Goal: Task Accomplishment & Management: Manage account settings

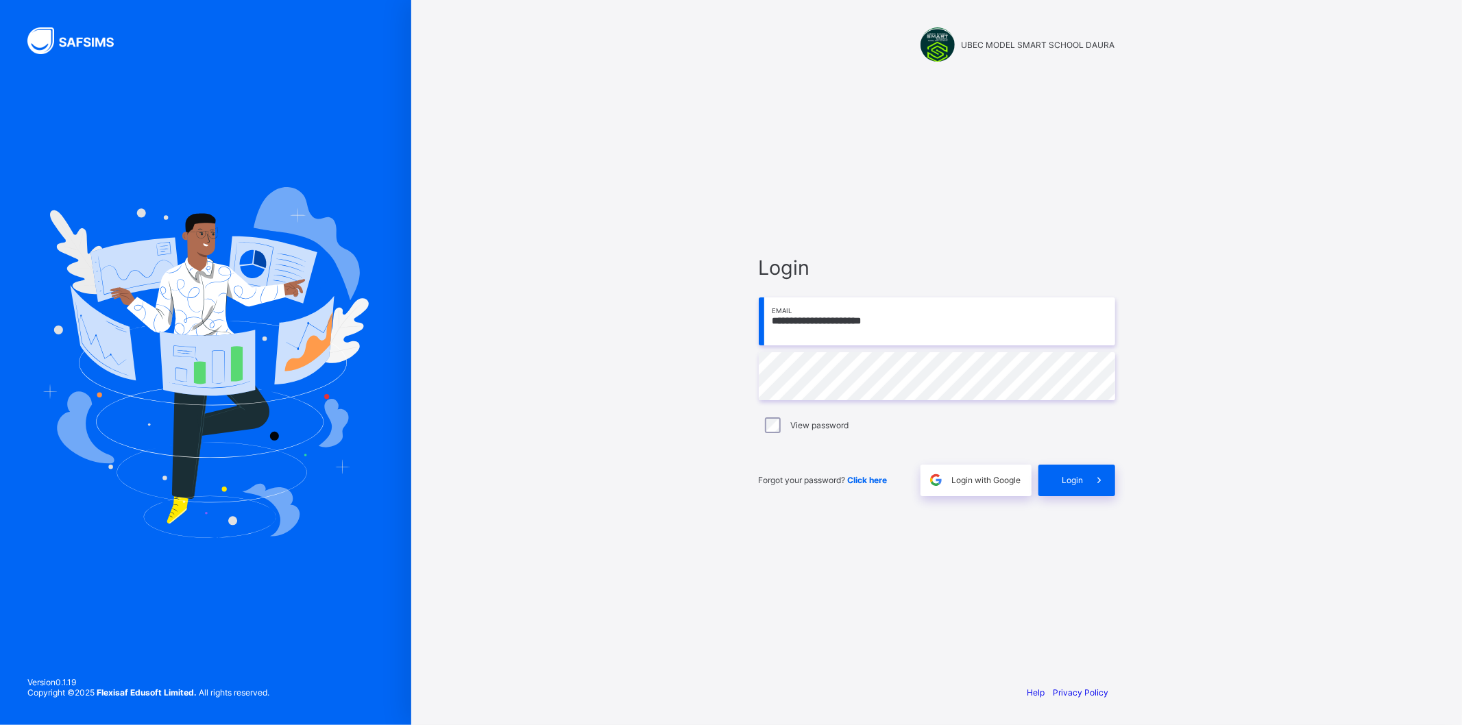
drag, startPoint x: 916, startPoint y: 323, endPoint x: 783, endPoint y: 330, distance: 133.2
click at [783, 330] on input "**********" at bounding box center [937, 322] width 357 height 48
type input "*"
type input "**********"
click at [1071, 470] on div "Login" at bounding box center [1077, 481] width 77 height 32
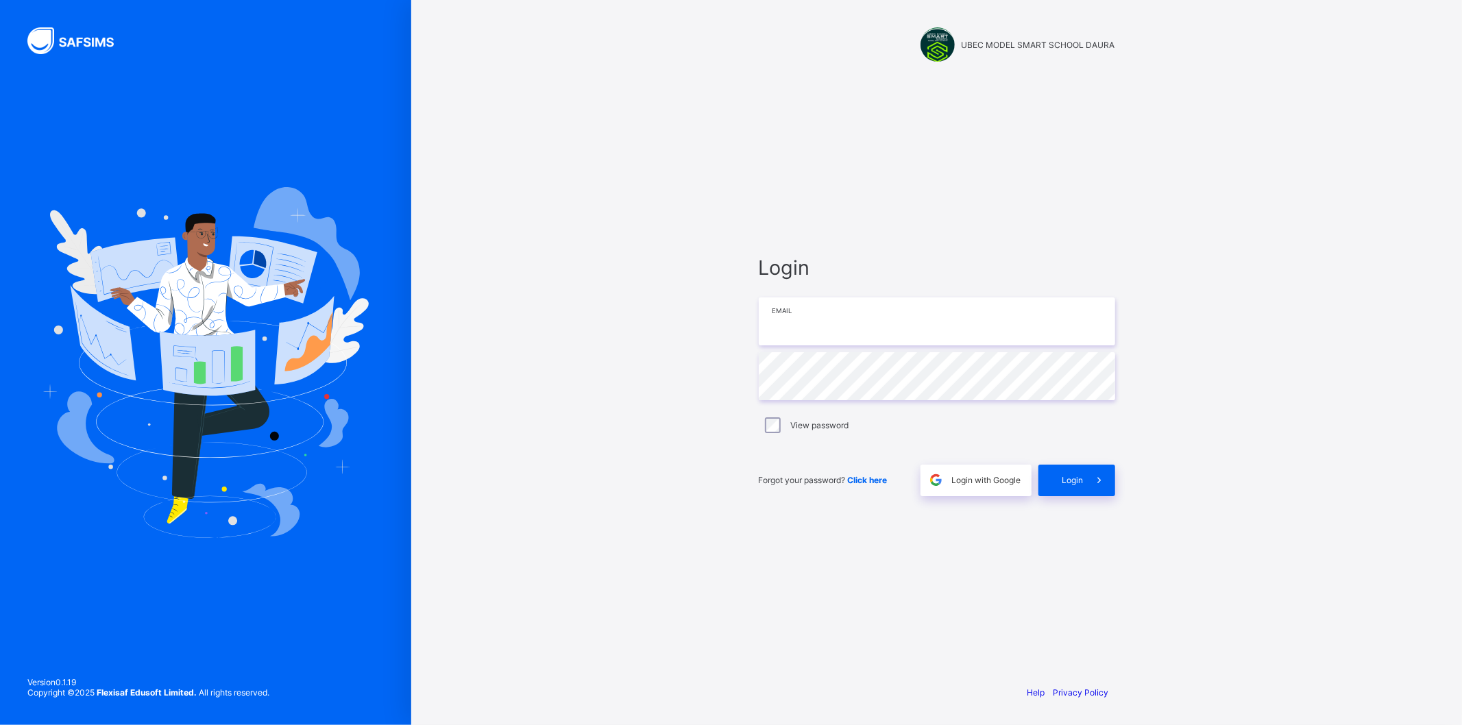
click at [847, 324] on input "email" at bounding box center [937, 322] width 357 height 48
click at [841, 331] on input "email" at bounding box center [937, 322] width 357 height 48
type input "**********"
click at [1070, 487] on div "Login" at bounding box center [1077, 481] width 77 height 32
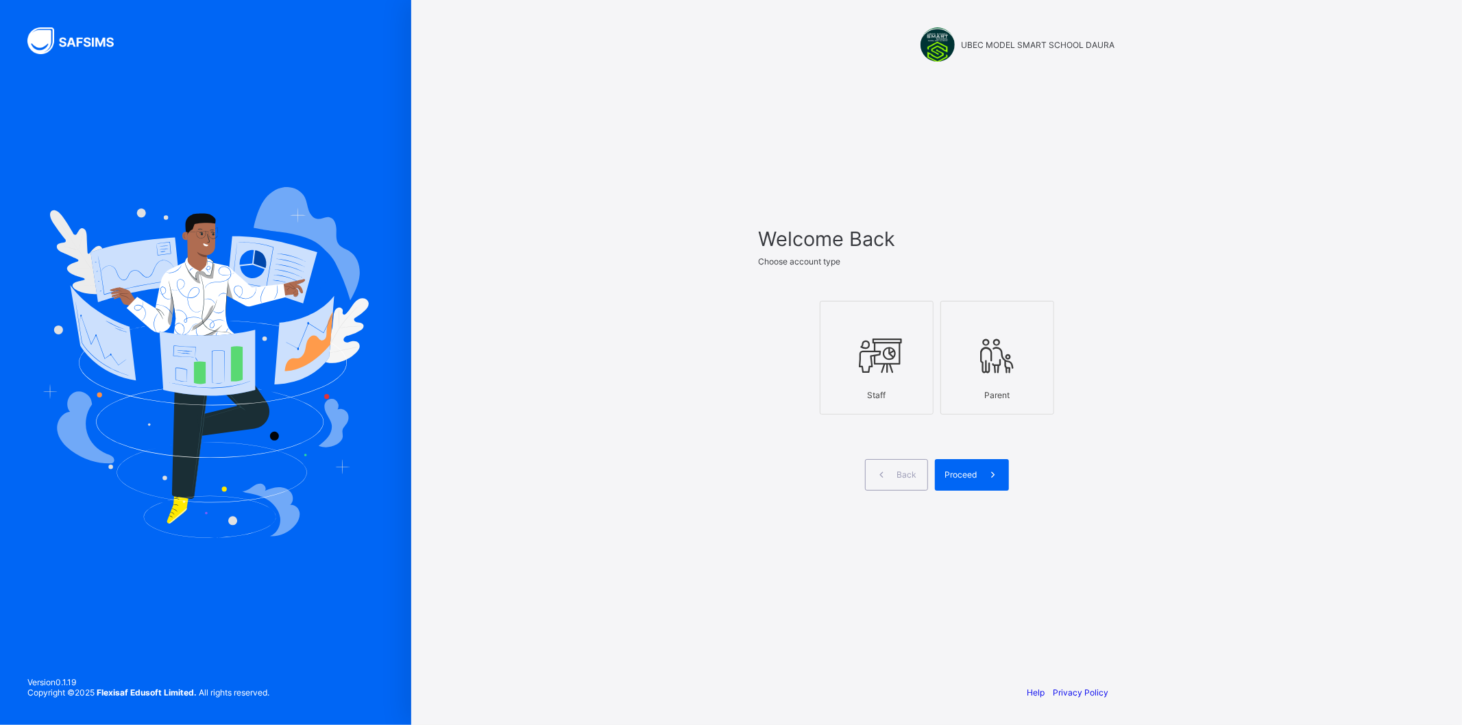
click at [869, 374] on icon at bounding box center [877, 355] width 48 height 41
click at [974, 478] on span "Proceed" at bounding box center [961, 475] width 32 height 10
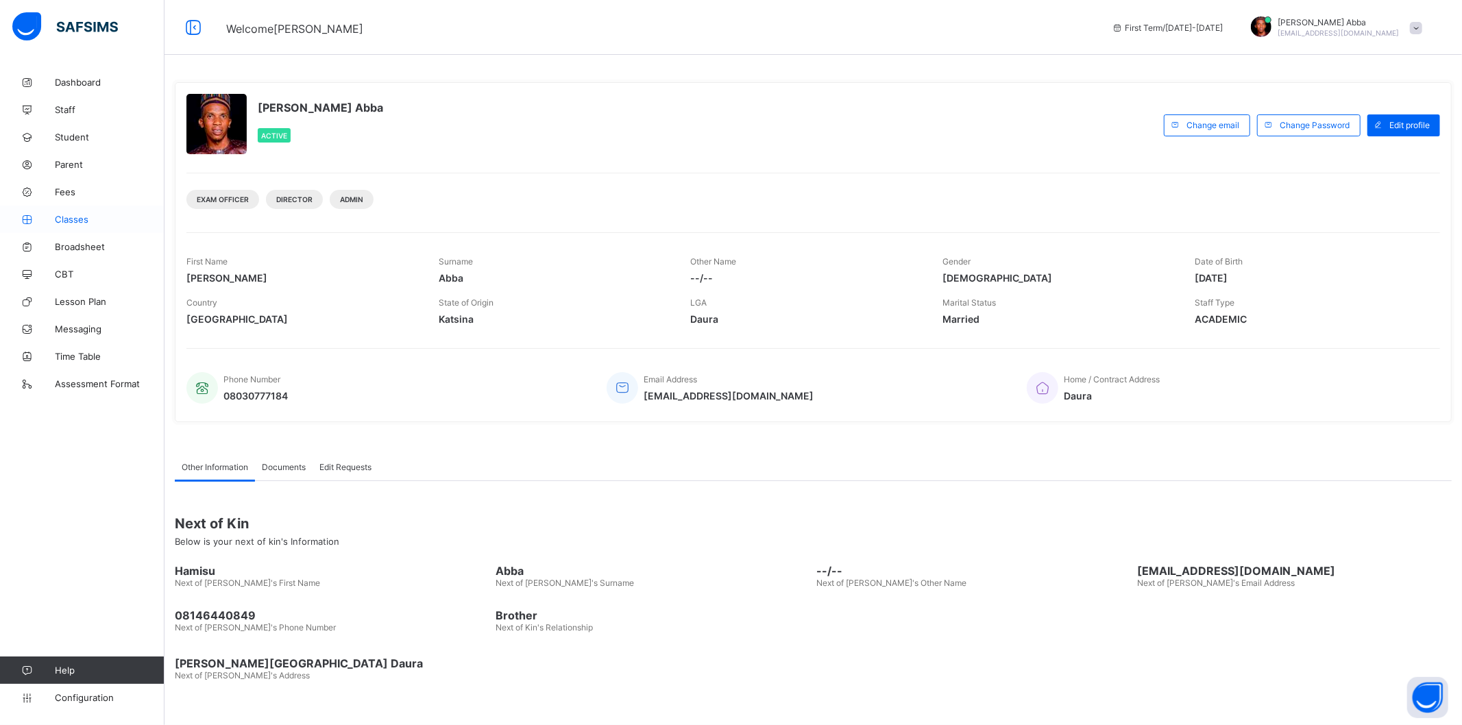
click at [67, 216] on span "Classes" at bounding box center [110, 219] width 110 height 11
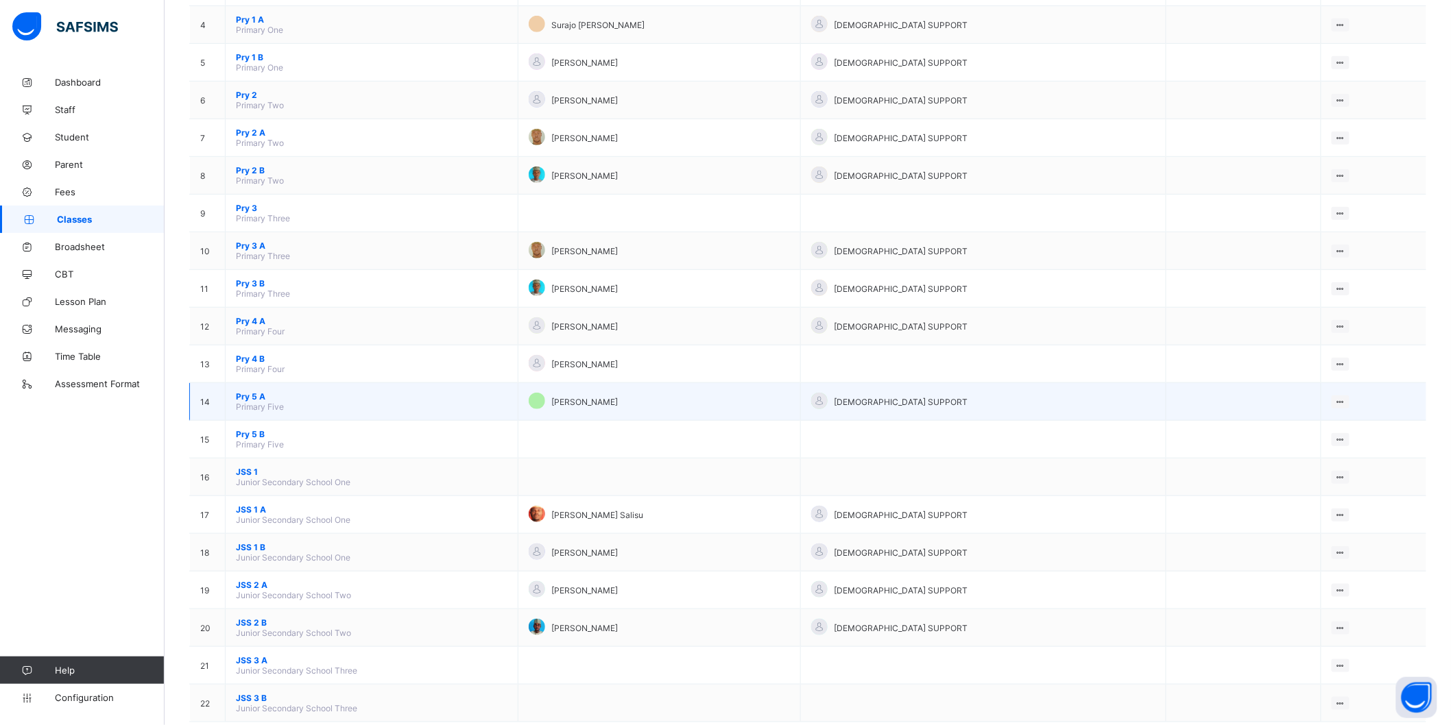
scroll to position [283, 0]
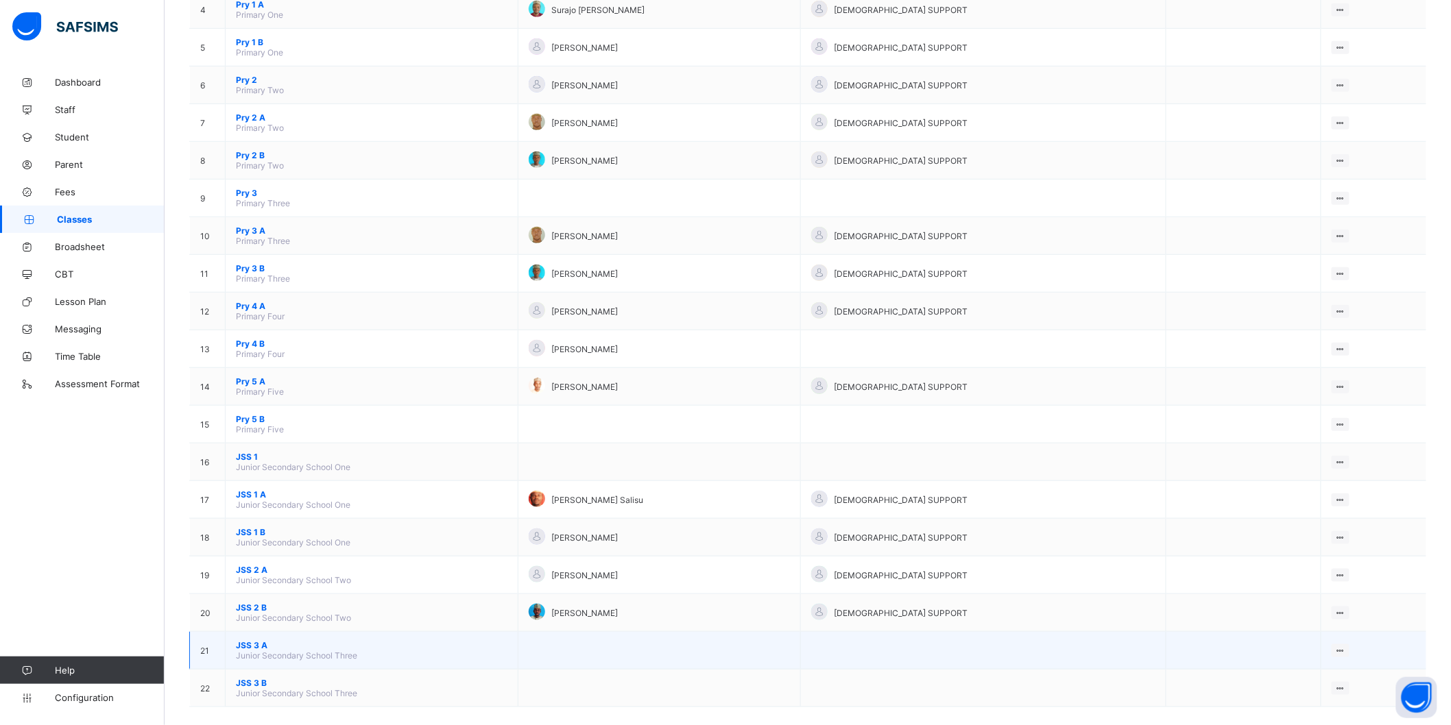
click at [254, 640] on span "JSS 3 A" at bounding box center [372, 645] width 272 height 10
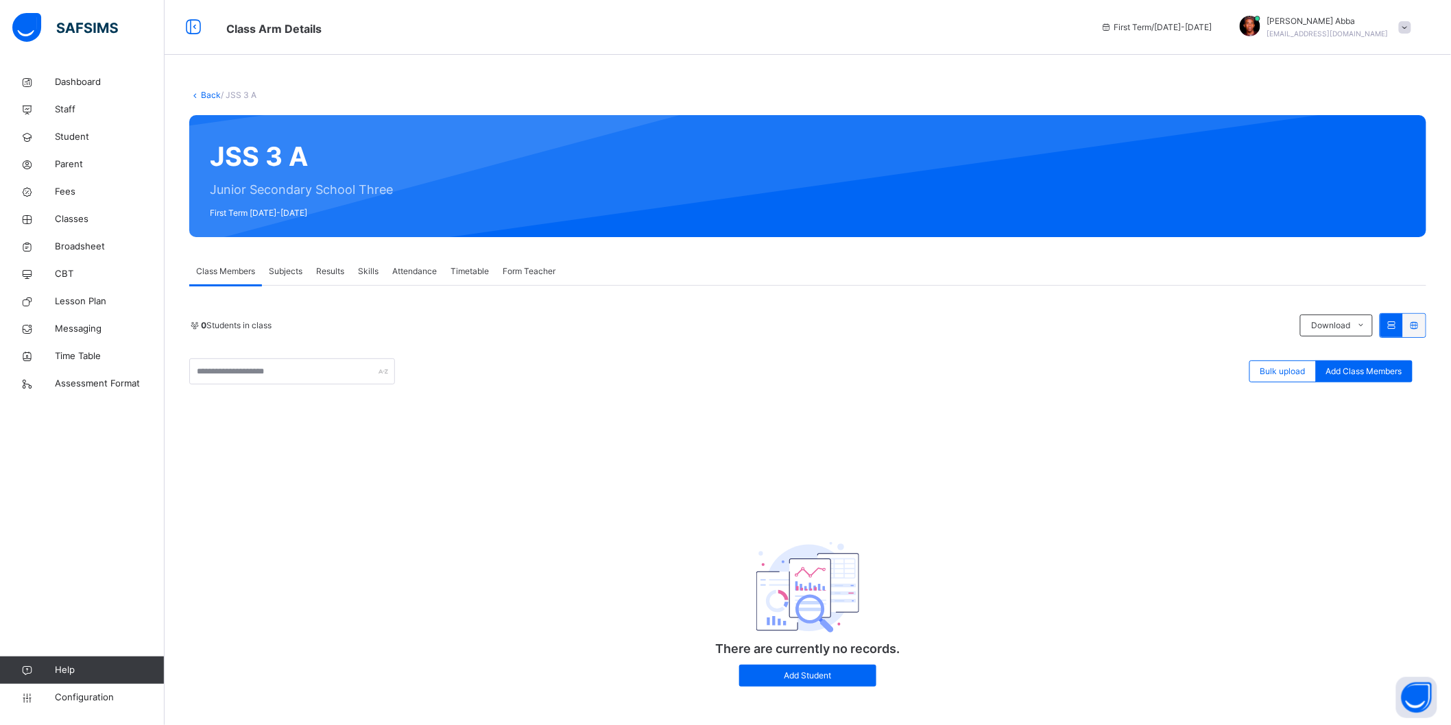
click at [300, 270] on span "Subjects" at bounding box center [286, 271] width 34 height 12
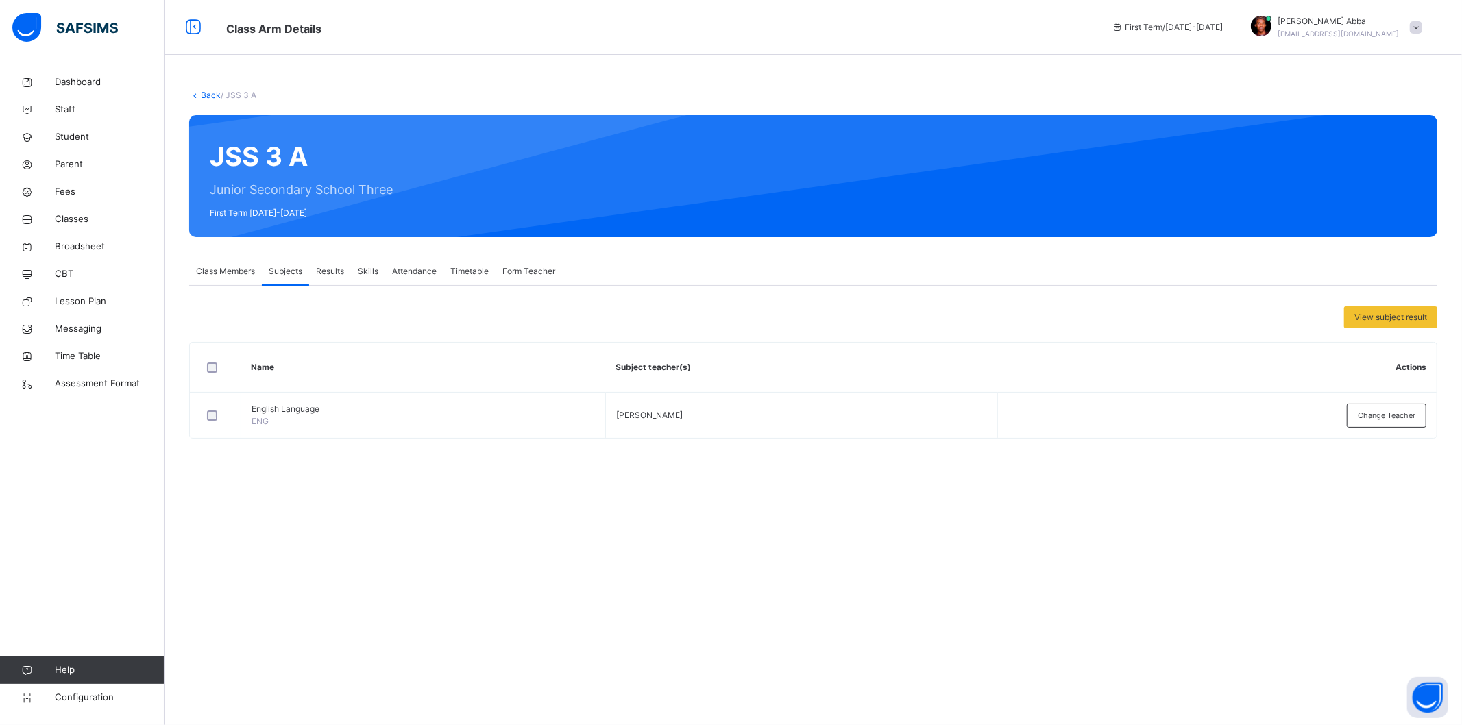
click at [206, 94] on link "Back" at bounding box center [211, 95] width 20 height 10
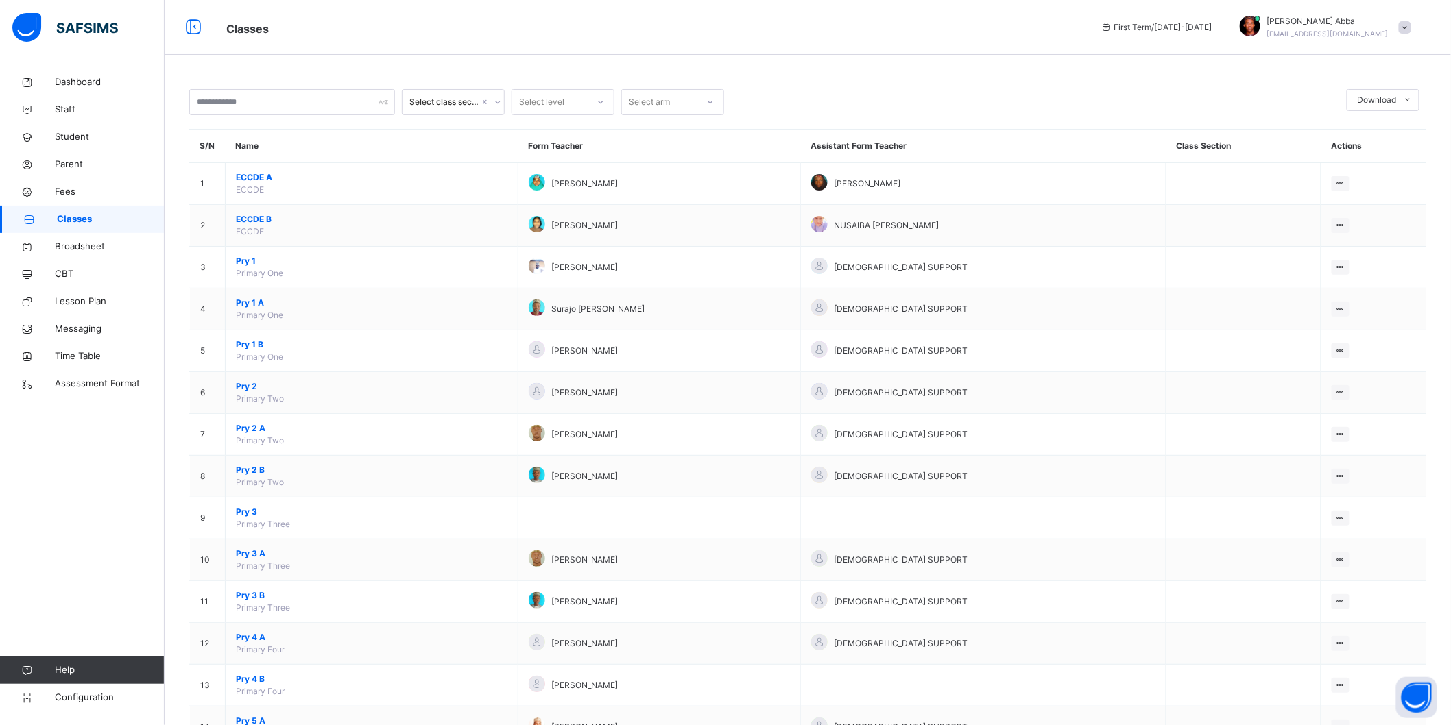
click at [87, 220] on span "Classes" at bounding box center [111, 220] width 108 height 14
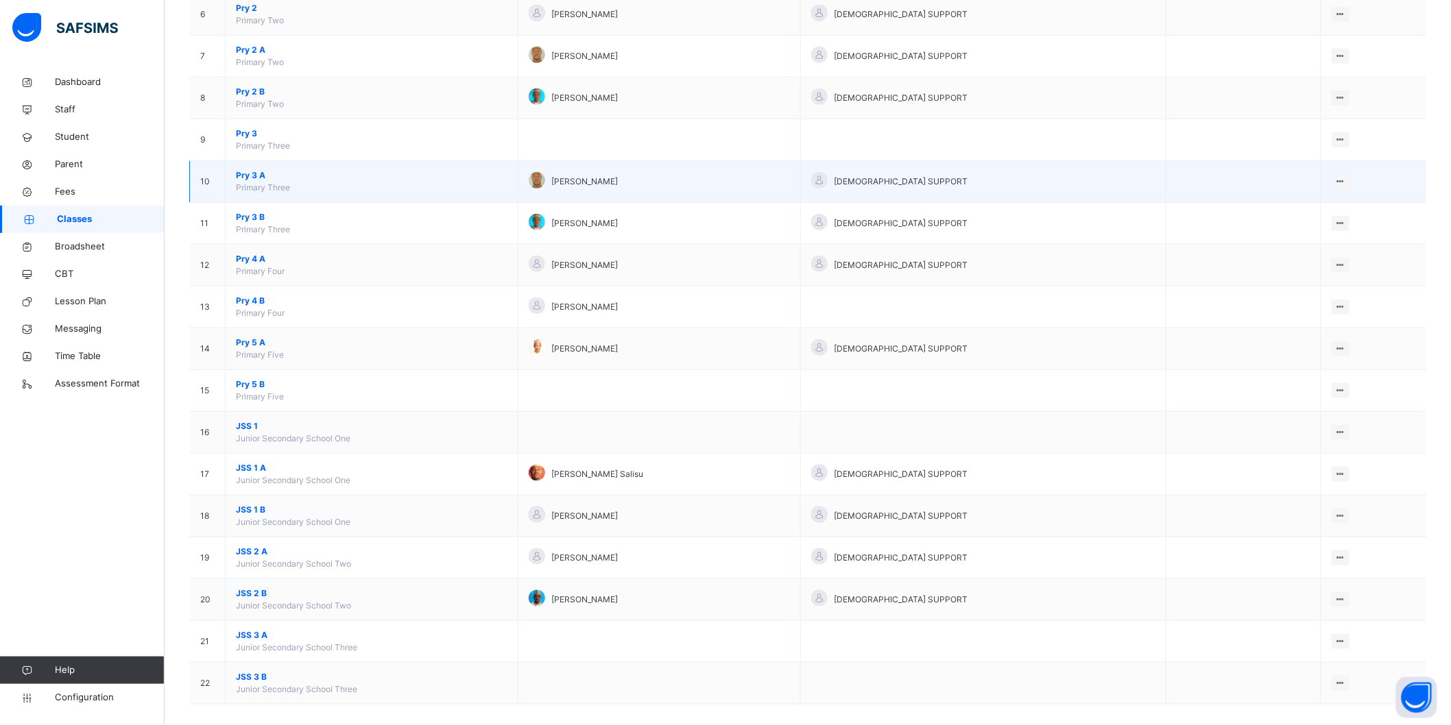
scroll to position [381, 0]
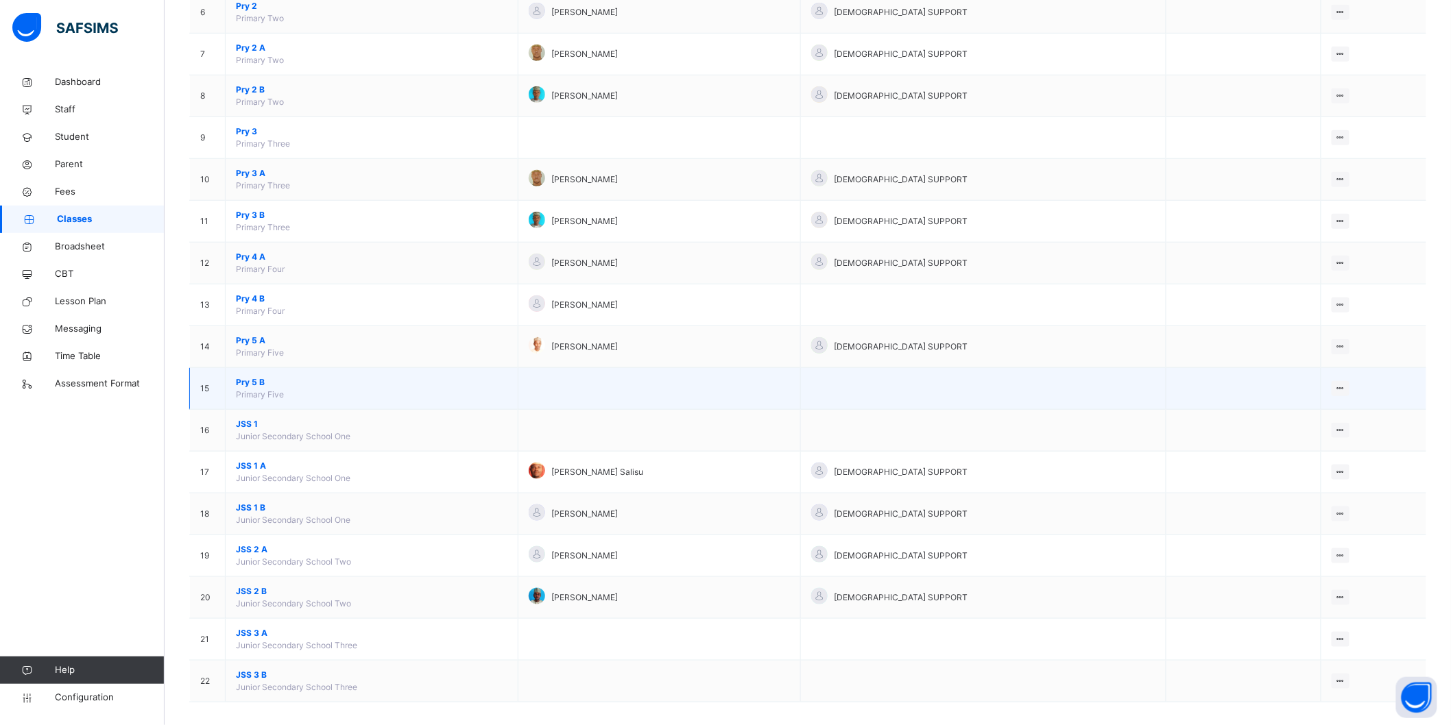
click at [245, 381] on span "Pry 5 B" at bounding box center [372, 382] width 272 height 12
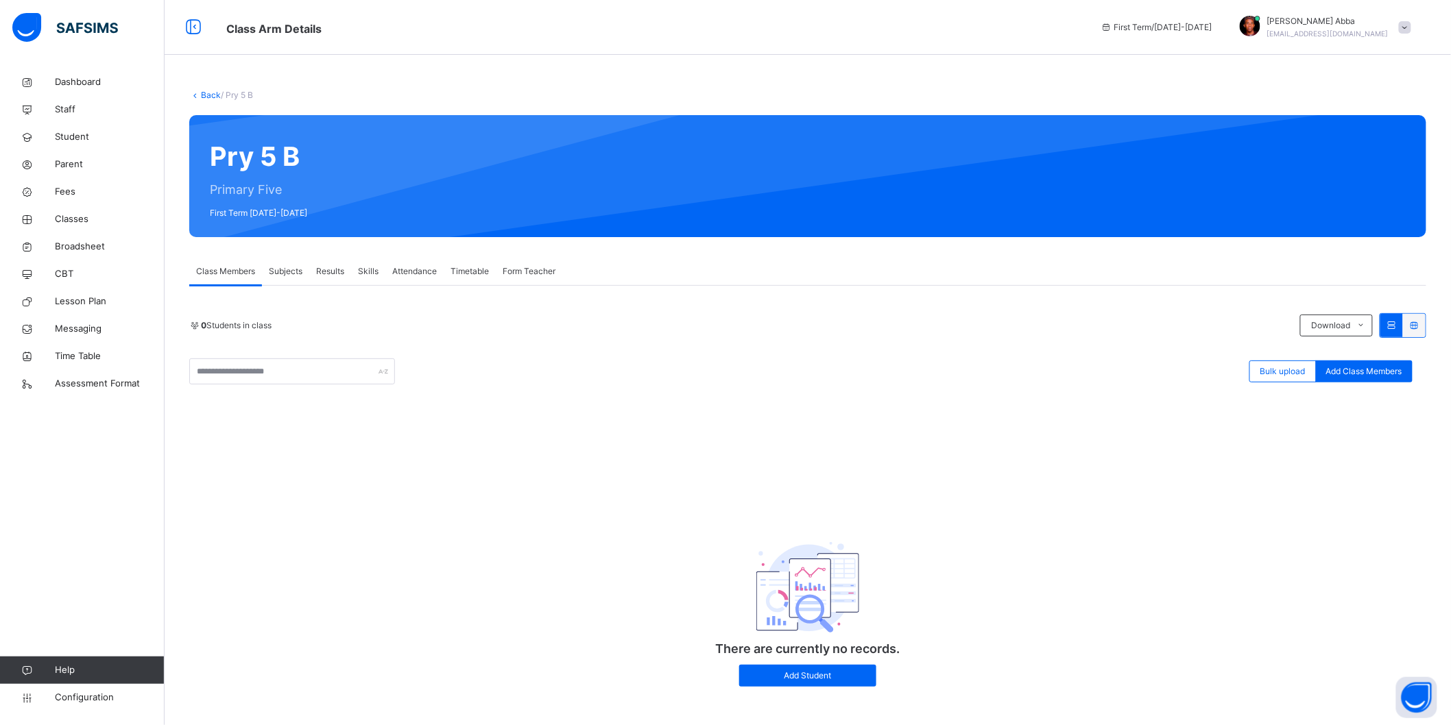
click at [290, 263] on div "Subjects" at bounding box center [285, 271] width 47 height 27
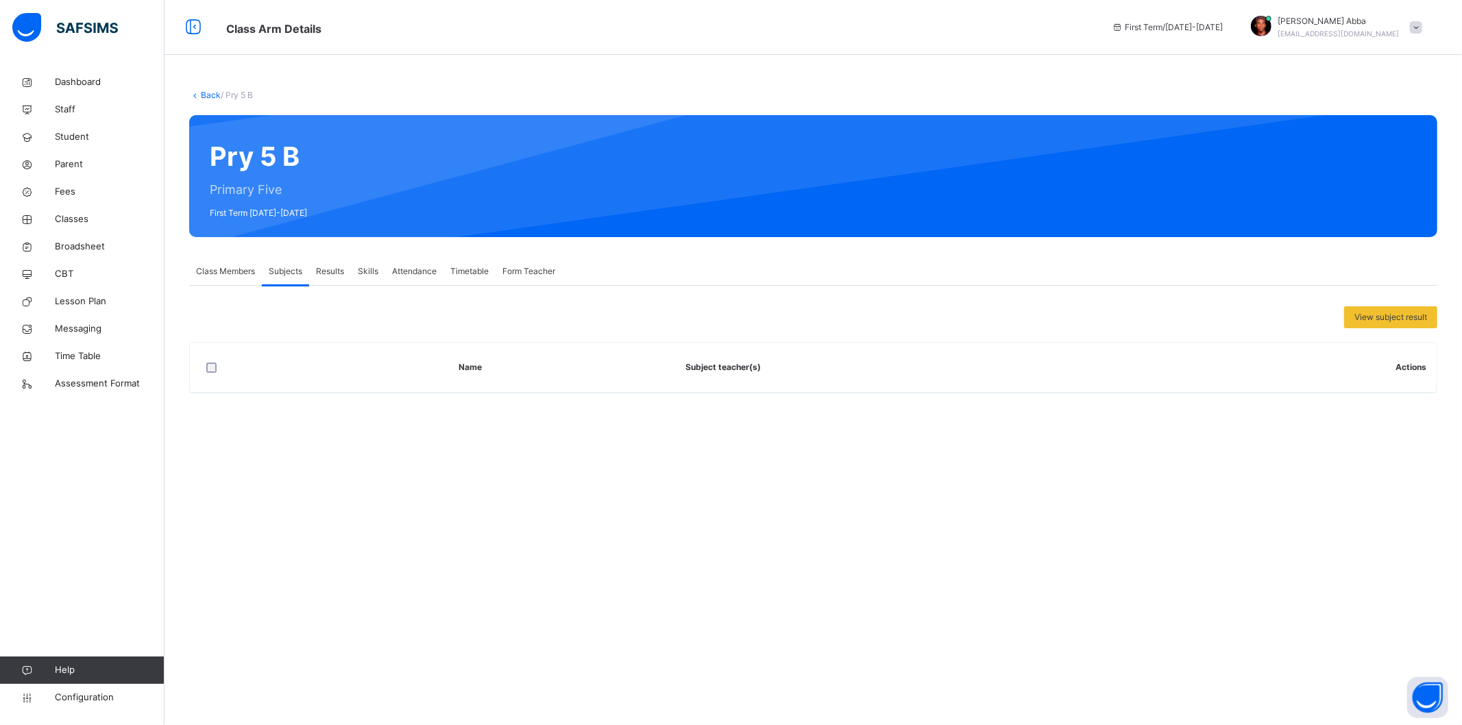
click at [230, 264] on div "Class Members" at bounding box center [225, 271] width 73 height 27
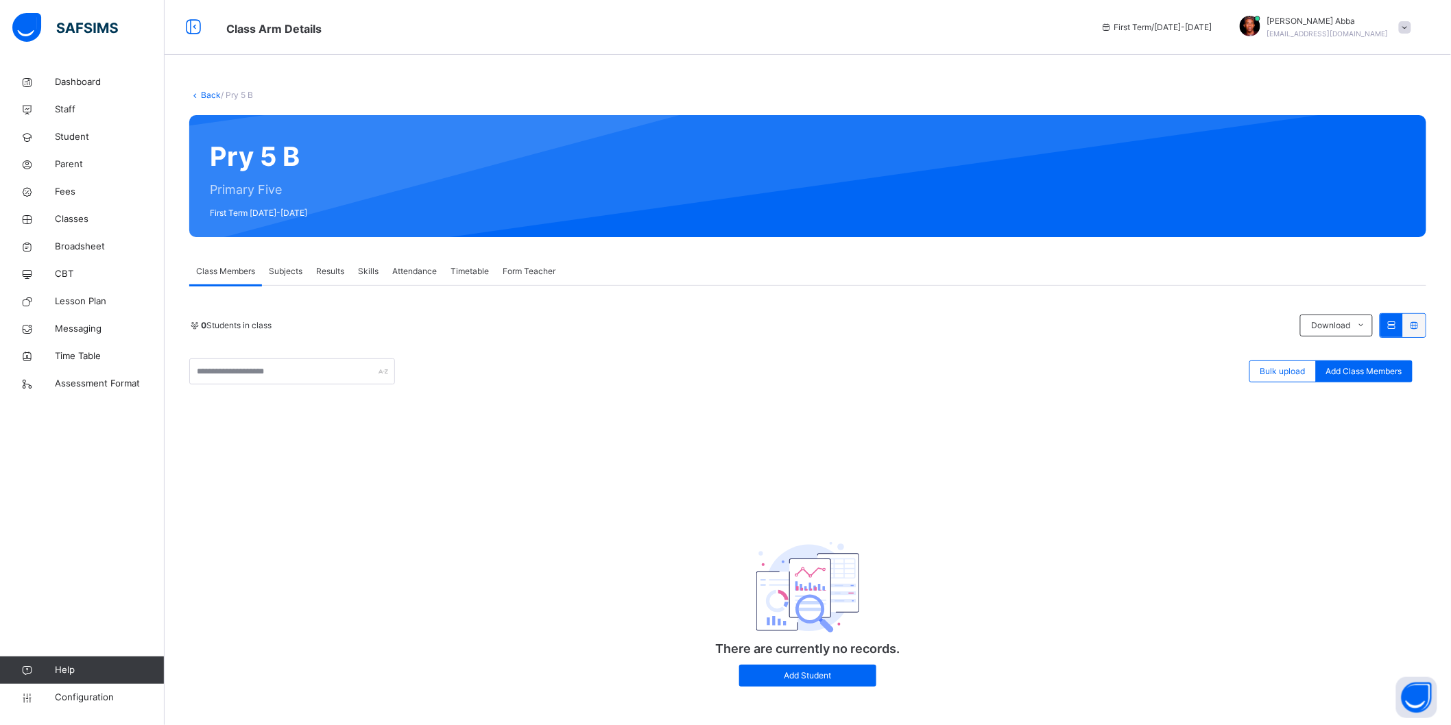
click at [204, 95] on link "Back" at bounding box center [211, 95] width 20 height 10
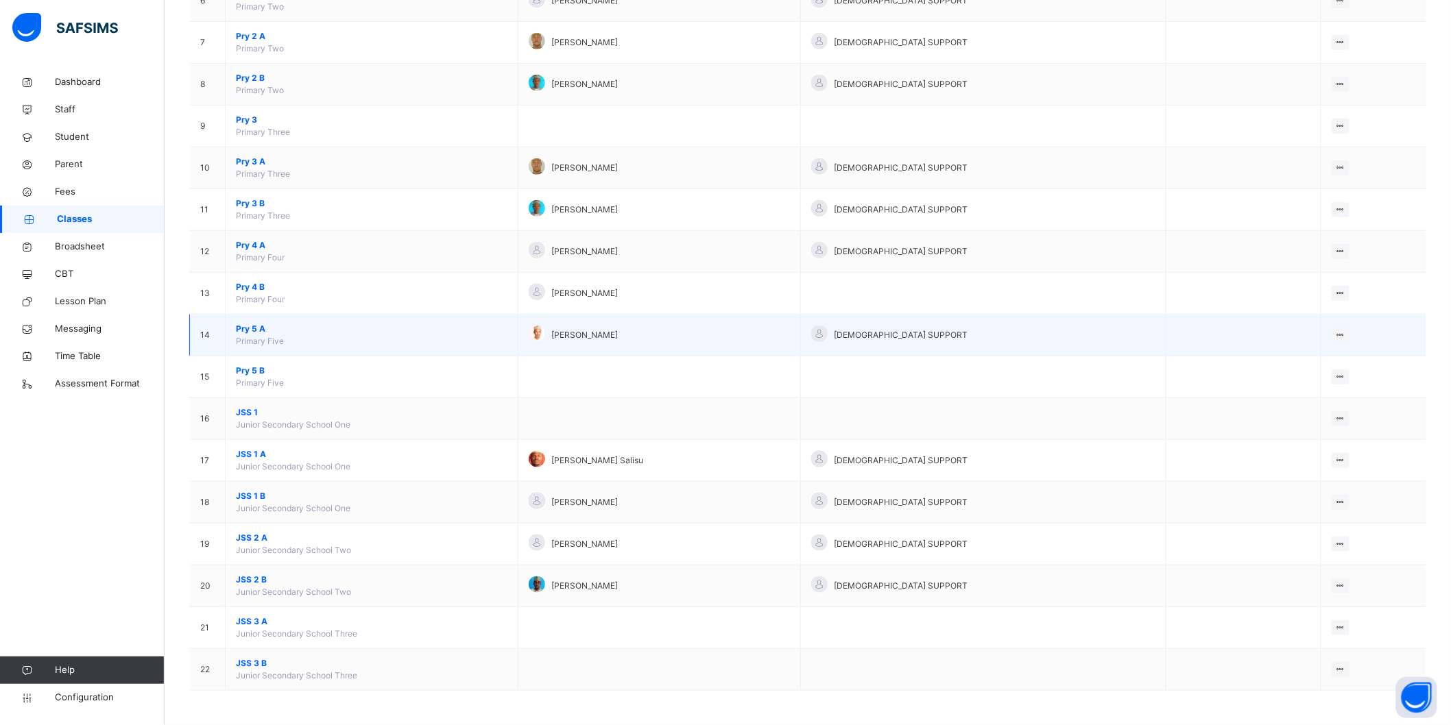
scroll to position [393, 0]
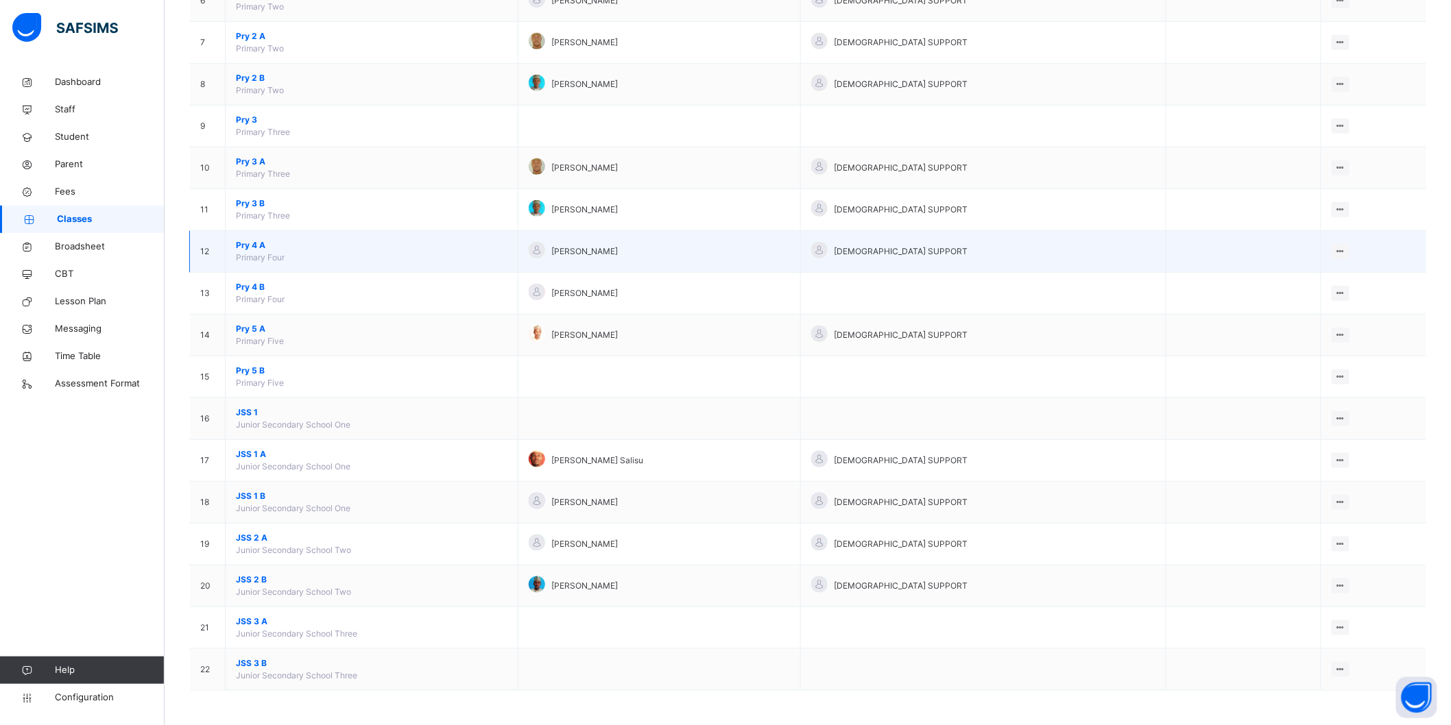
click at [252, 245] on span "Pry 4 A" at bounding box center [372, 245] width 272 height 12
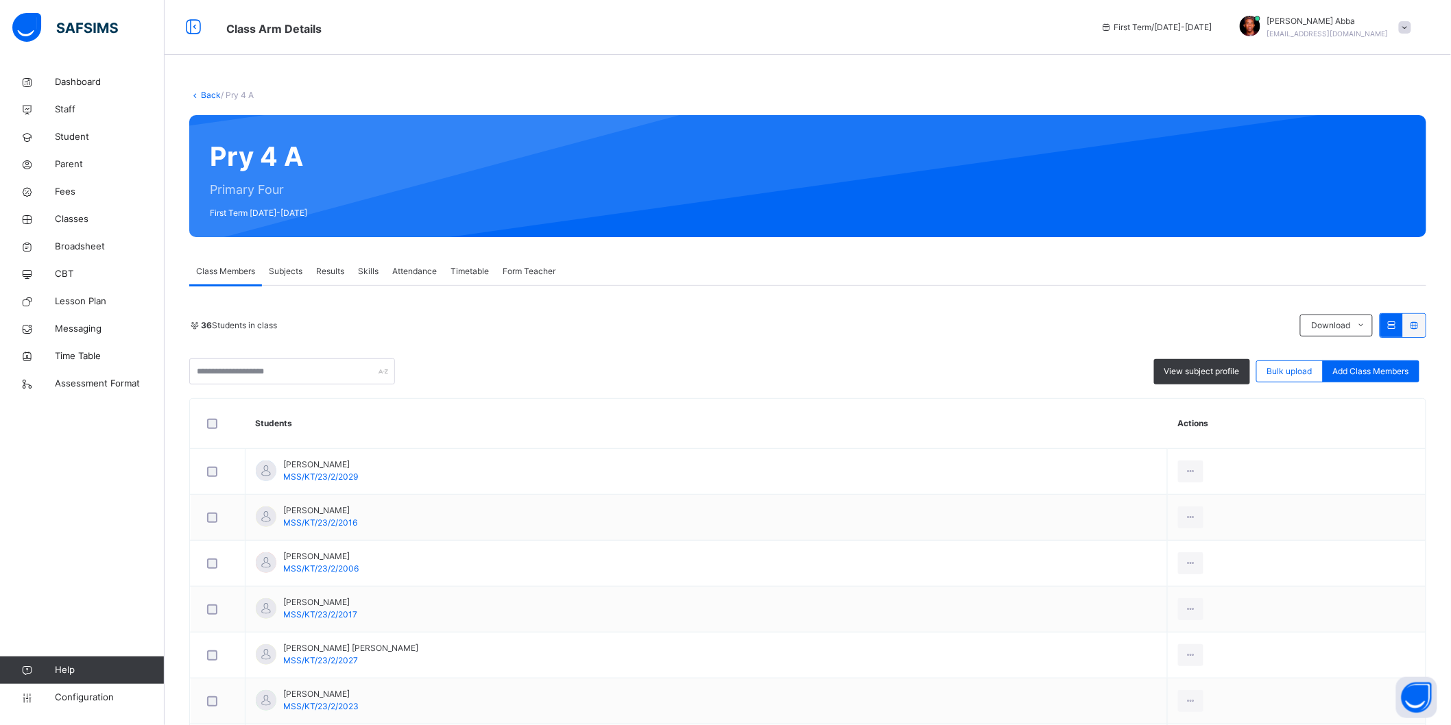
click at [209, 91] on link "Back" at bounding box center [211, 95] width 20 height 10
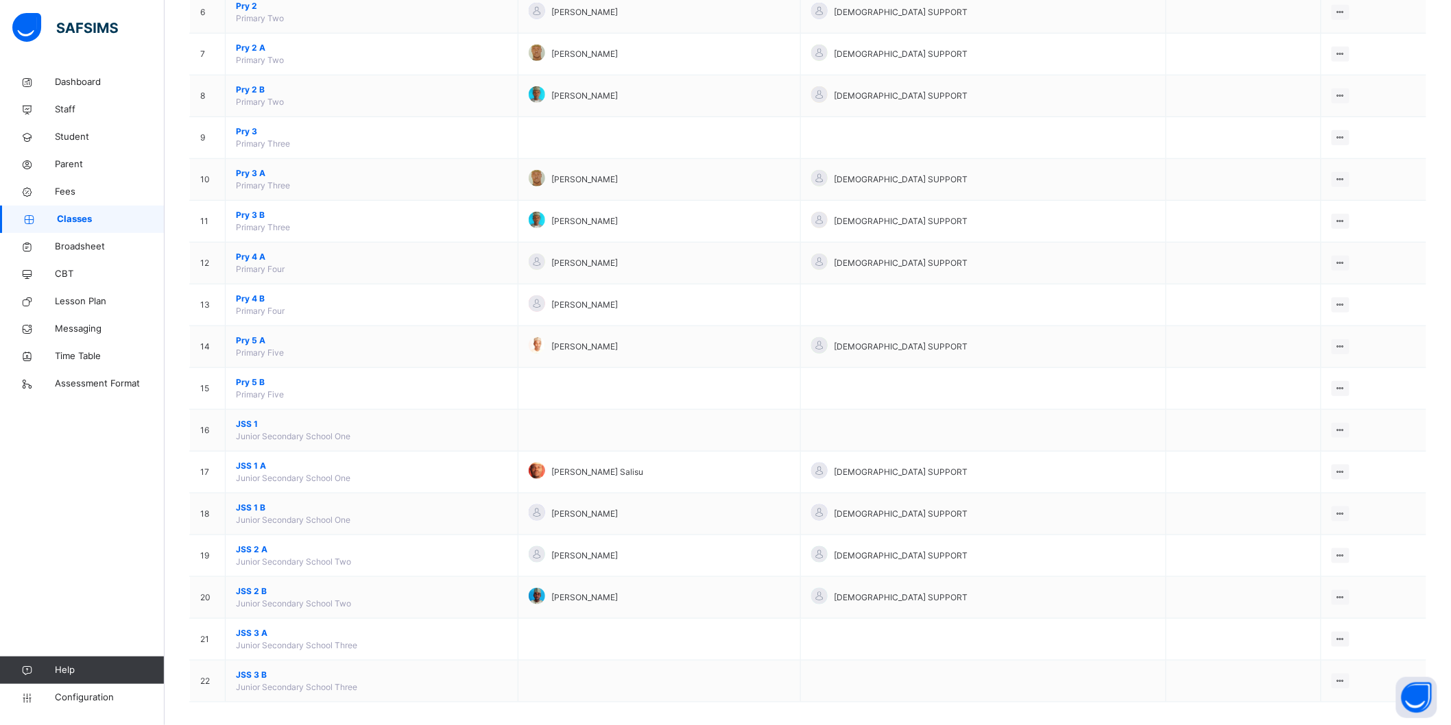
scroll to position [393, 0]
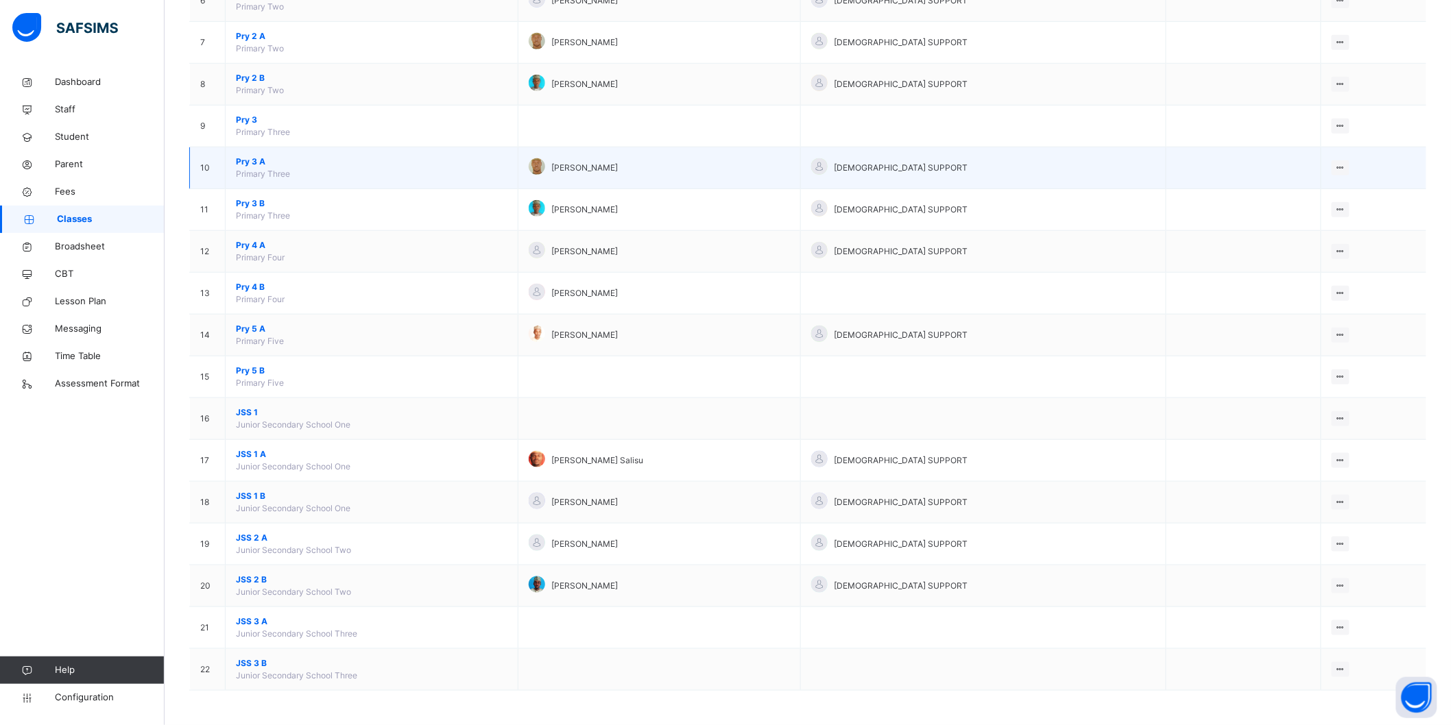
click at [244, 156] on span "Pry 3 A" at bounding box center [372, 162] width 272 height 12
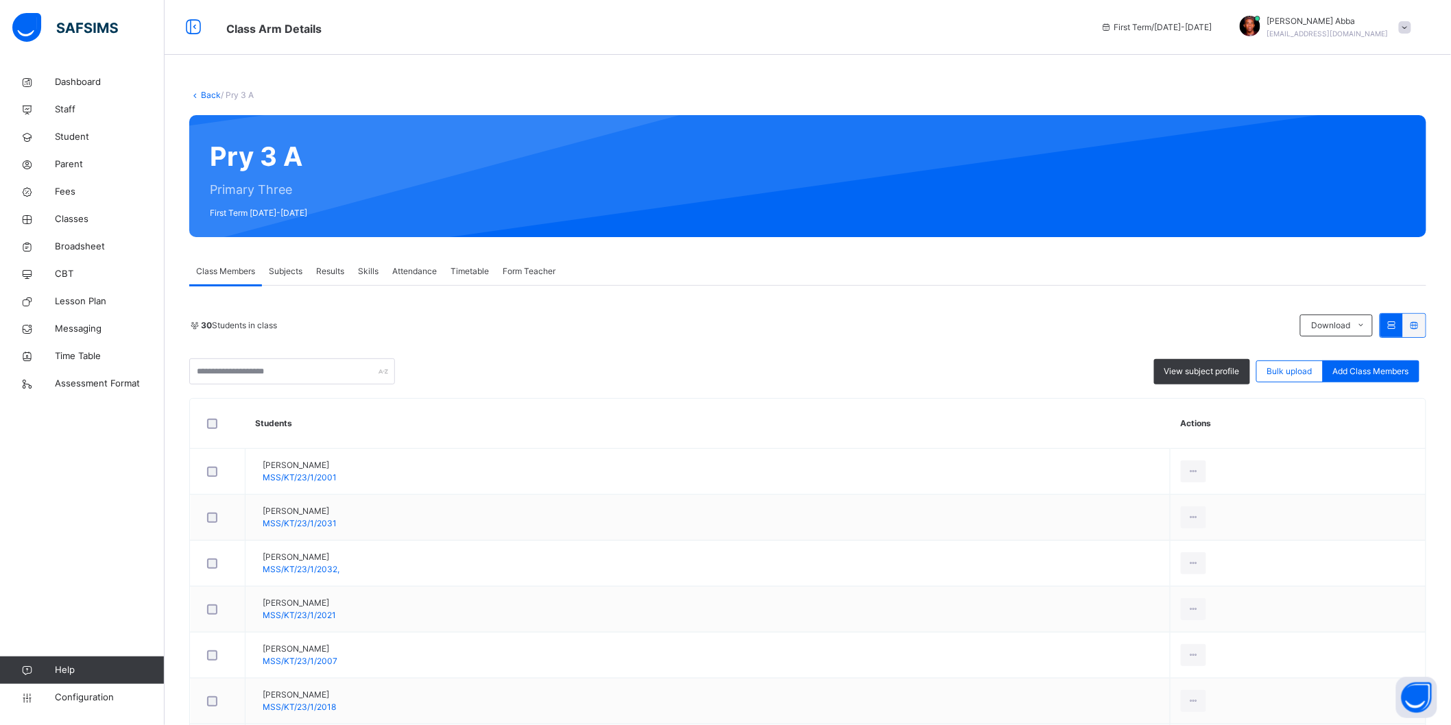
click at [282, 270] on span "Subjects" at bounding box center [286, 271] width 34 height 12
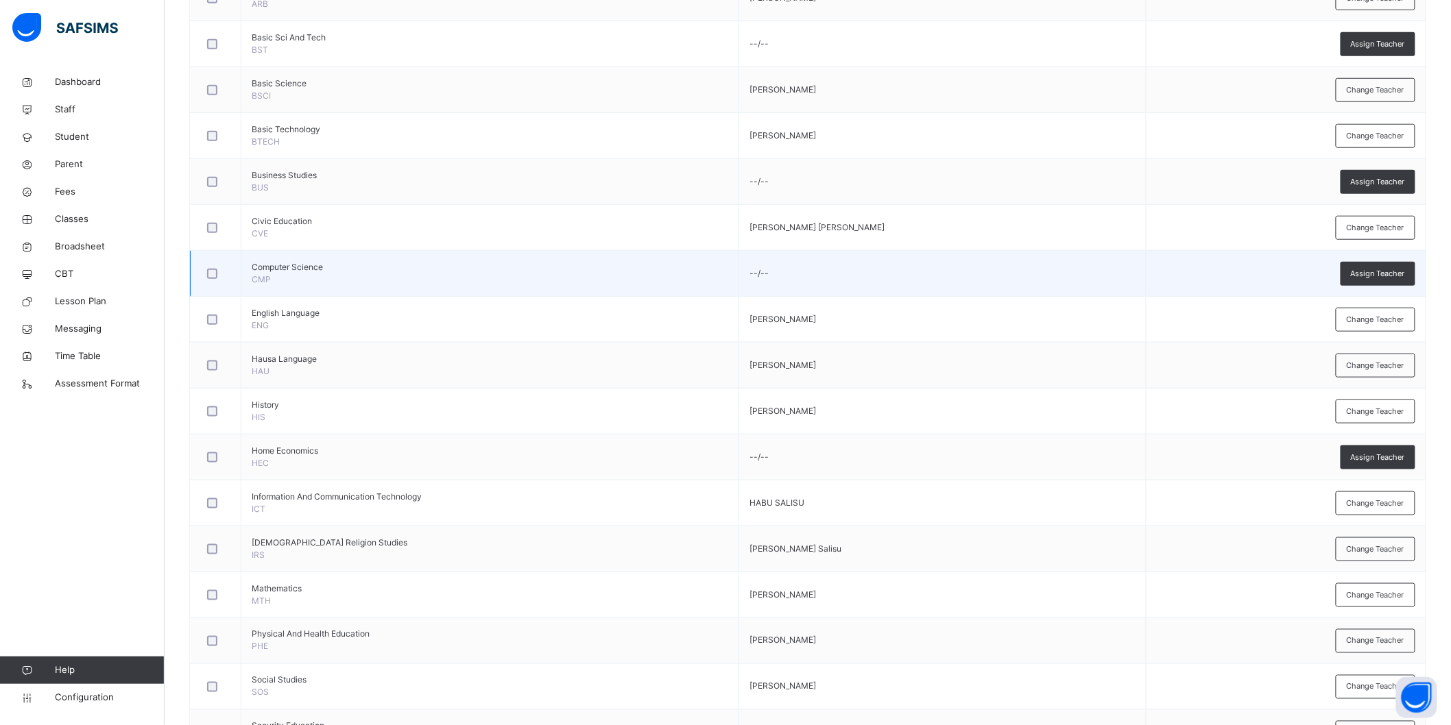
scroll to position [362, 0]
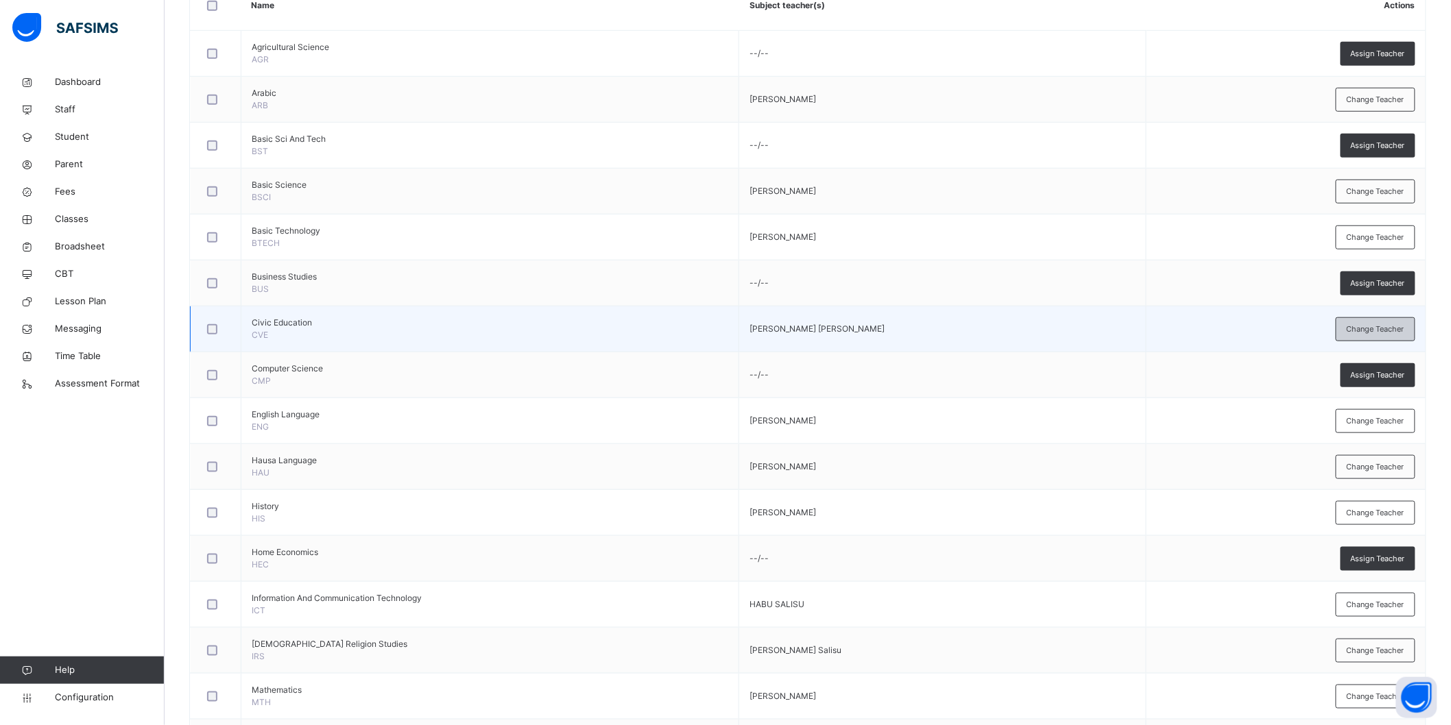
click at [1401, 330] on span "Change Teacher" at bounding box center [1376, 330] width 58 height 12
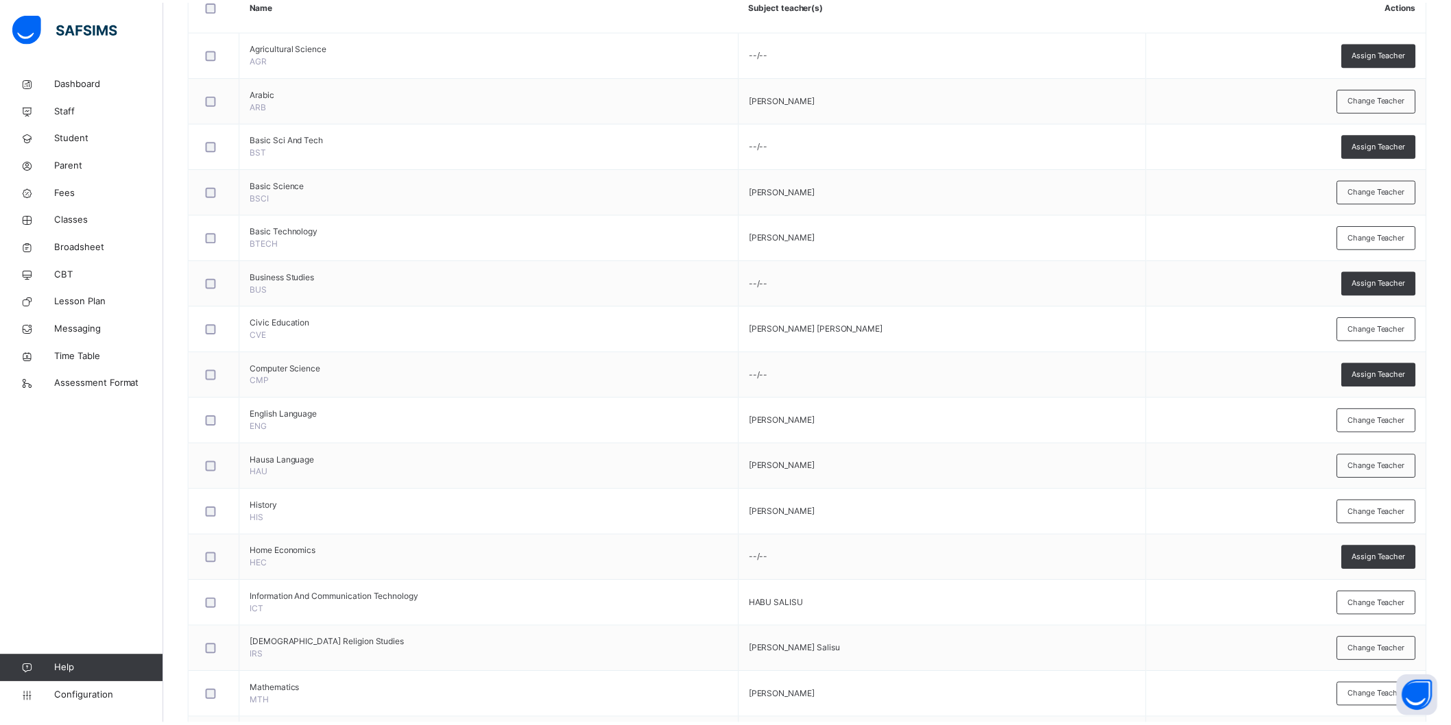
scroll to position [0, 0]
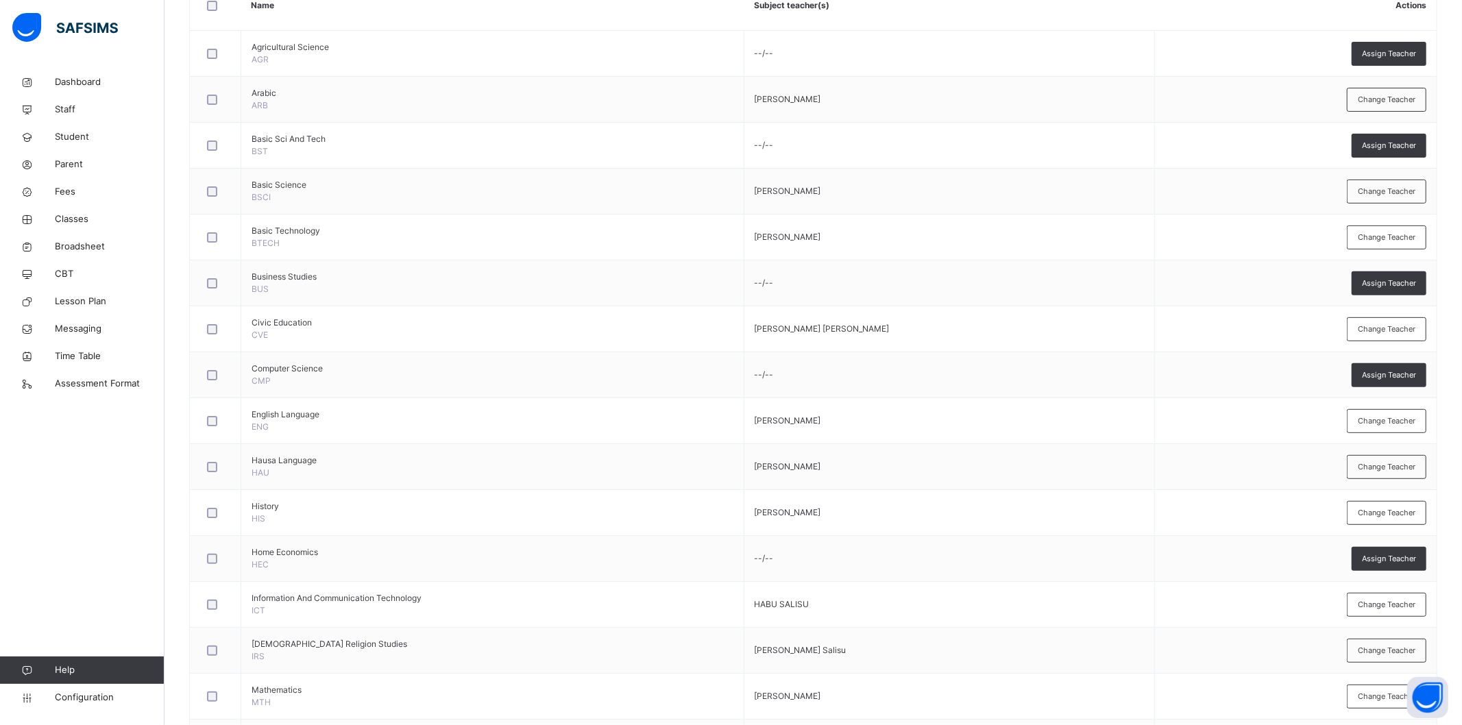
type input "****"
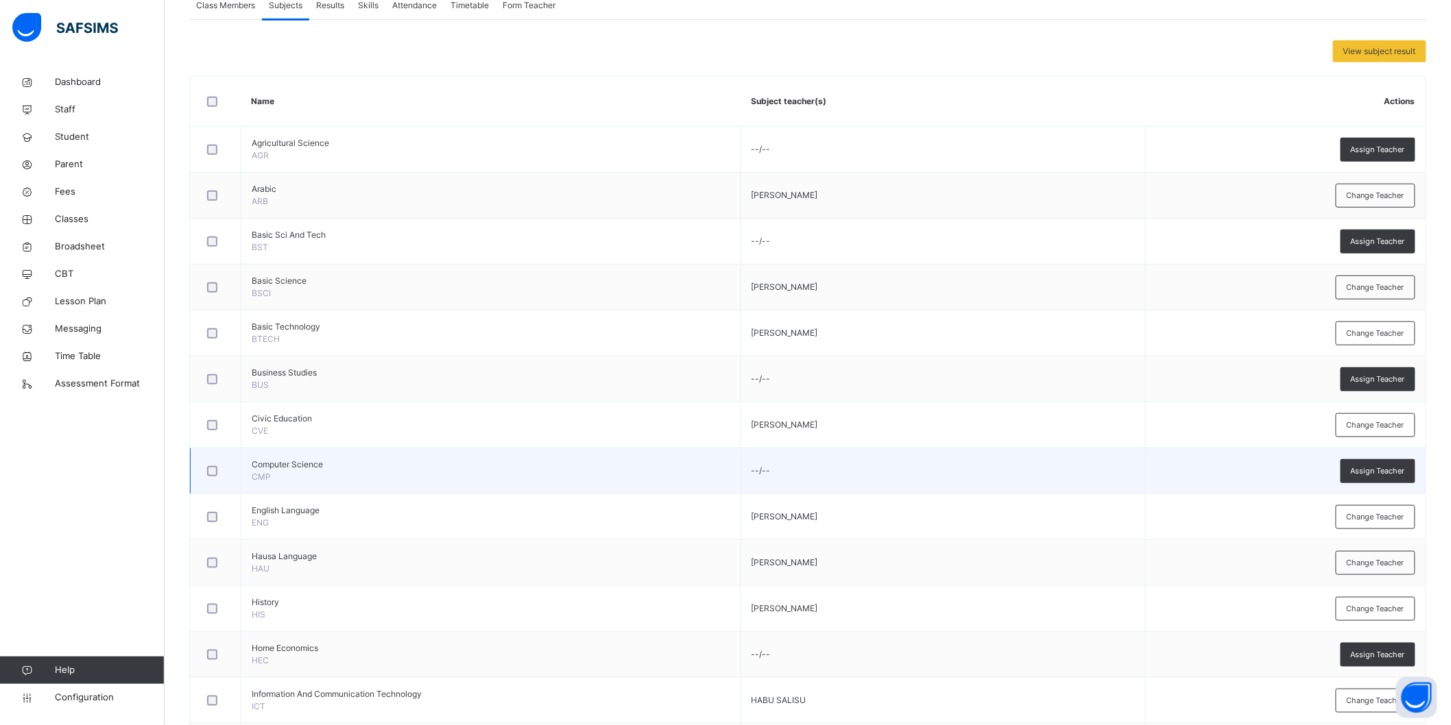
scroll to position [304, 0]
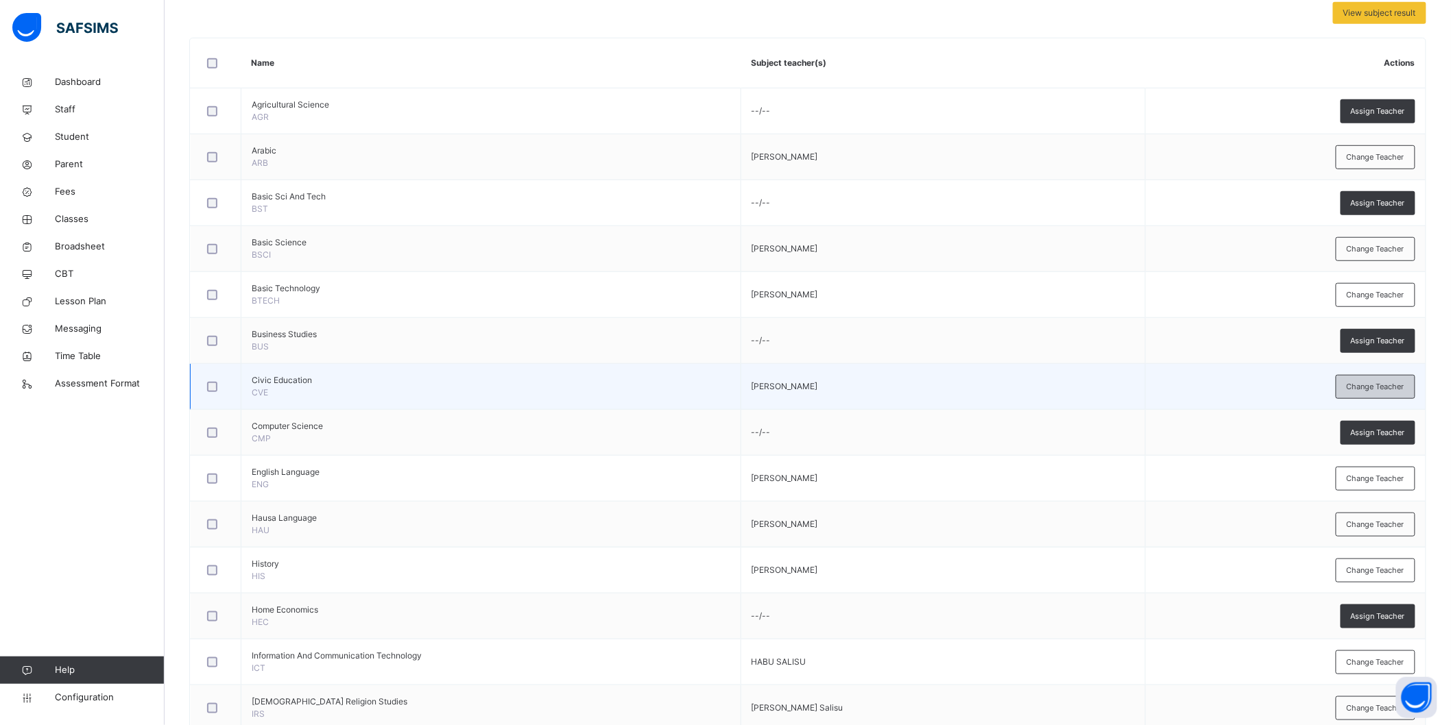
click at [1379, 385] on span "Change Teacher" at bounding box center [1376, 387] width 58 height 12
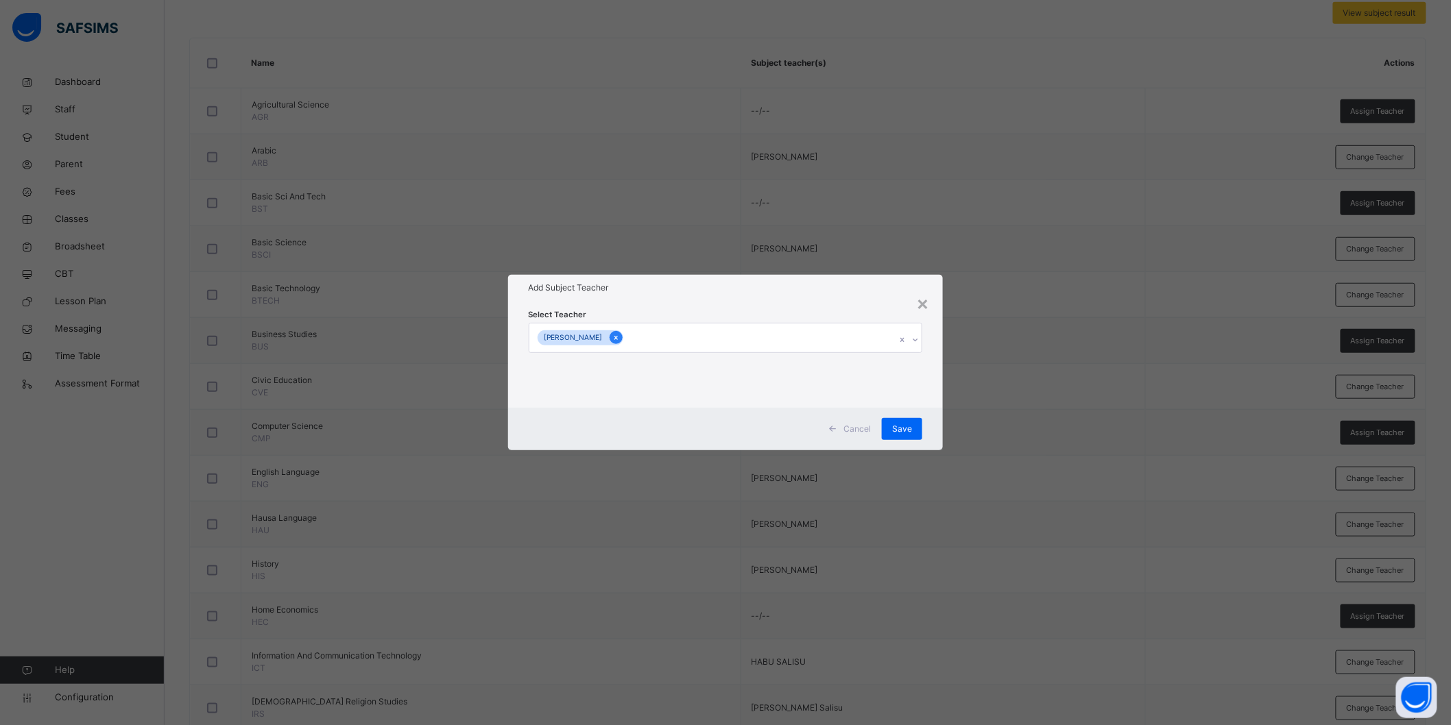
click at [612, 336] on icon at bounding box center [616, 338] width 8 height 10
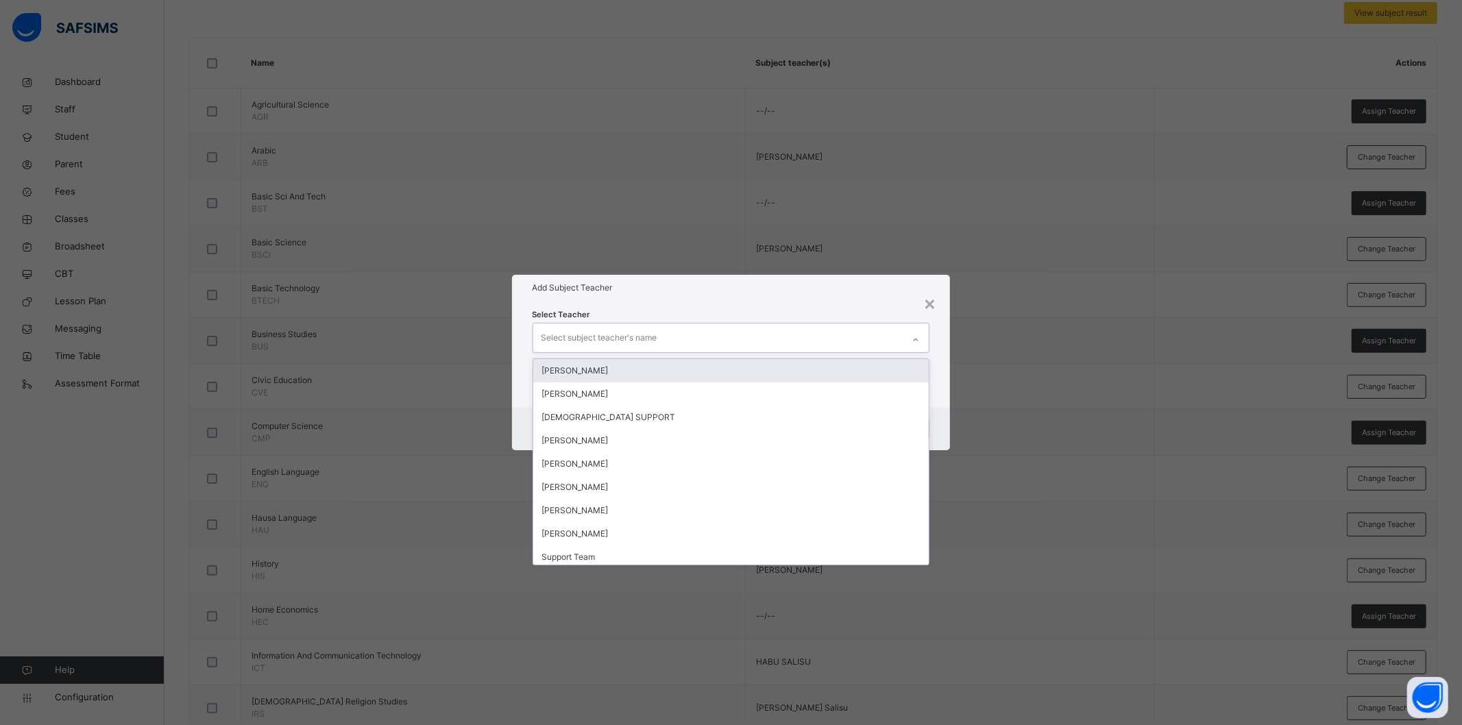
click at [601, 336] on div "Select subject teacher's name" at bounding box center [600, 338] width 116 height 26
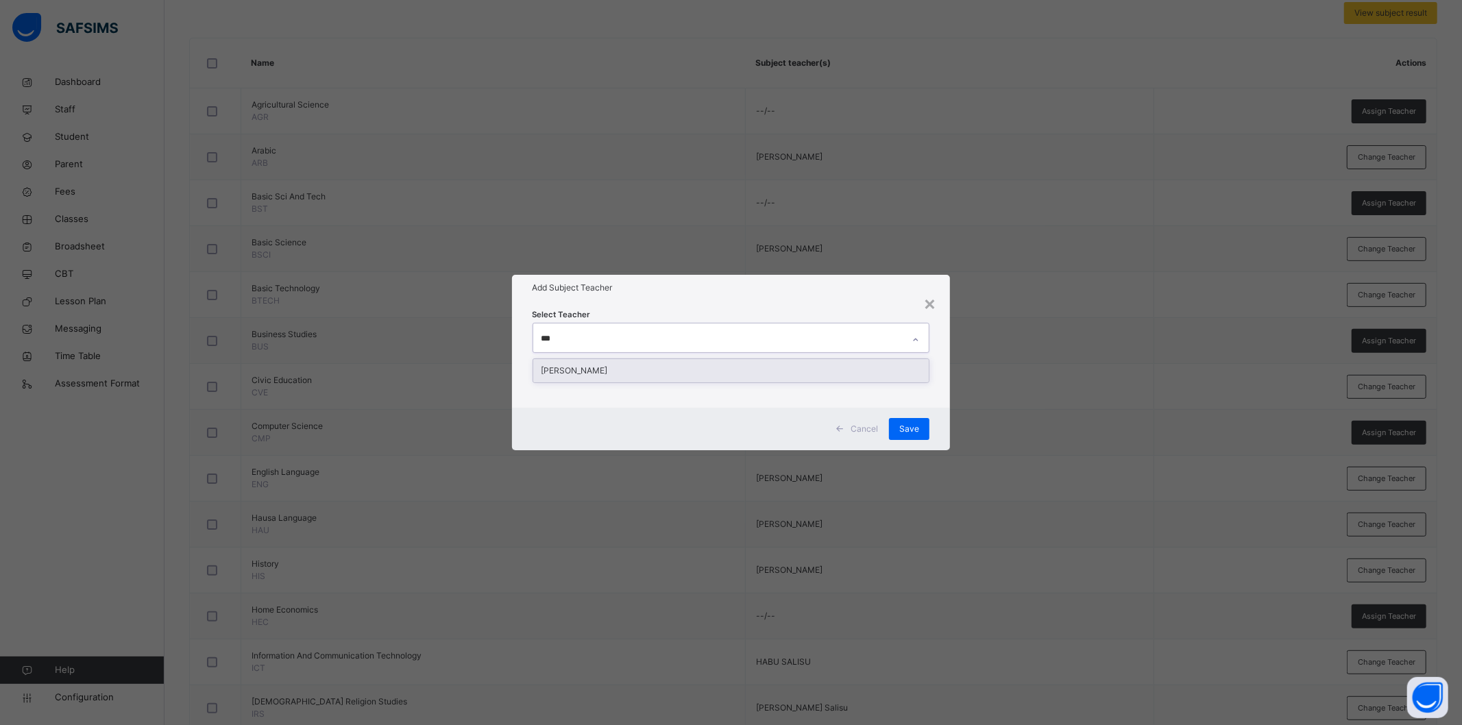
type input "****"
click at [631, 379] on div "Zainab Alhassan Lawal" at bounding box center [731, 370] width 396 height 23
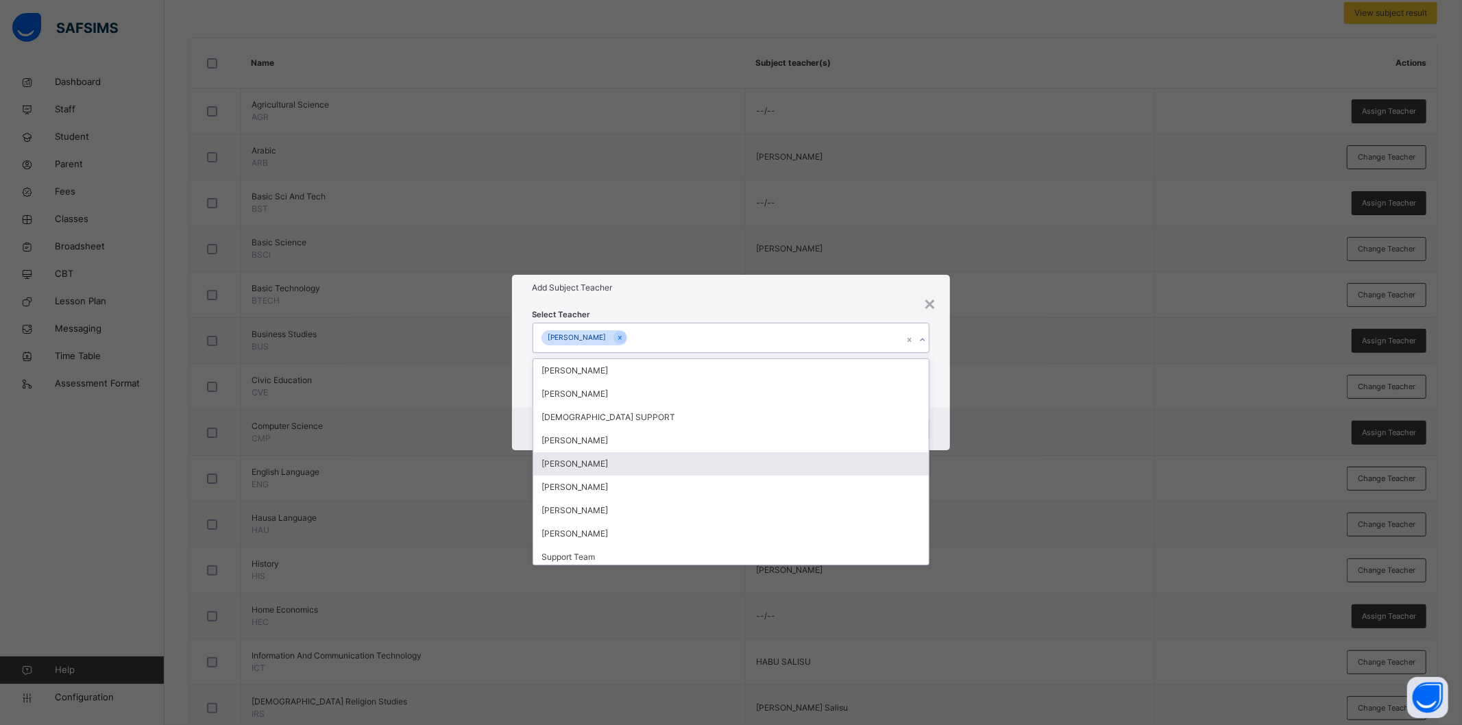
click at [1022, 498] on div "× Add Subject Teacher Select Teacher option Zainab Alhassan Lawal, selected. op…" at bounding box center [731, 362] width 1462 height 725
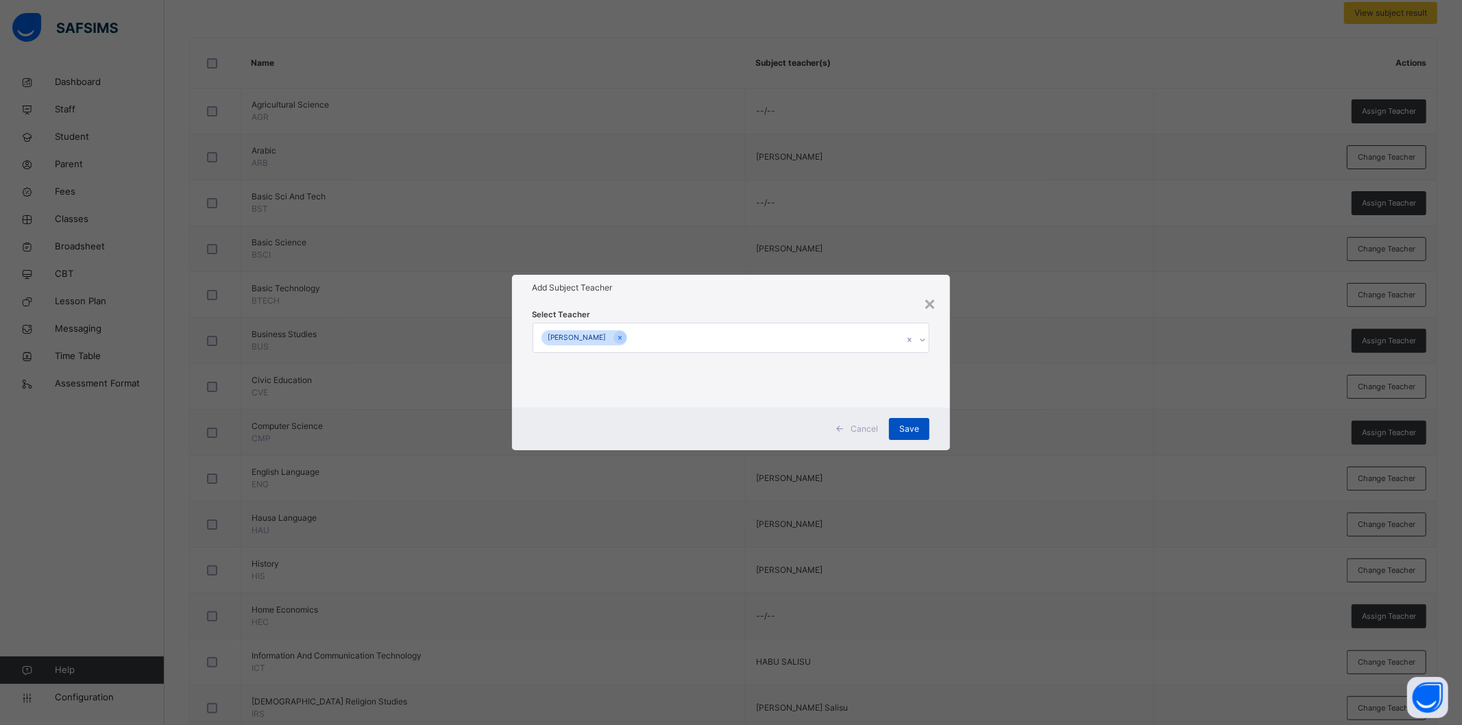
click at [915, 433] on span "Save" at bounding box center [910, 429] width 20 height 12
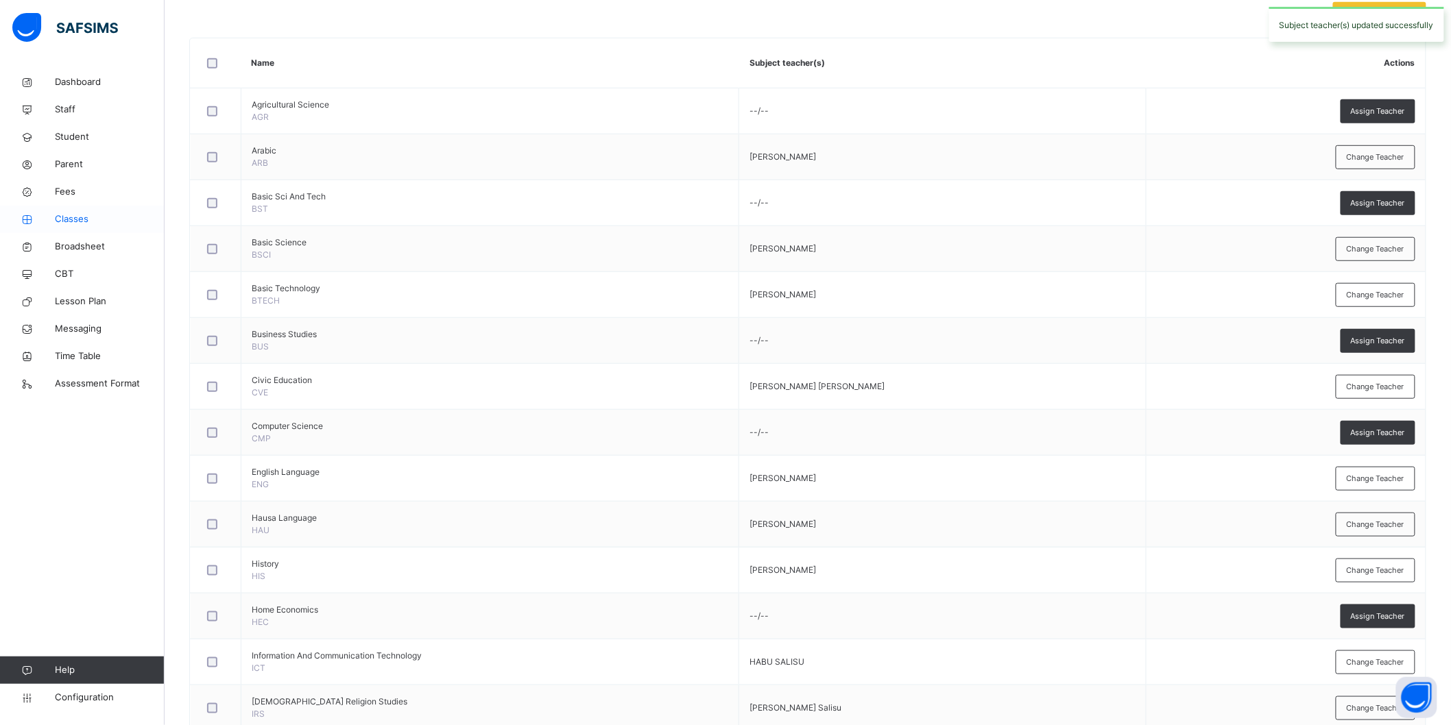
click at [82, 221] on span "Classes" at bounding box center [110, 220] width 110 height 14
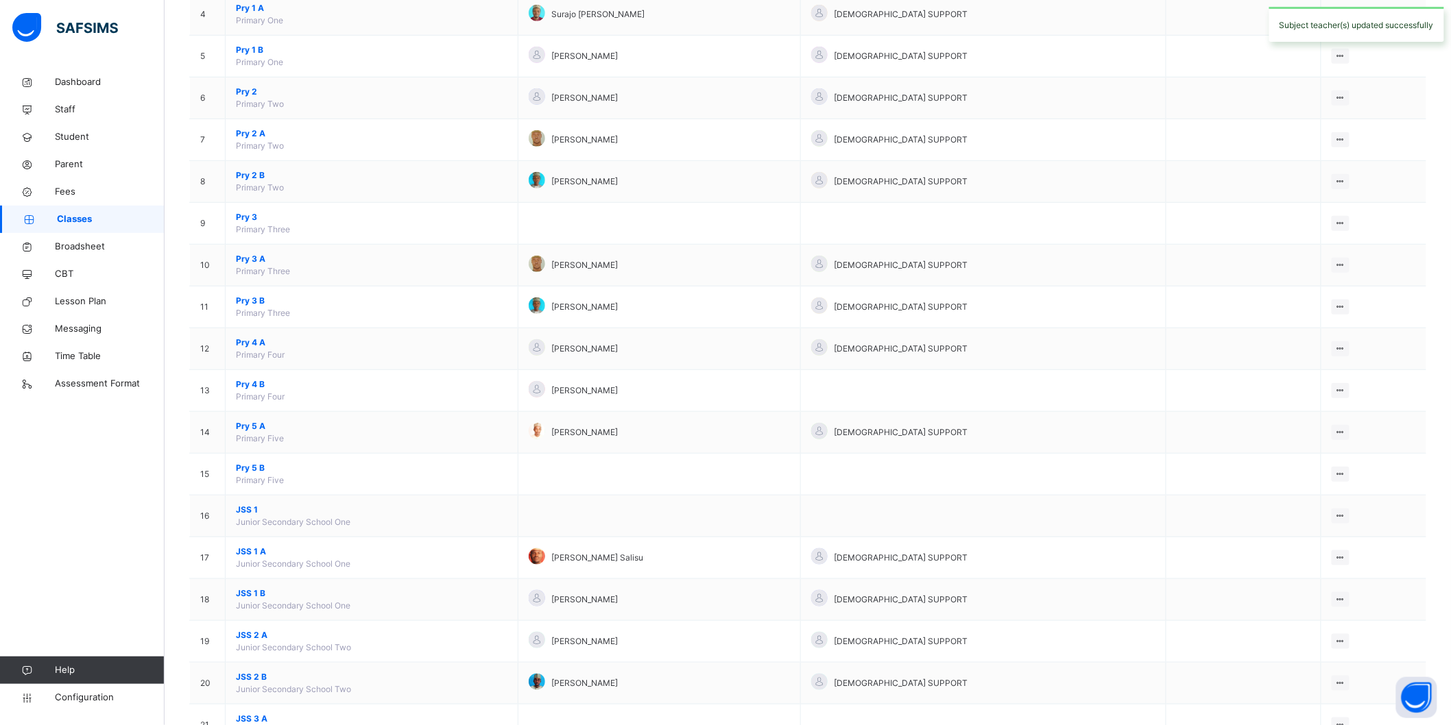
scroll to position [304, 0]
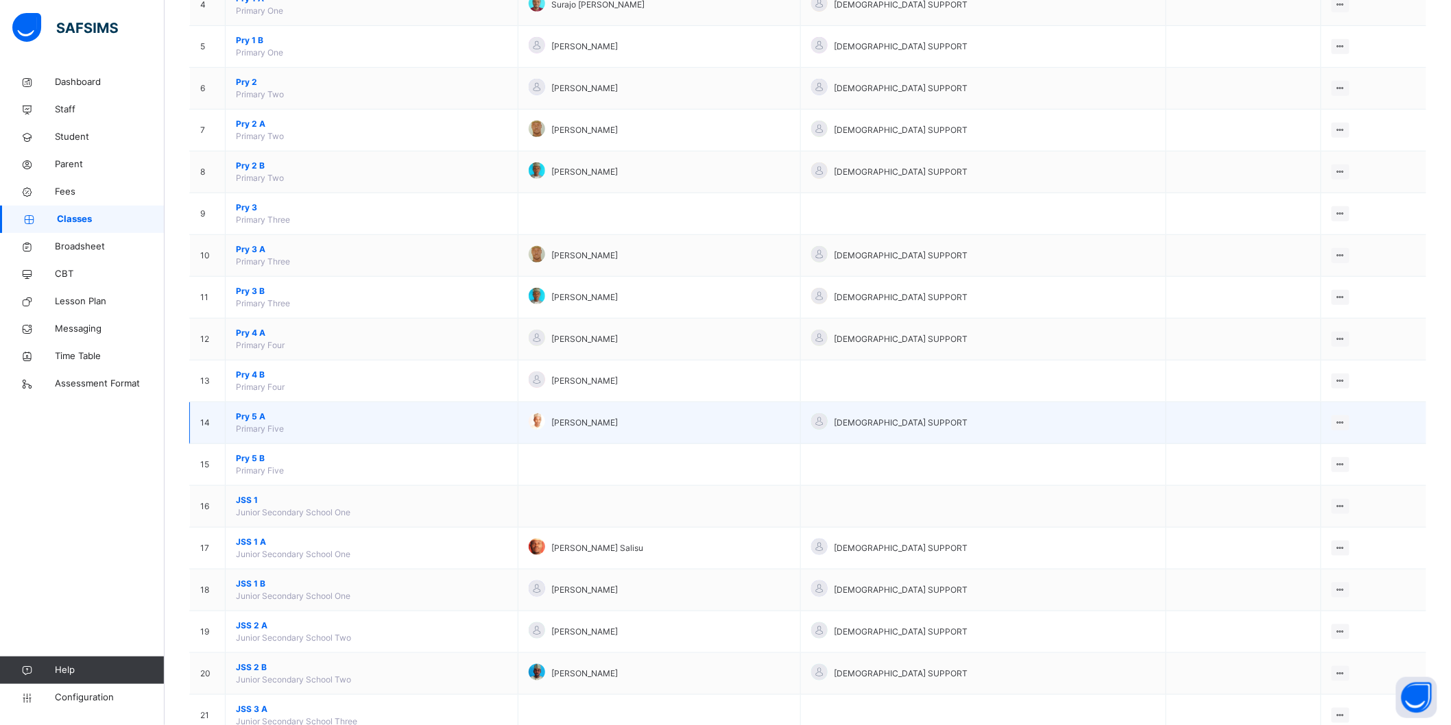
click at [256, 414] on span "Pry 5 A" at bounding box center [372, 417] width 272 height 12
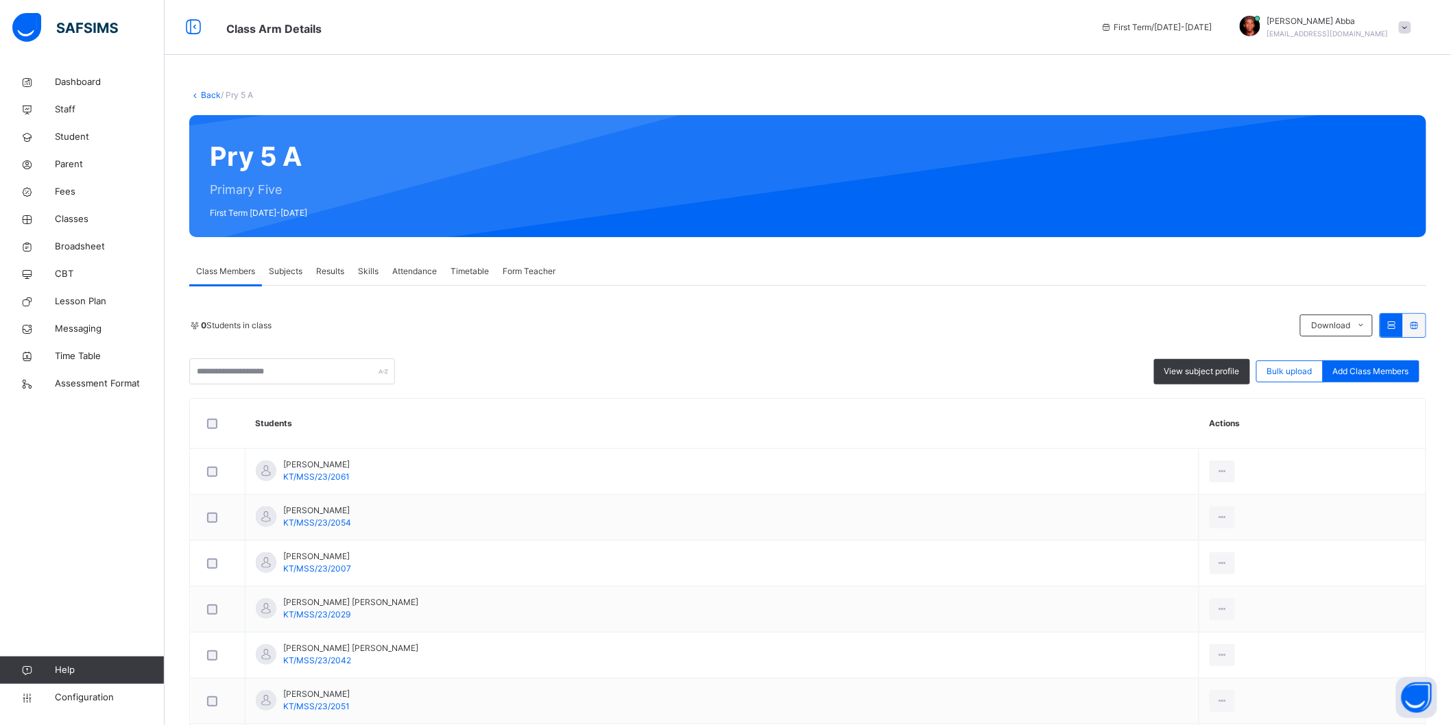
click at [296, 267] on span "Subjects" at bounding box center [286, 271] width 34 height 12
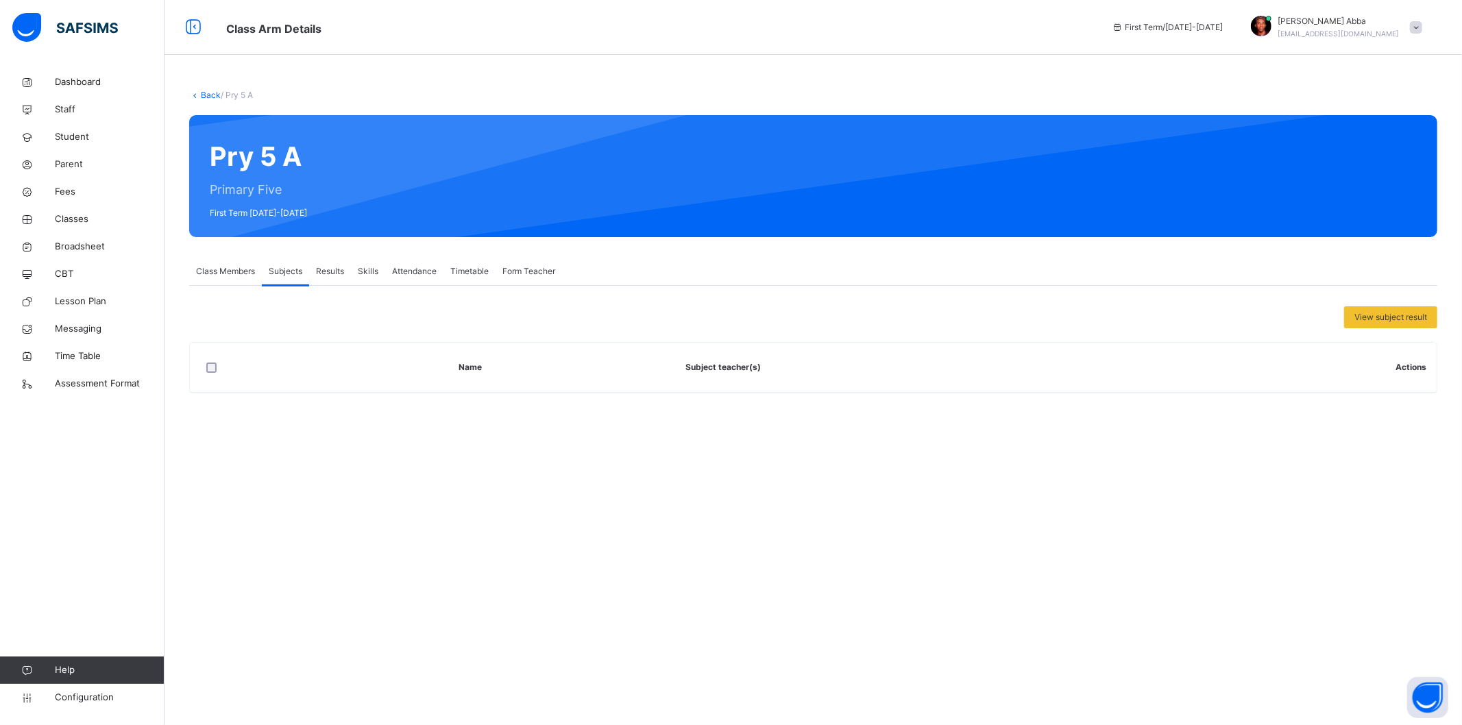
click at [1385, 320] on span "View subject result" at bounding box center [1391, 317] width 73 height 12
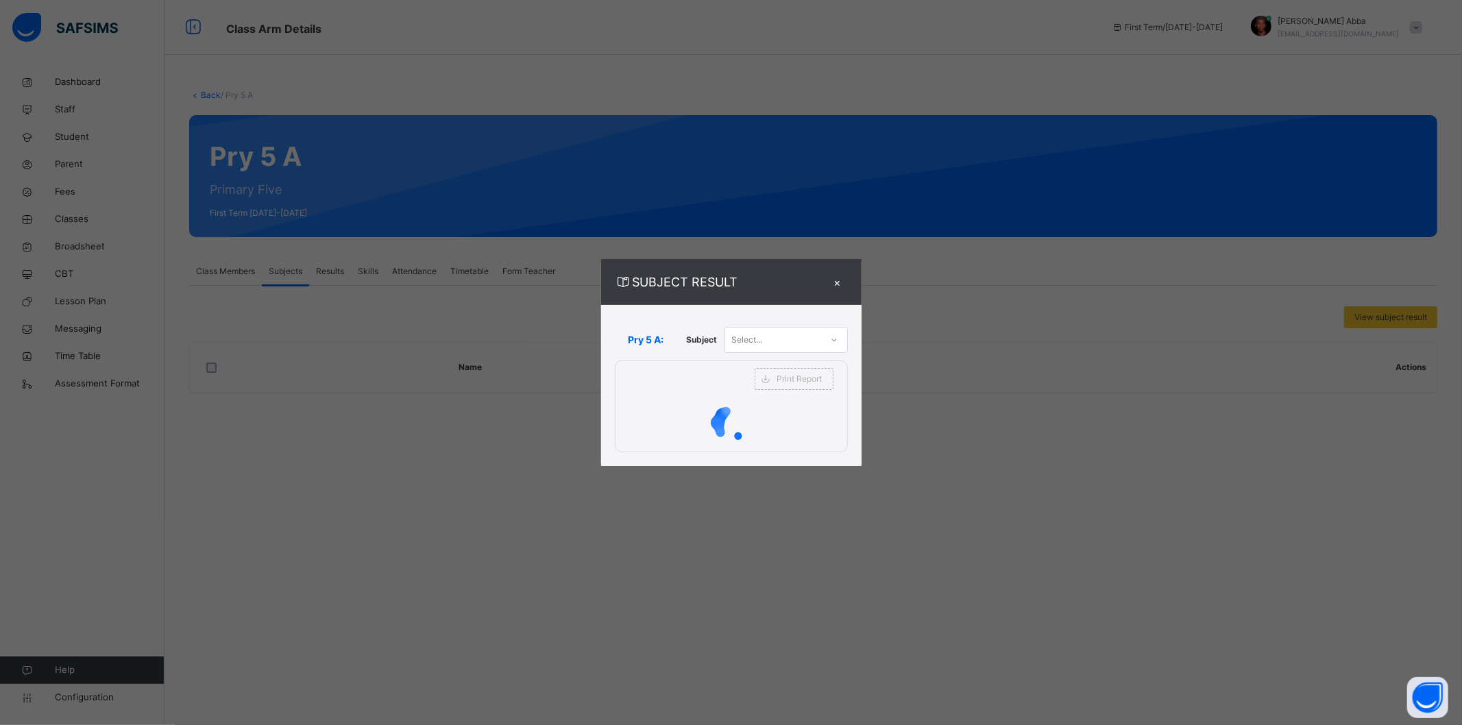
click at [838, 282] on div "×" at bounding box center [838, 282] width 21 height 19
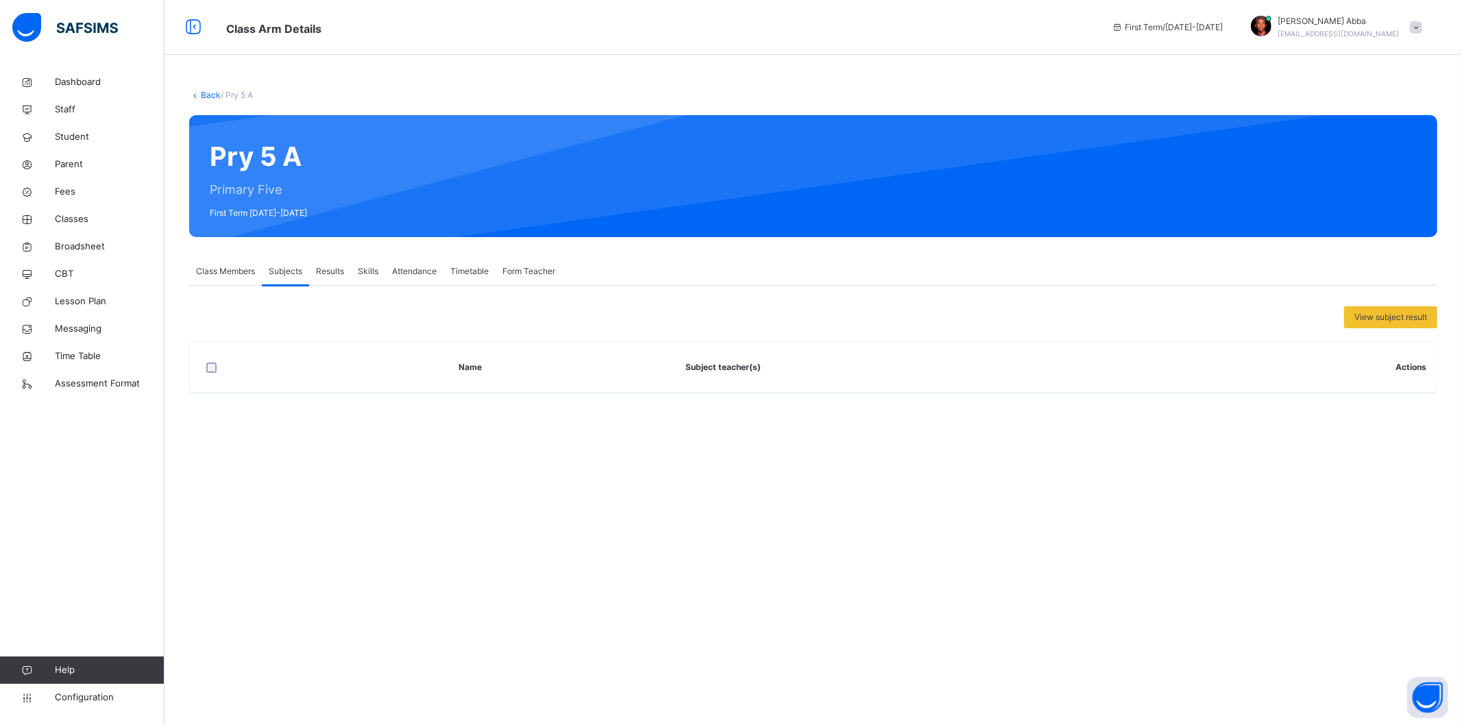
click at [201, 94] on link "Back" at bounding box center [211, 95] width 20 height 10
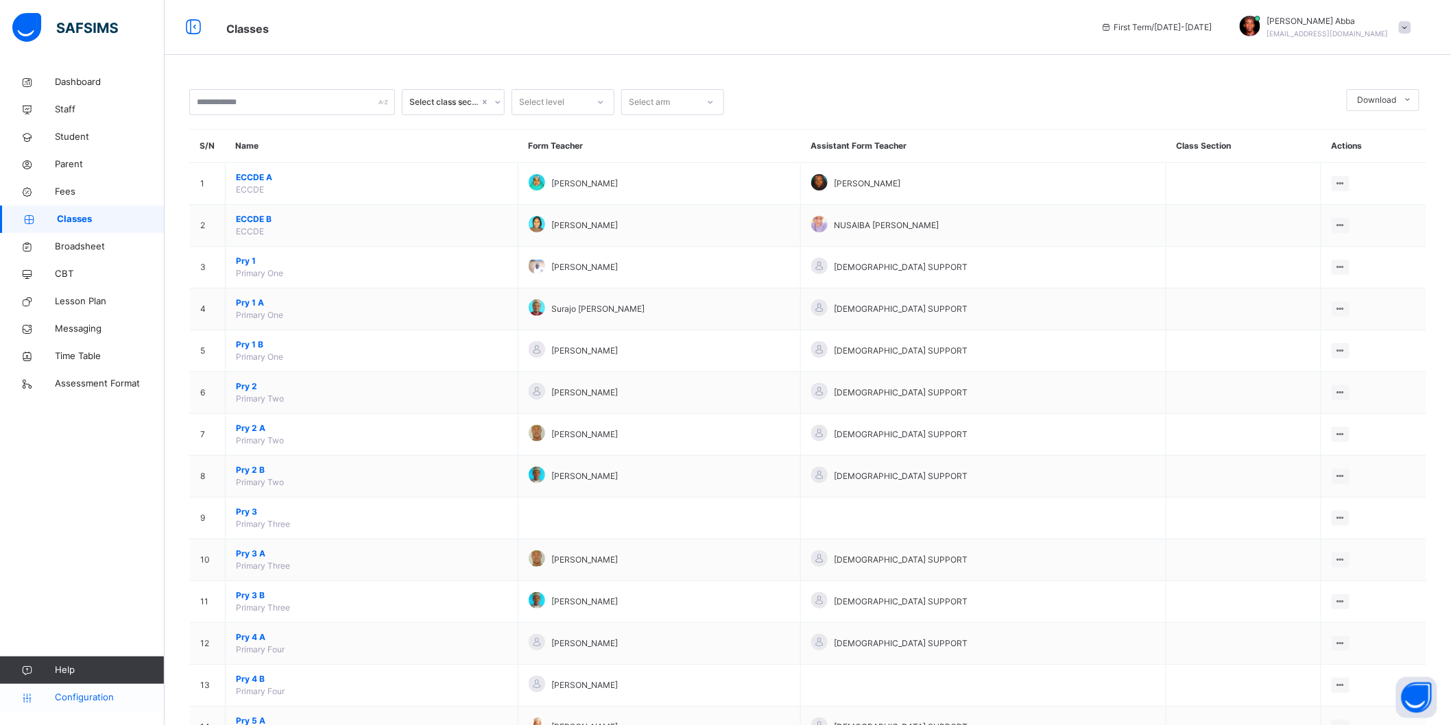
click at [74, 697] on span "Configuration" at bounding box center [109, 698] width 109 height 14
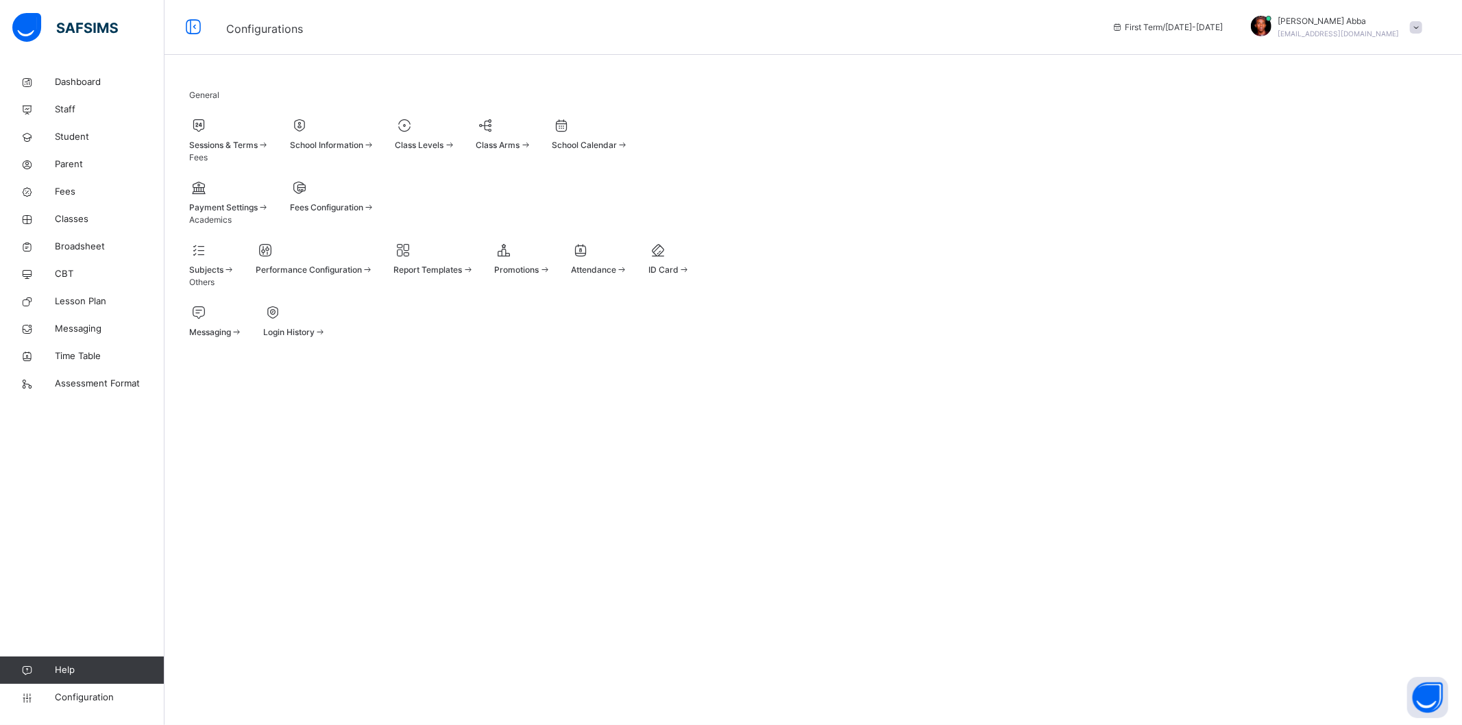
click at [227, 276] on div "Subjects" at bounding box center [212, 270] width 46 height 12
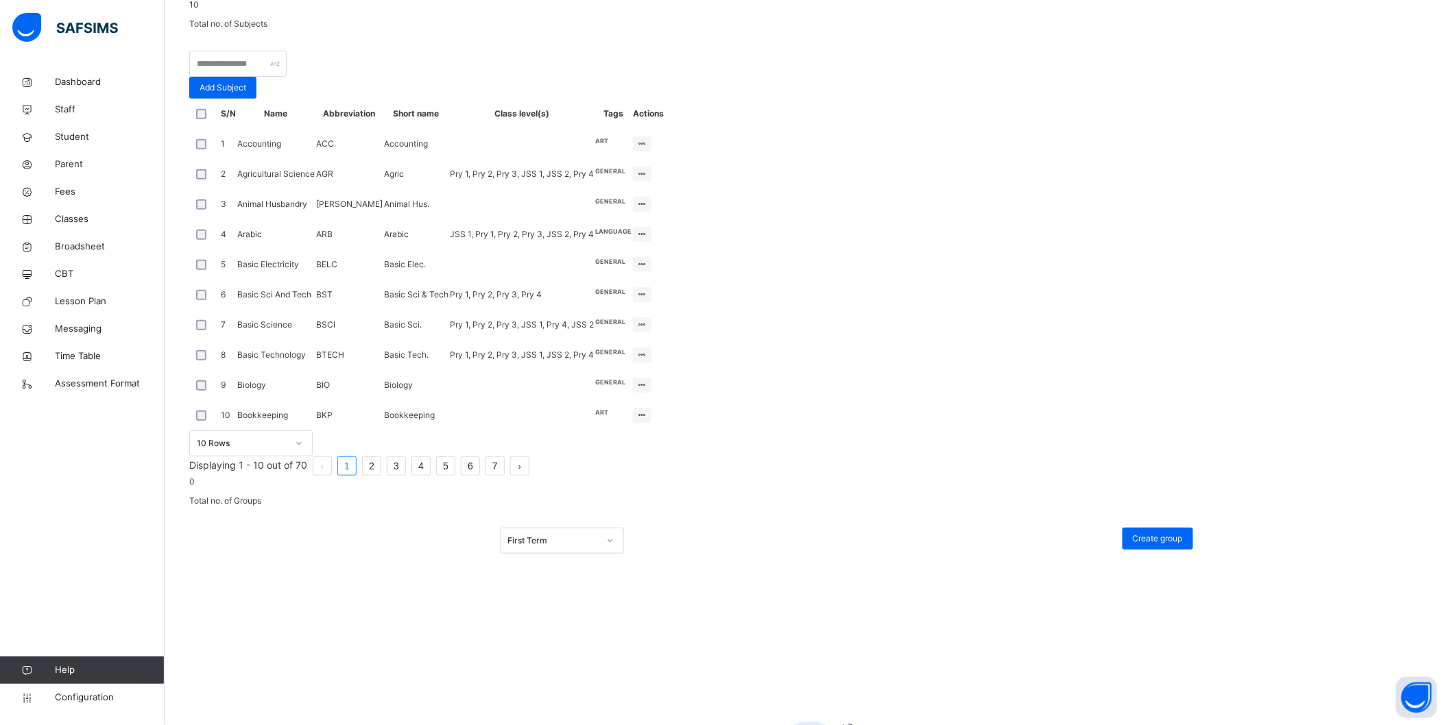
scroll to position [239, 0]
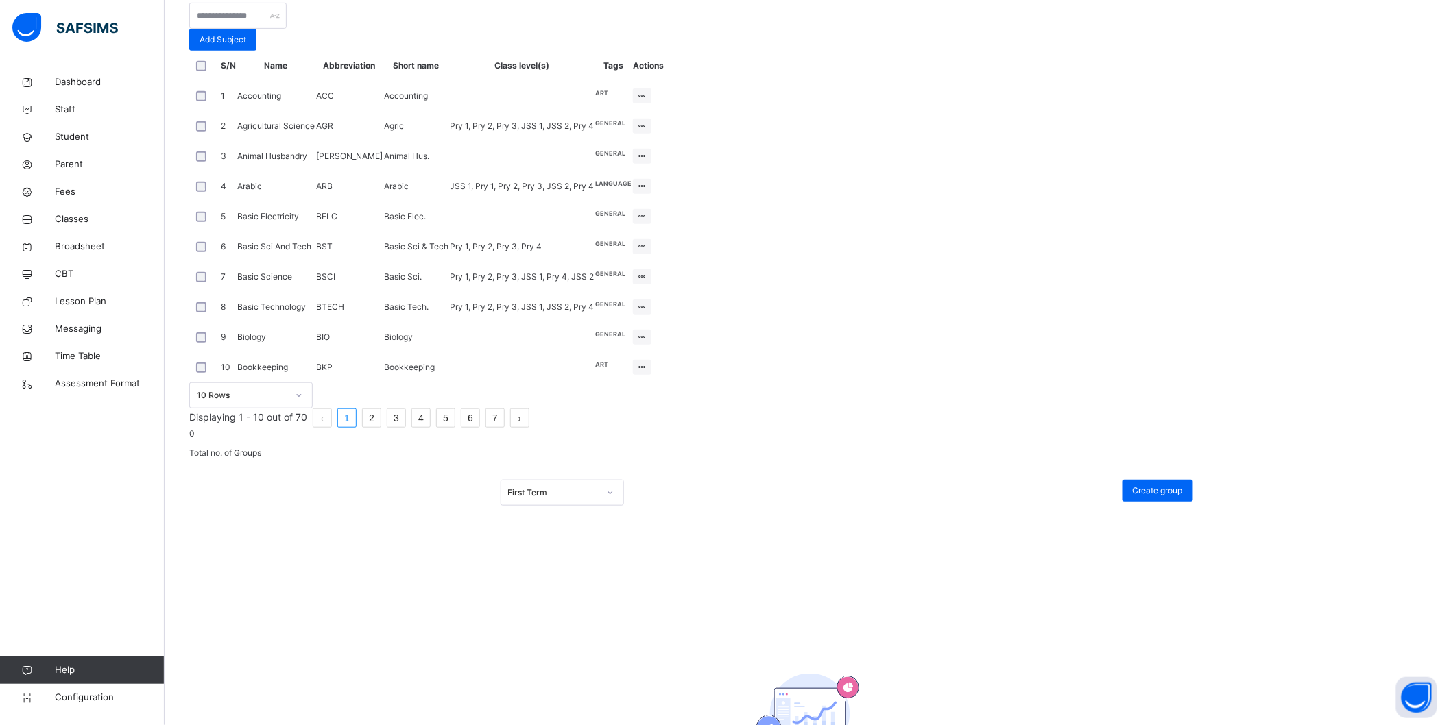
click at [381, 427] on link "2" at bounding box center [372, 418] width 18 height 18
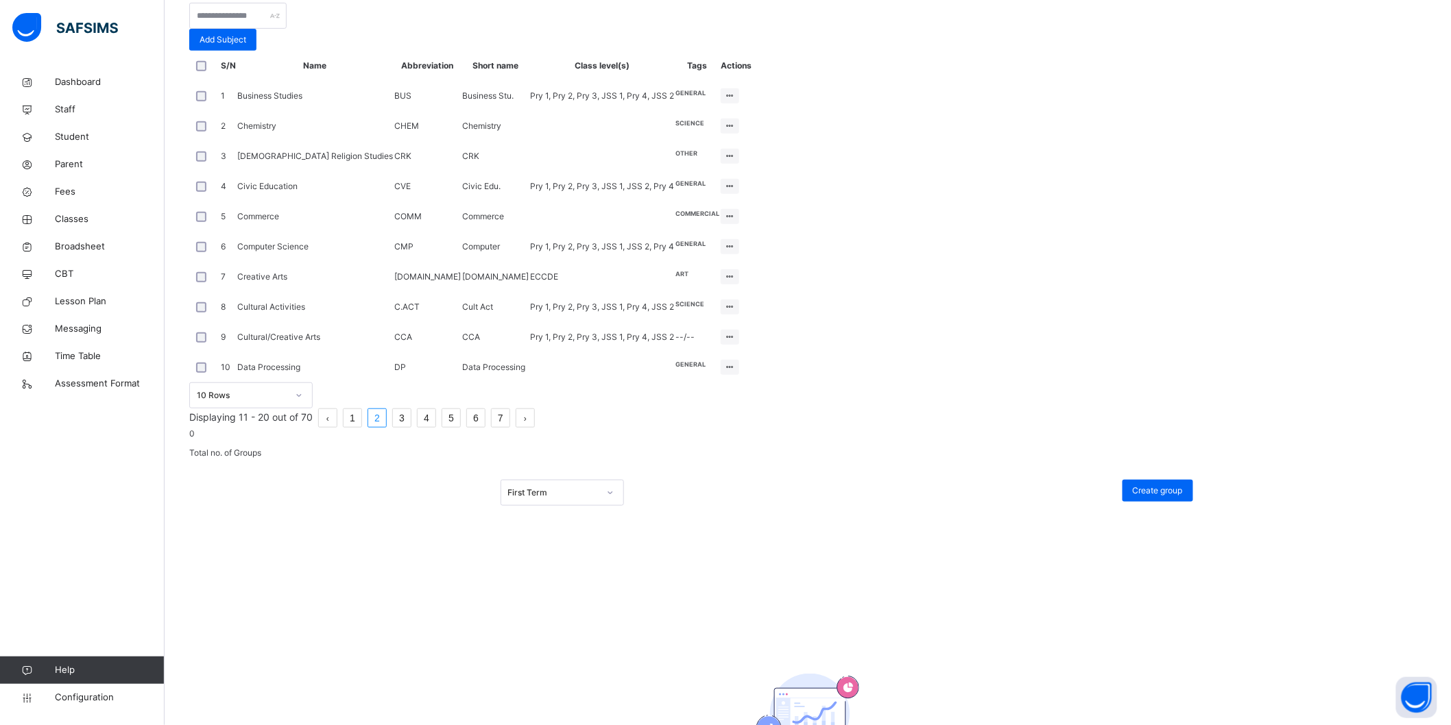
click at [411, 427] on link "3" at bounding box center [402, 418] width 18 height 18
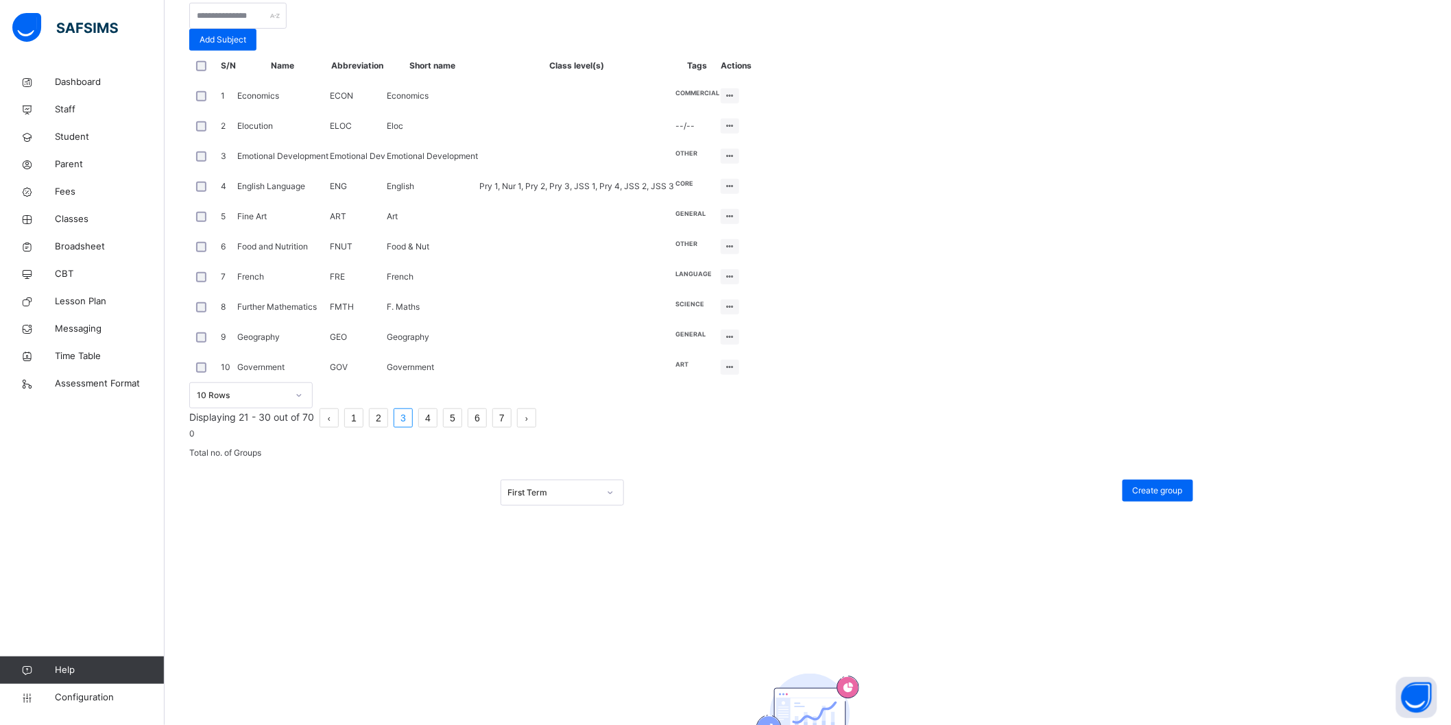
click at [437, 427] on link "4" at bounding box center [428, 418] width 18 height 18
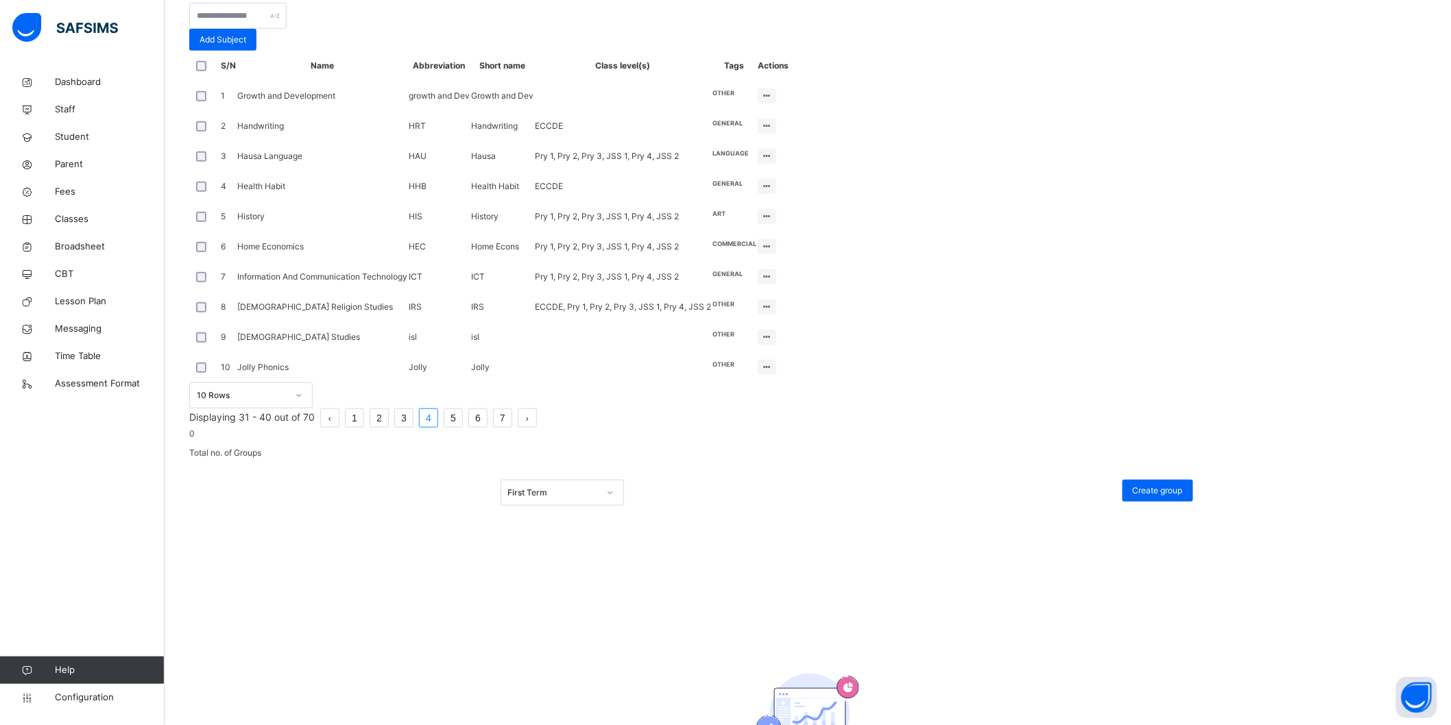
click at [463, 428] on li "5" at bounding box center [453, 418] width 19 height 19
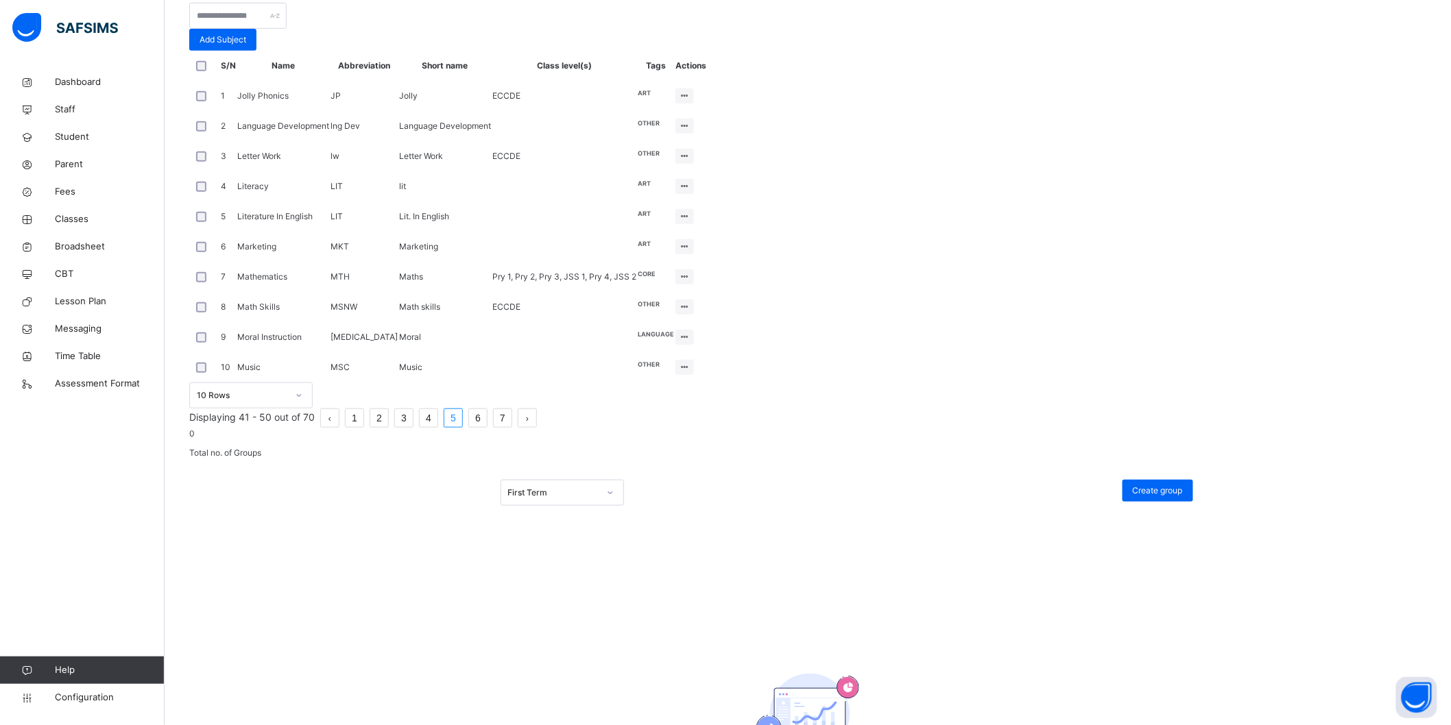
click at [363, 427] on link "1" at bounding box center [355, 418] width 18 height 18
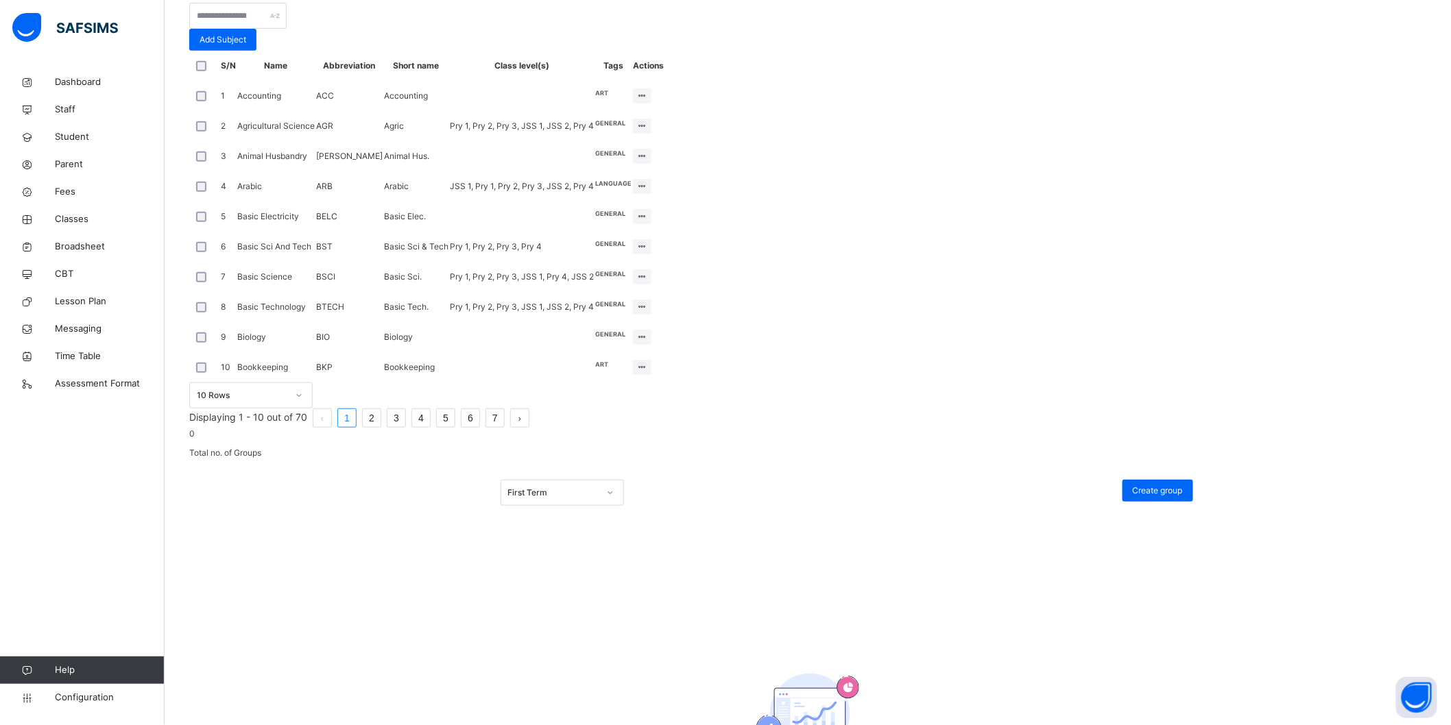
click at [381, 428] on li "2" at bounding box center [371, 418] width 19 height 19
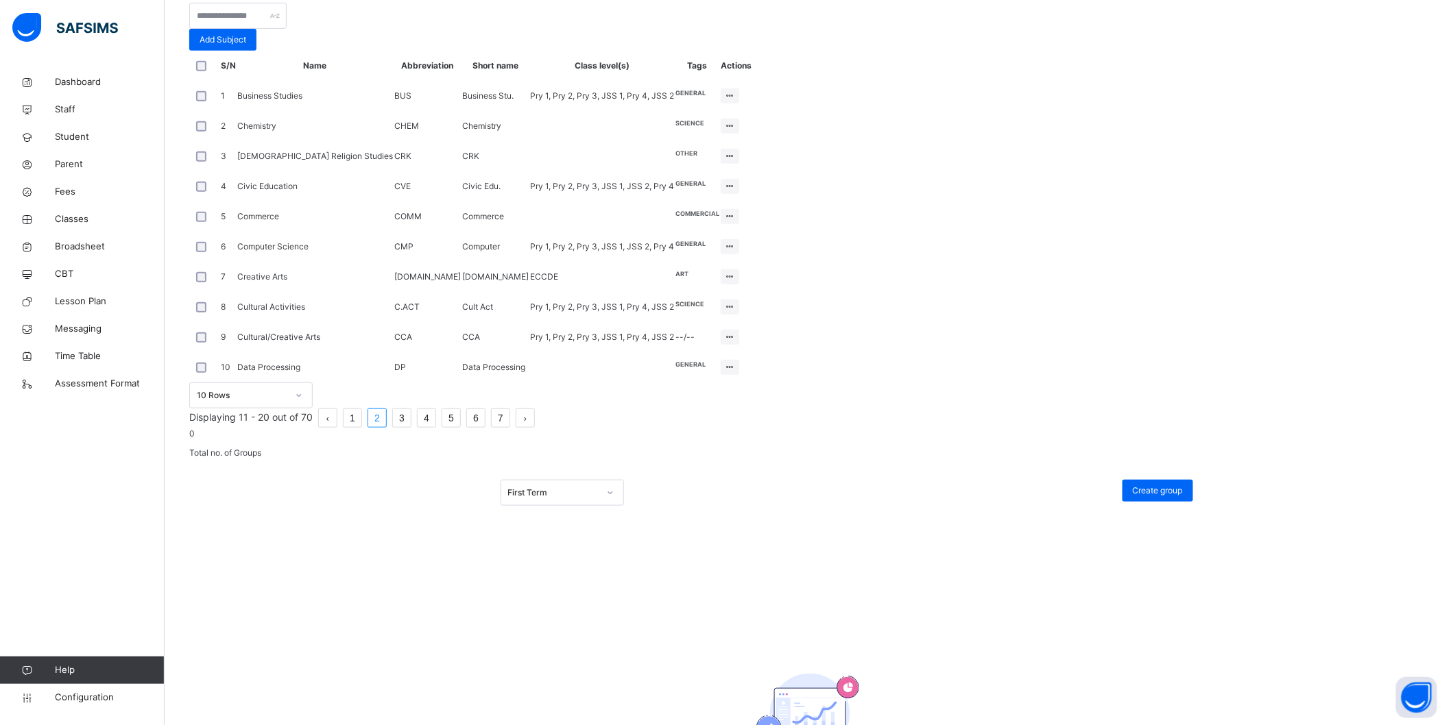
click at [411, 427] on link "3" at bounding box center [402, 418] width 18 height 18
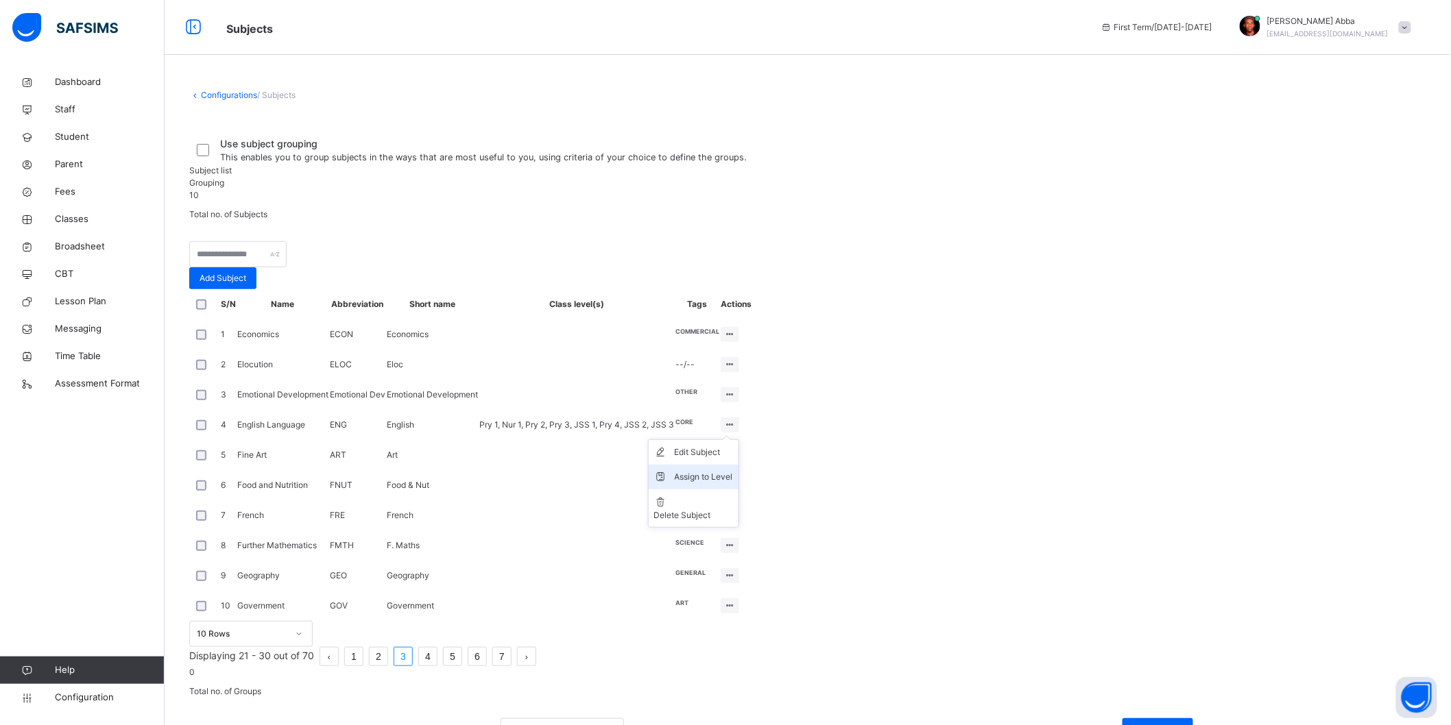
click at [733, 484] on div "Assign to Level" at bounding box center [704, 477] width 58 height 14
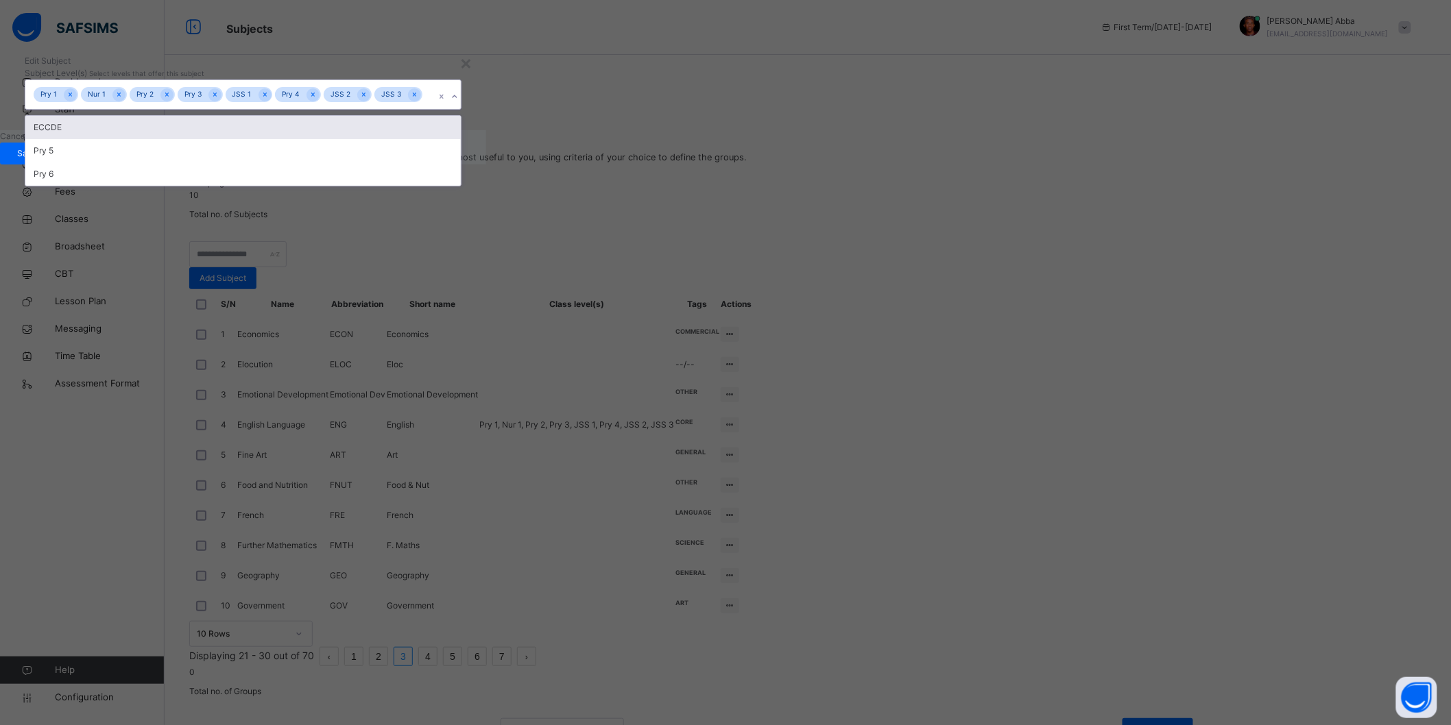
click at [435, 109] on div "Pry 1 Nur 1 Pry 2 Pry 3 JSS 1 Pry 4 JSS 2 JSS 3" at bounding box center [229, 94] width 409 height 29
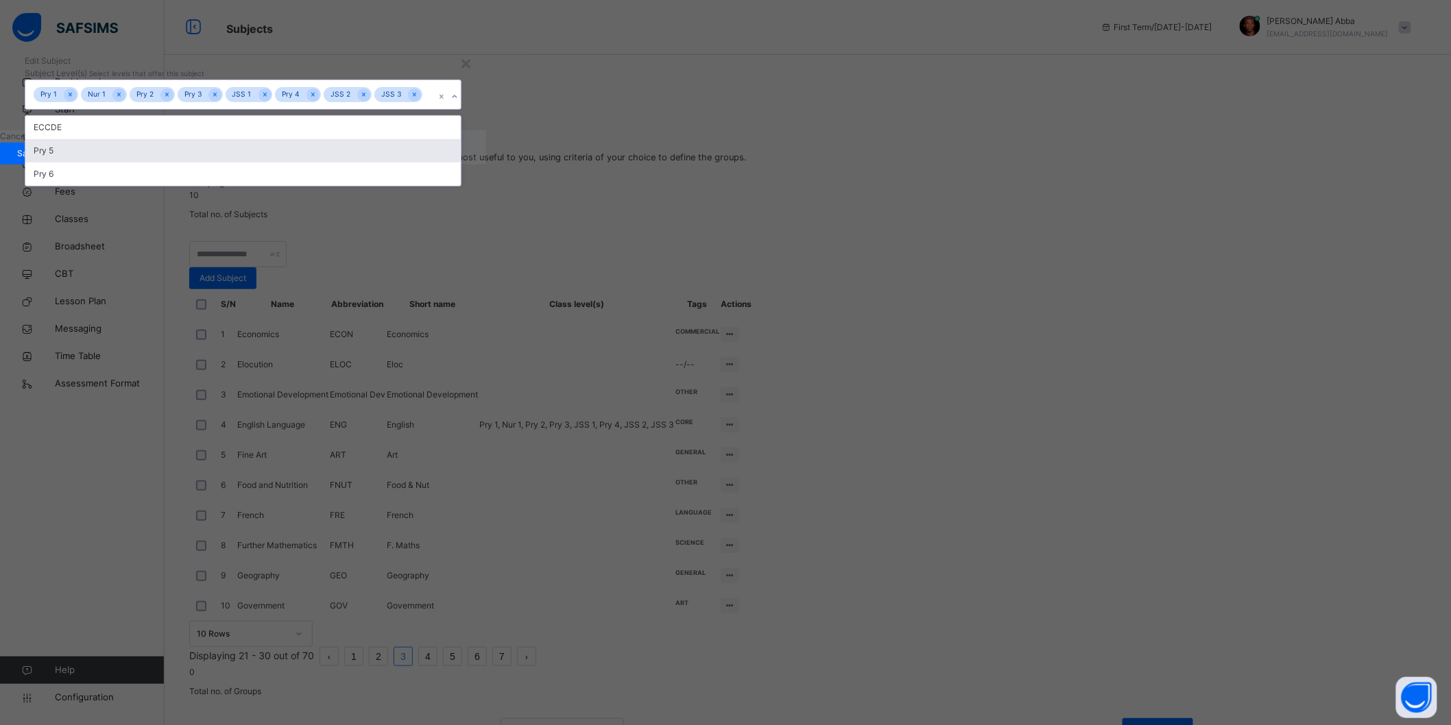
click at [461, 162] on div "Pry 5" at bounding box center [242, 150] width 435 height 23
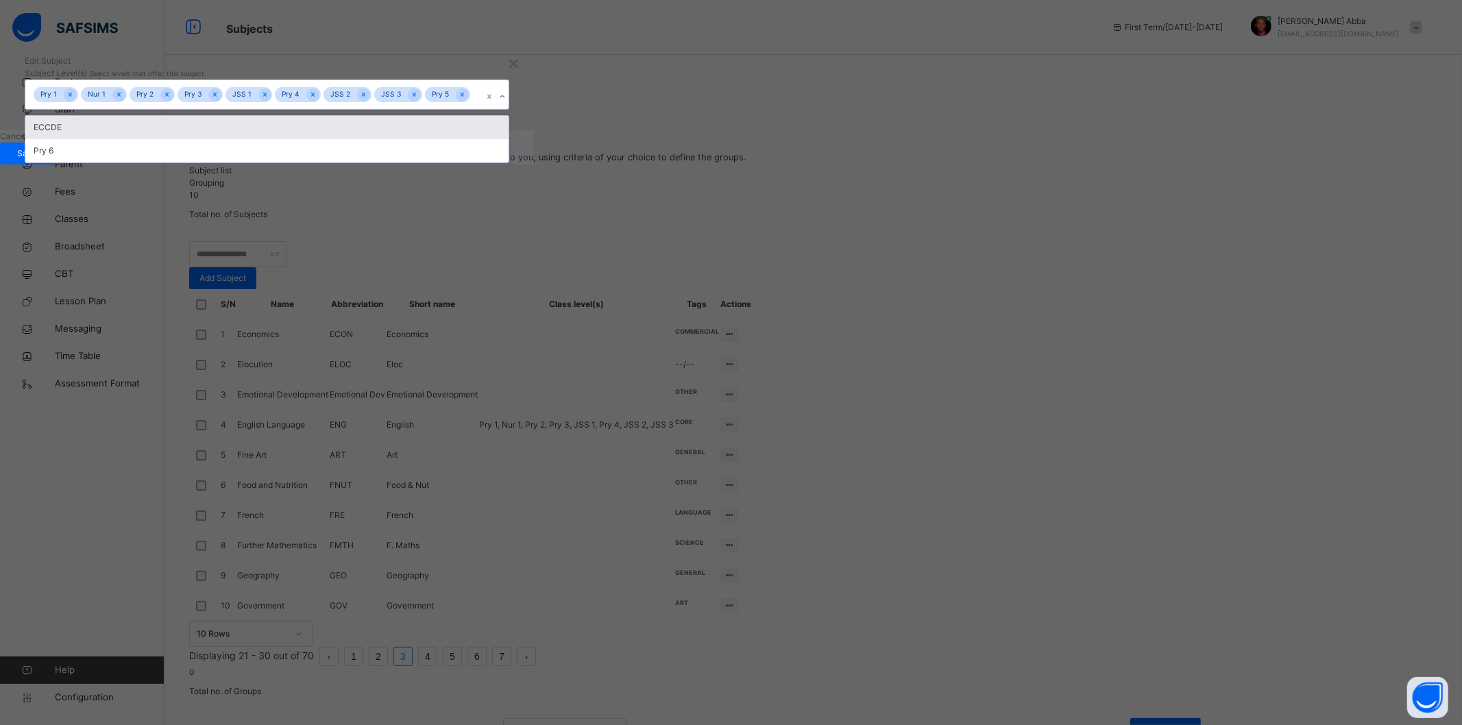
click at [509, 139] on div "ECCDE" at bounding box center [266, 127] width 483 height 23
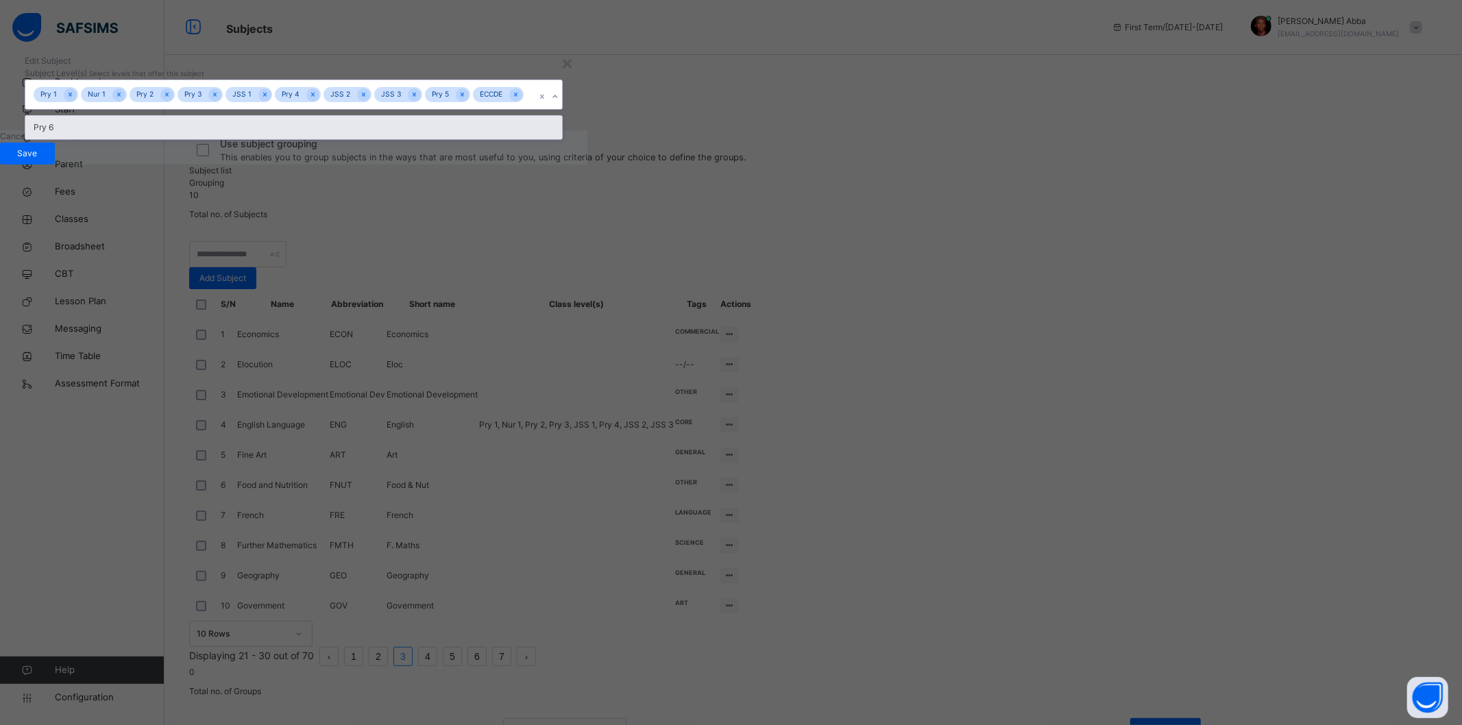
click at [562, 139] on div "Pry 6" at bounding box center [293, 127] width 537 height 23
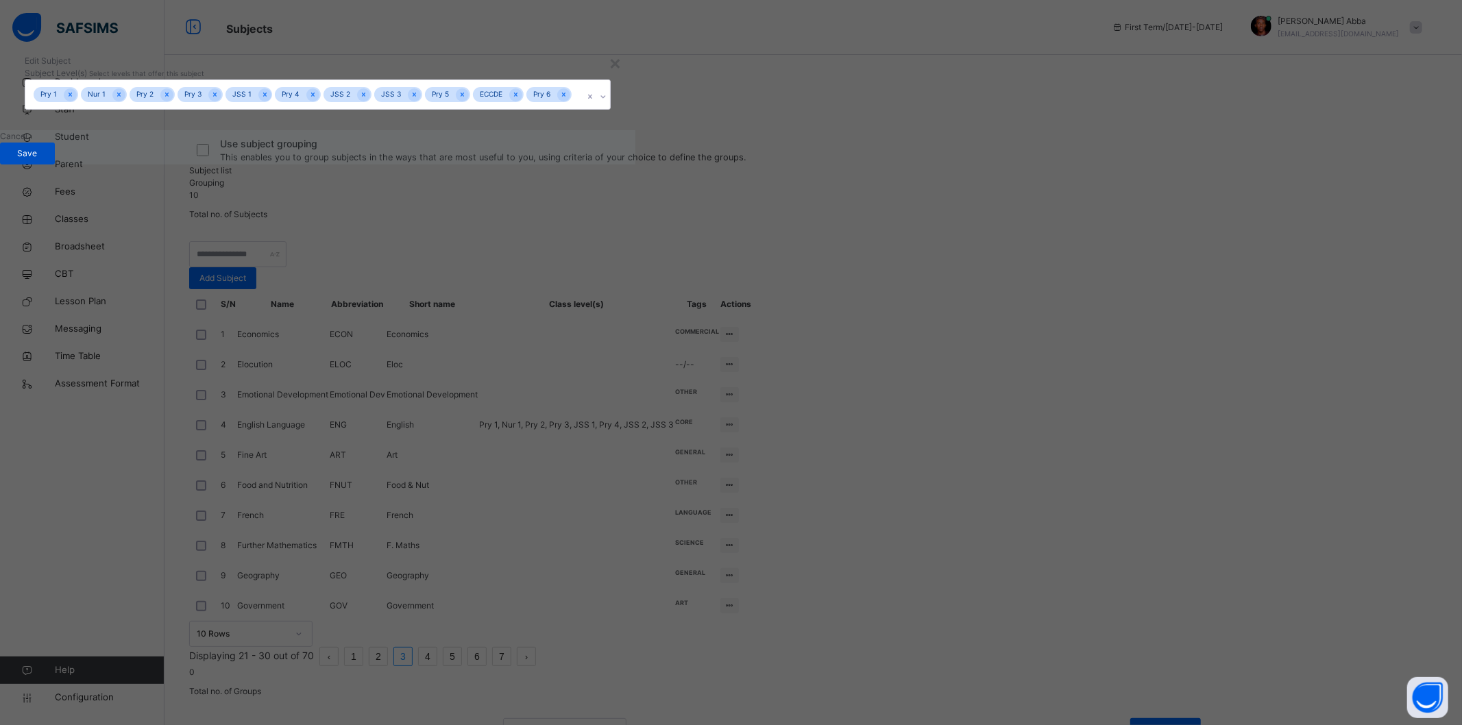
click at [45, 160] on span "Save" at bounding box center [27, 153] width 34 height 12
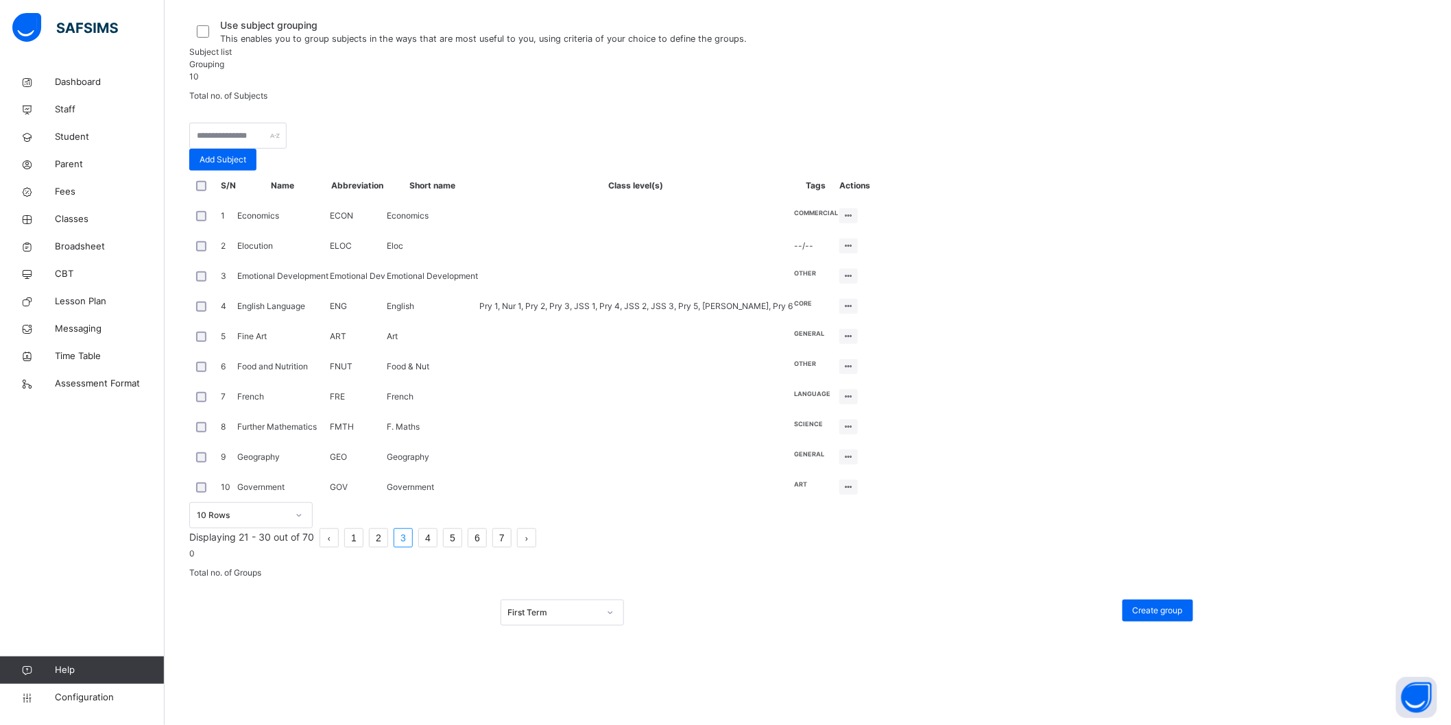
scroll to position [239, 0]
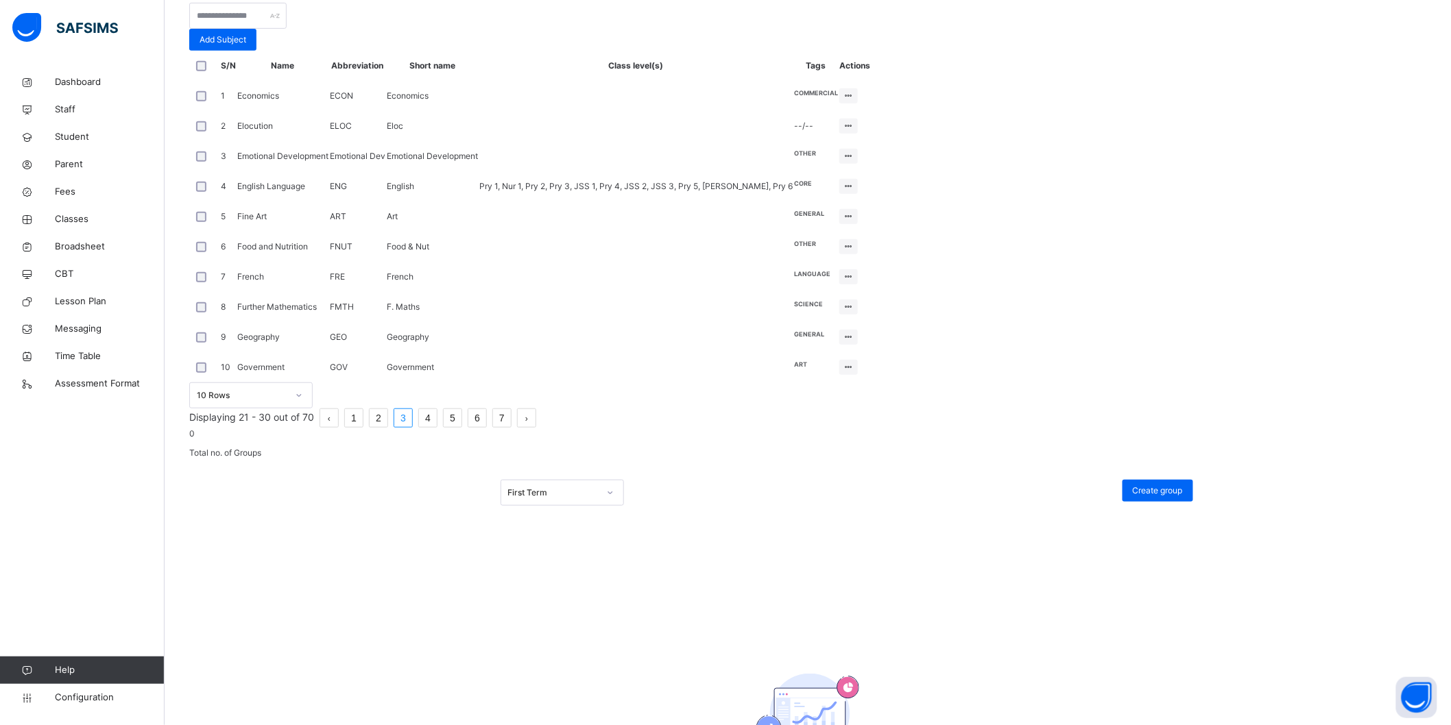
click at [437, 428] on li "4" at bounding box center [427, 418] width 19 height 19
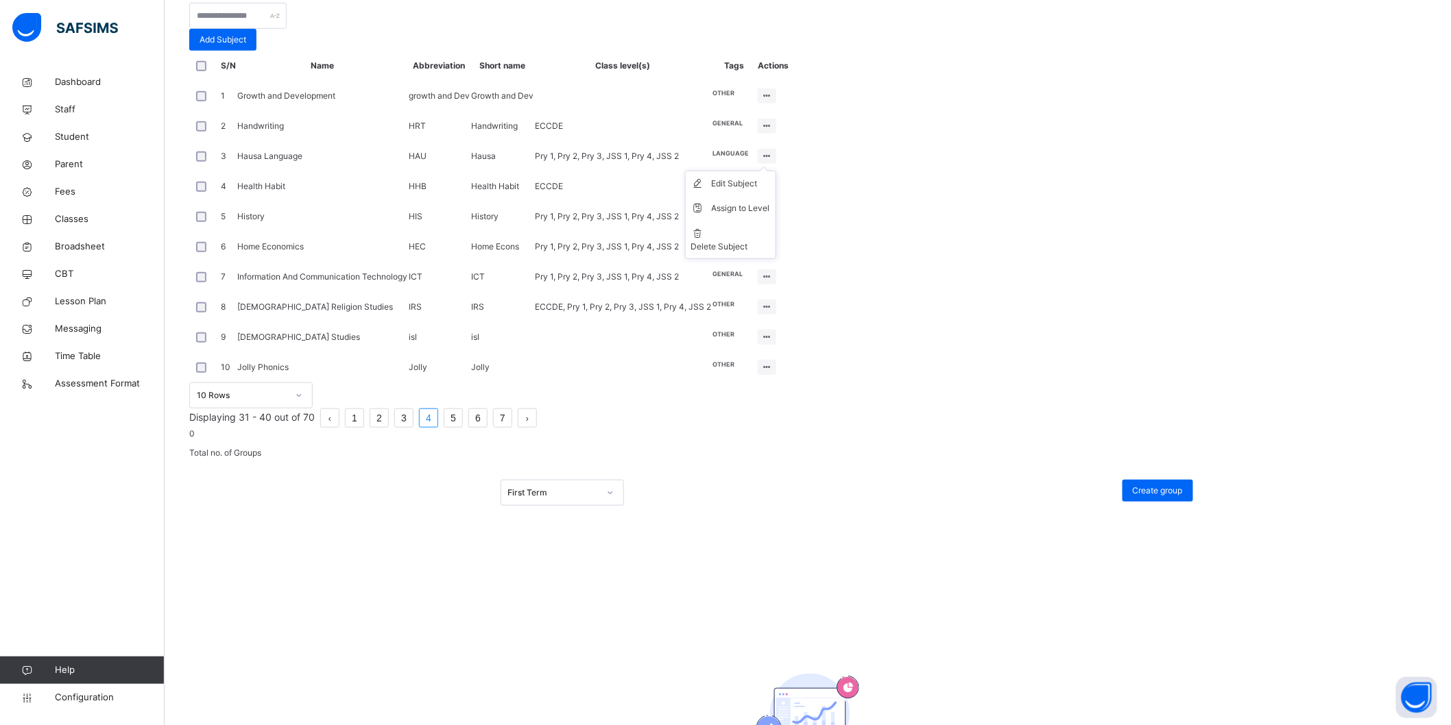
click at [773, 161] on icon at bounding box center [767, 156] width 12 height 10
click at [770, 215] on div "Assign to Level" at bounding box center [741, 209] width 58 height 14
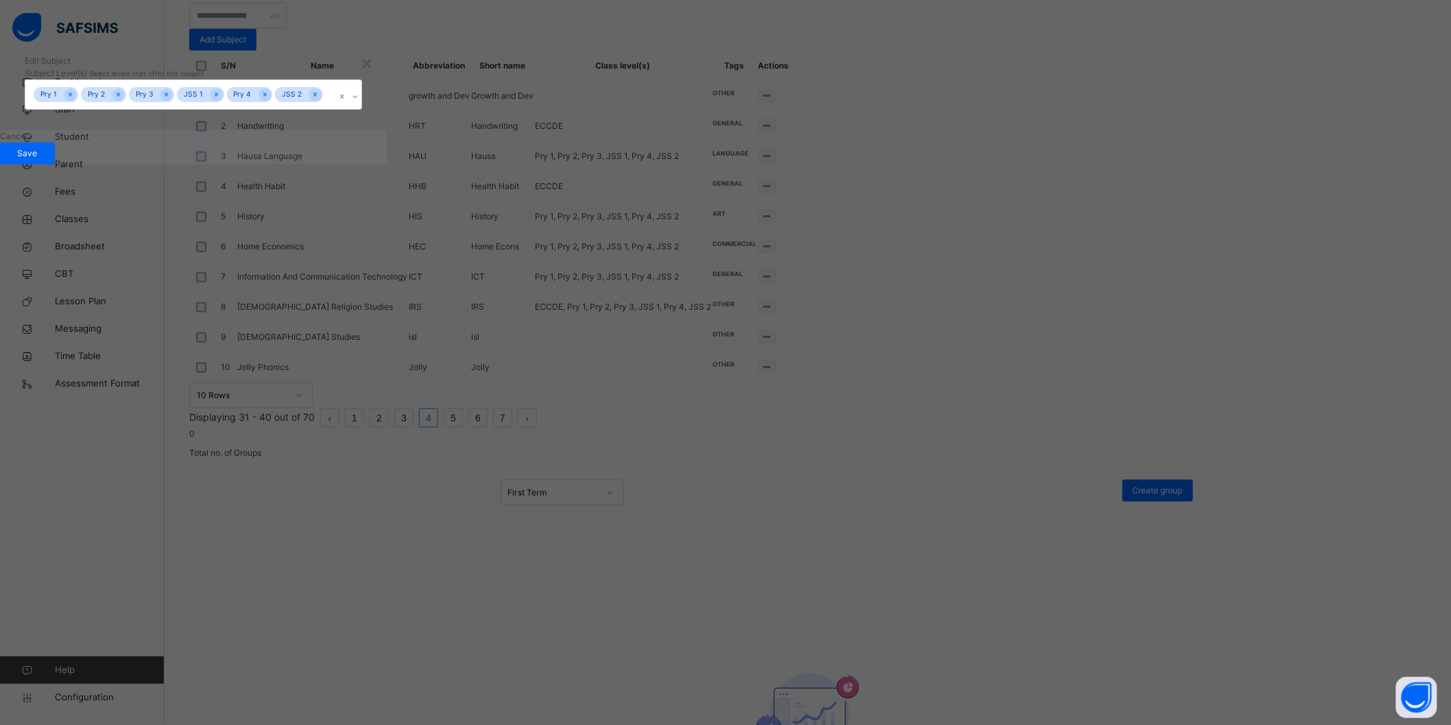
click at [335, 109] on div "Pry 1 Pry 2 Pry 3 JSS 1 Pry 4 JSS 2" at bounding box center [180, 94] width 310 height 29
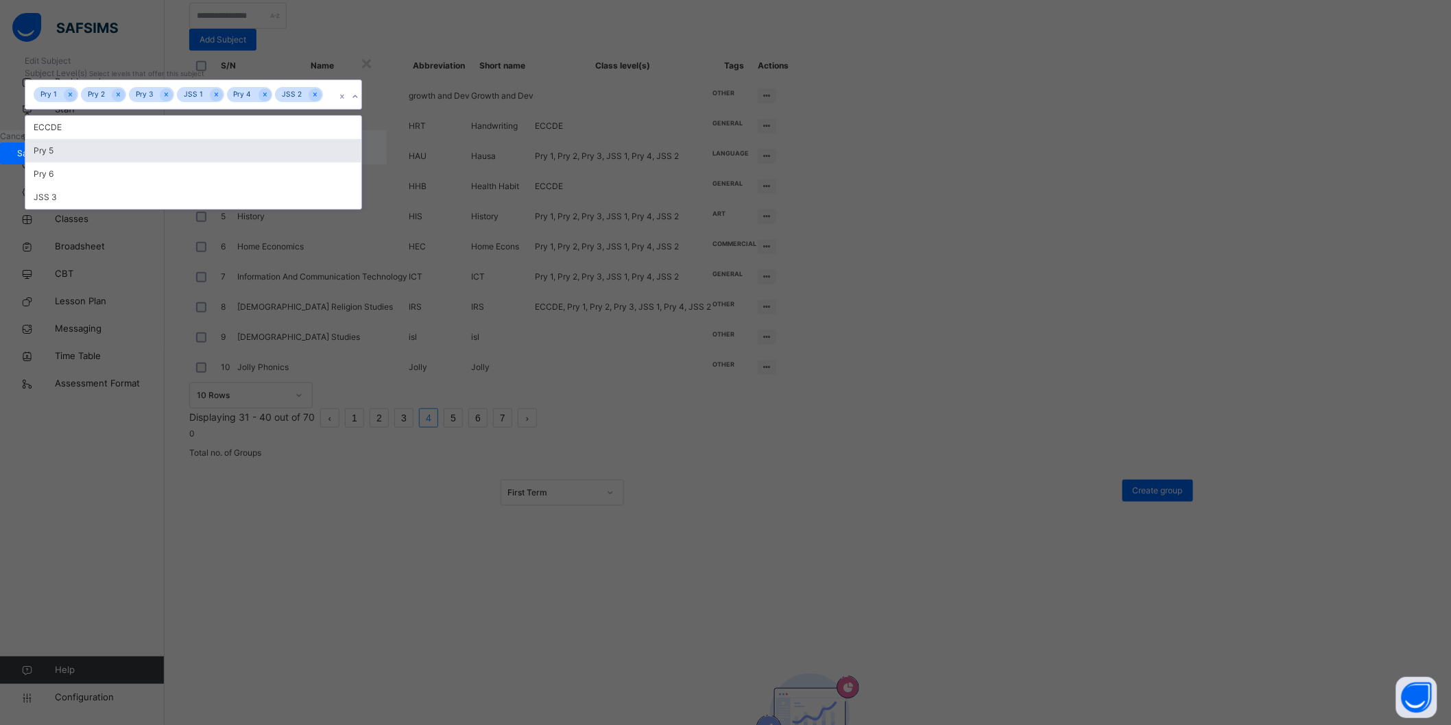
click at [361, 162] on div "Pry 5" at bounding box center [193, 150] width 336 height 23
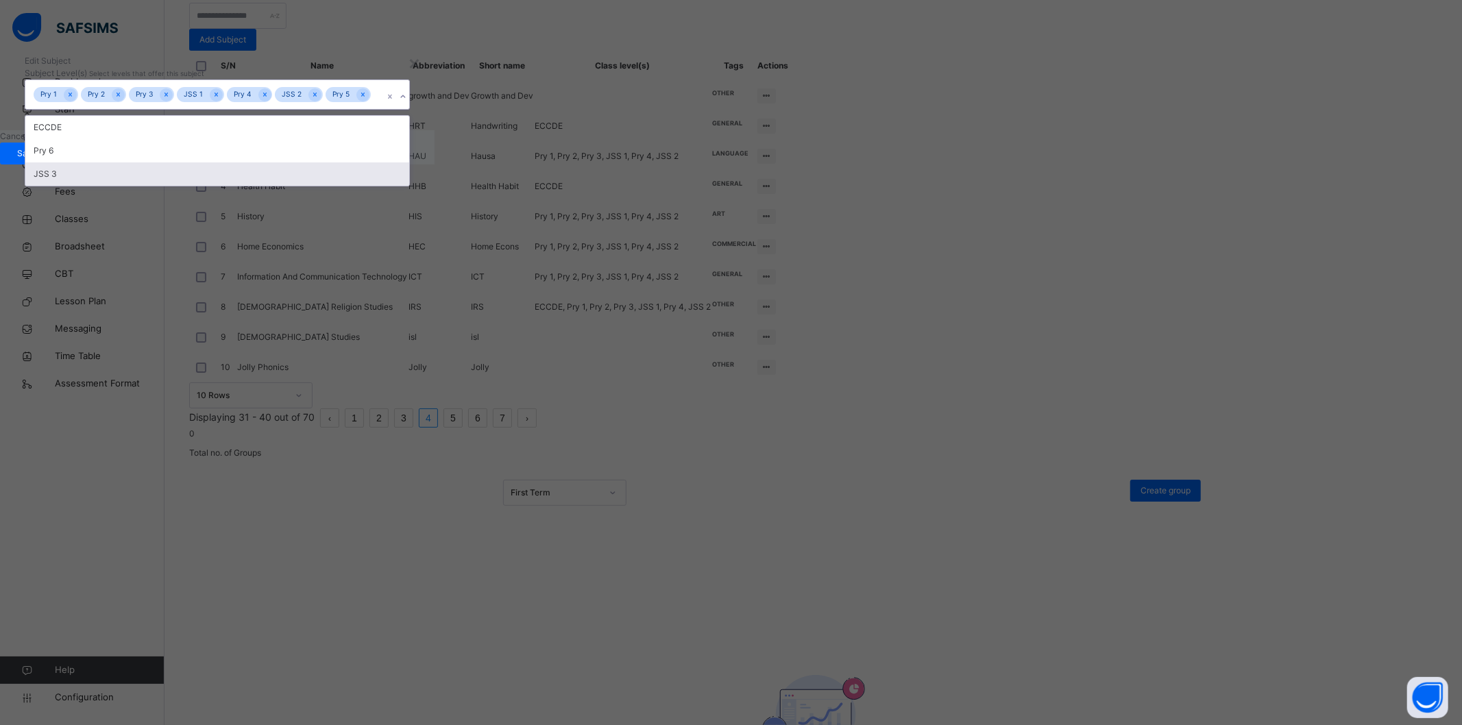
click at [409, 186] on div "JSS 3" at bounding box center [217, 173] width 384 height 23
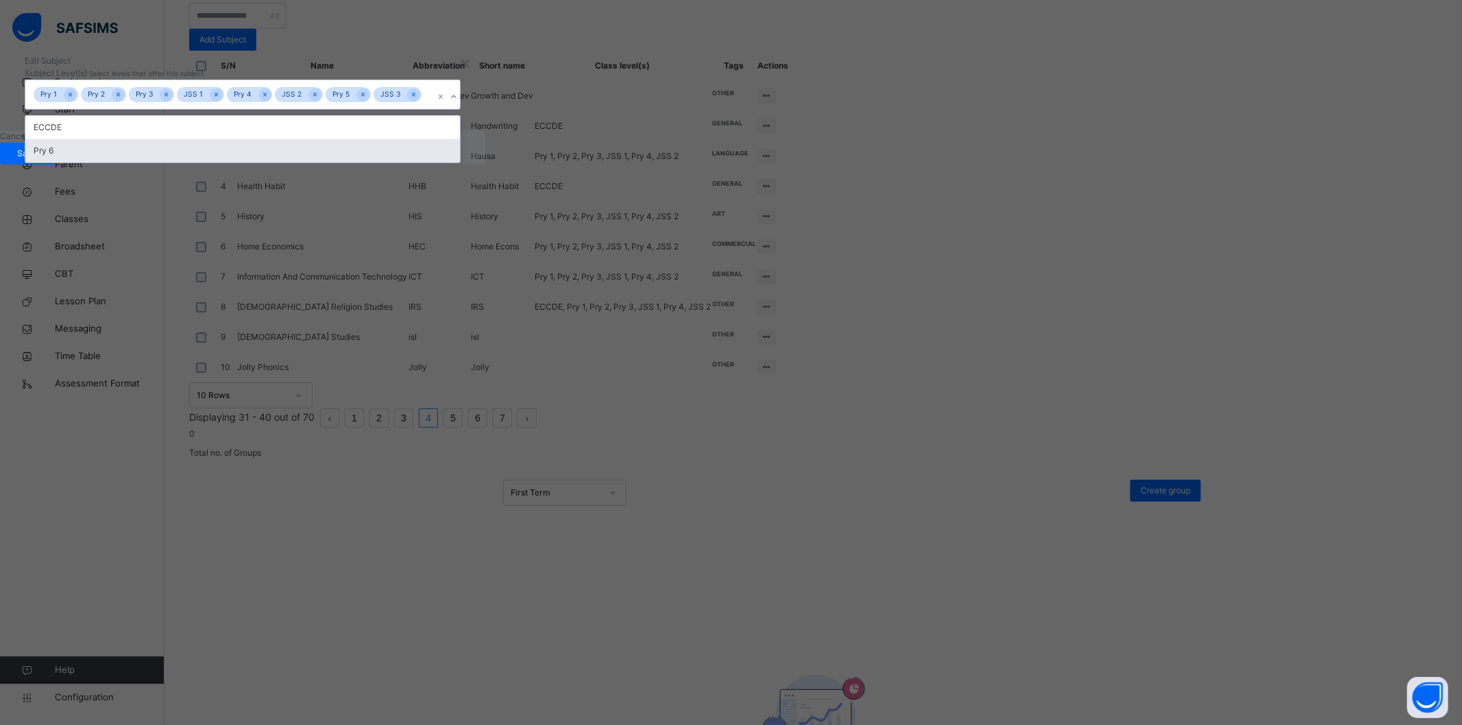
click at [460, 162] on div "Pry 6" at bounding box center [242, 150] width 435 height 23
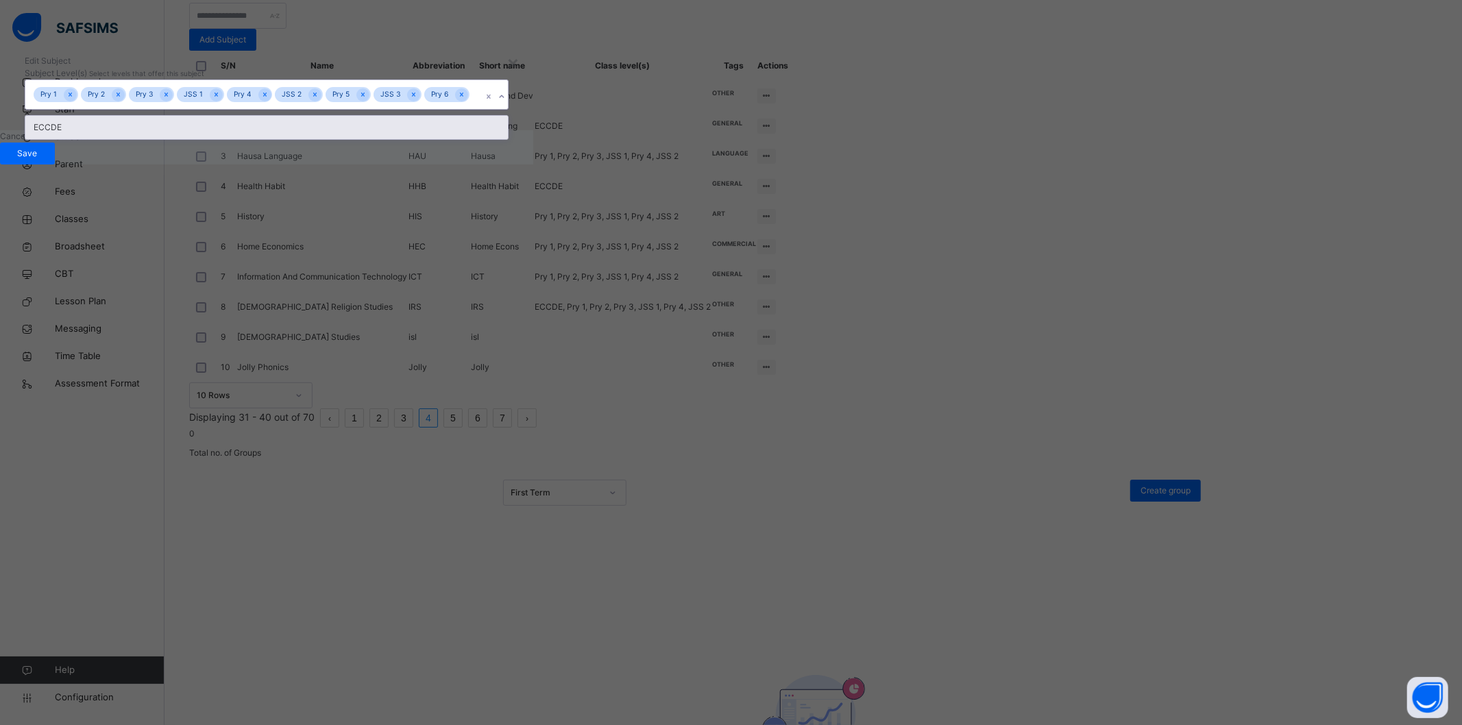
click at [508, 139] on div "ECCDE" at bounding box center [266, 127] width 483 height 23
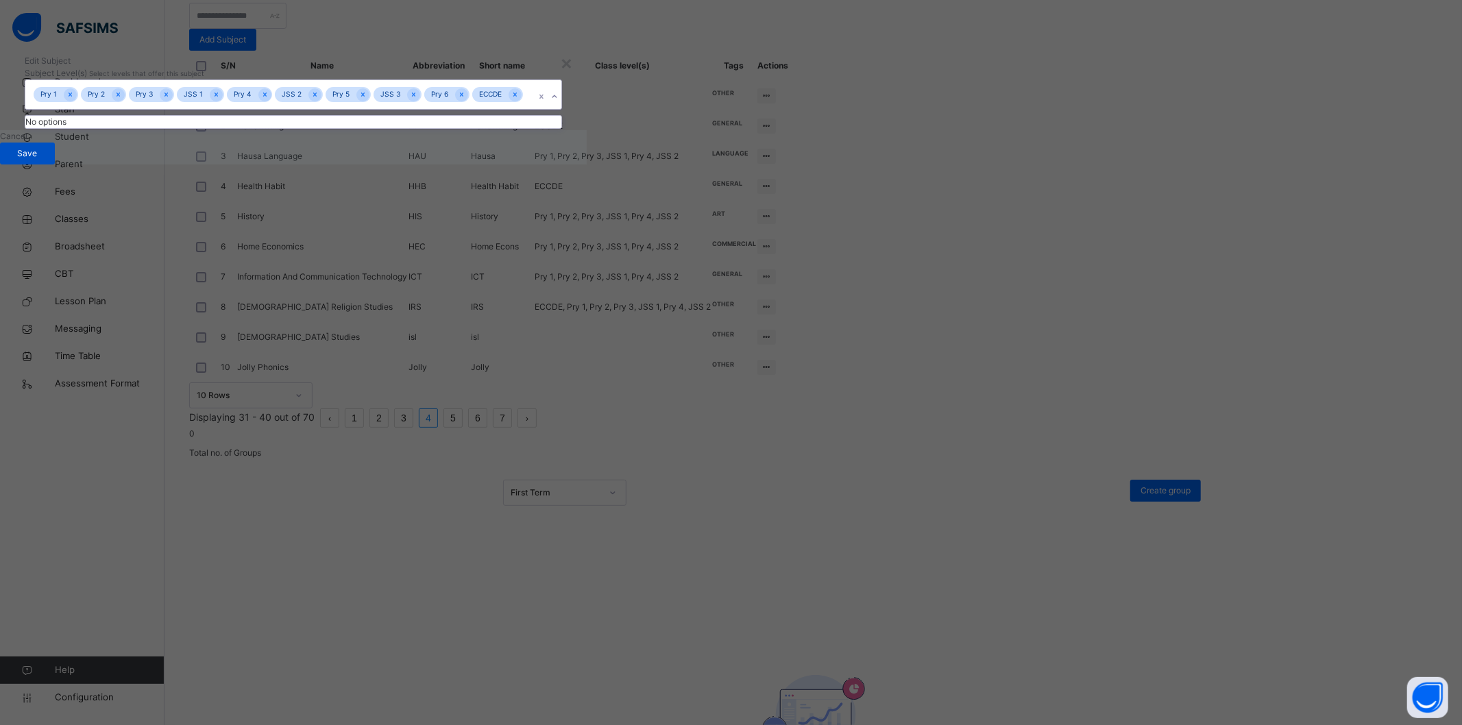
click at [55, 165] on div "Save" at bounding box center [27, 154] width 55 height 22
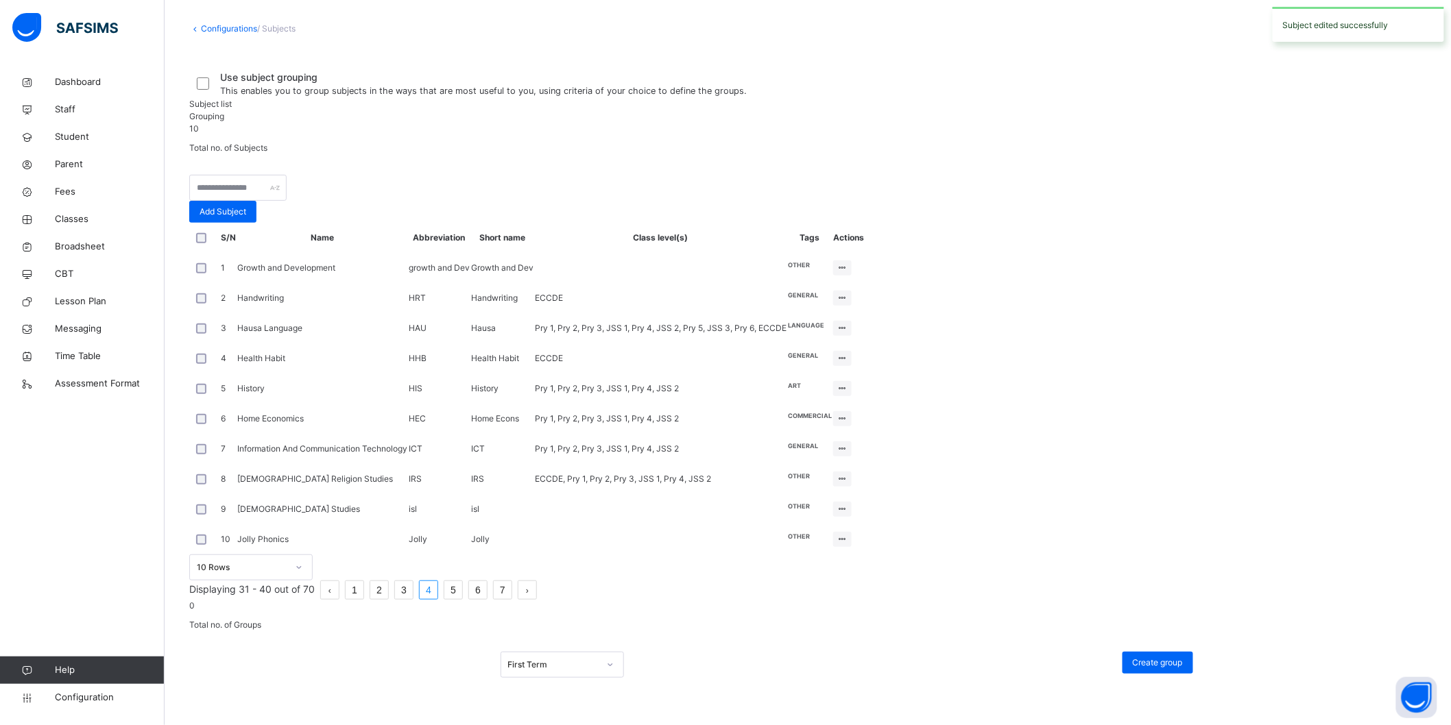
scroll to position [228, 0]
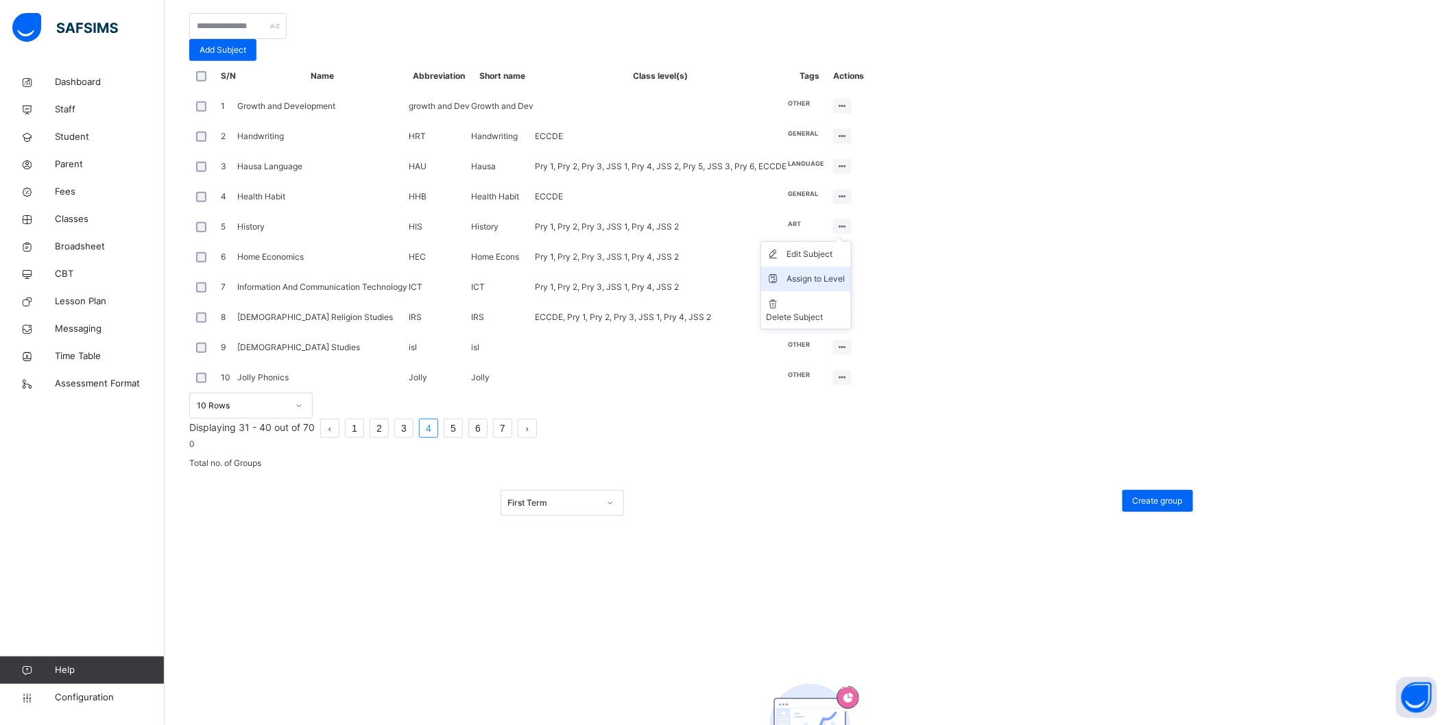
click at [845, 286] on div "Assign to Level" at bounding box center [816, 279] width 58 height 14
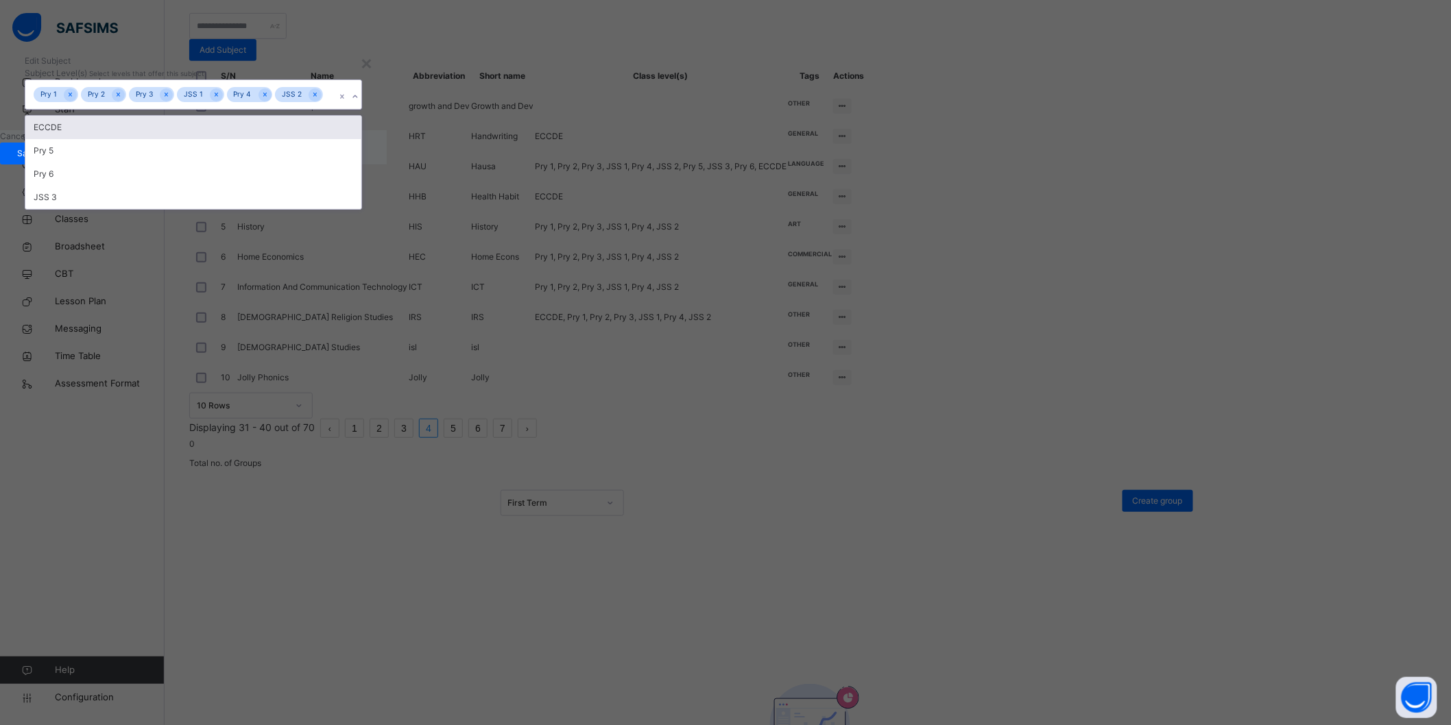
click at [335, 109] on div "Pry 1 Pry 2 Pry 3 JSS 1 Pry 4 JSS 2" at bounding box center [180, 94] width 310 height 29
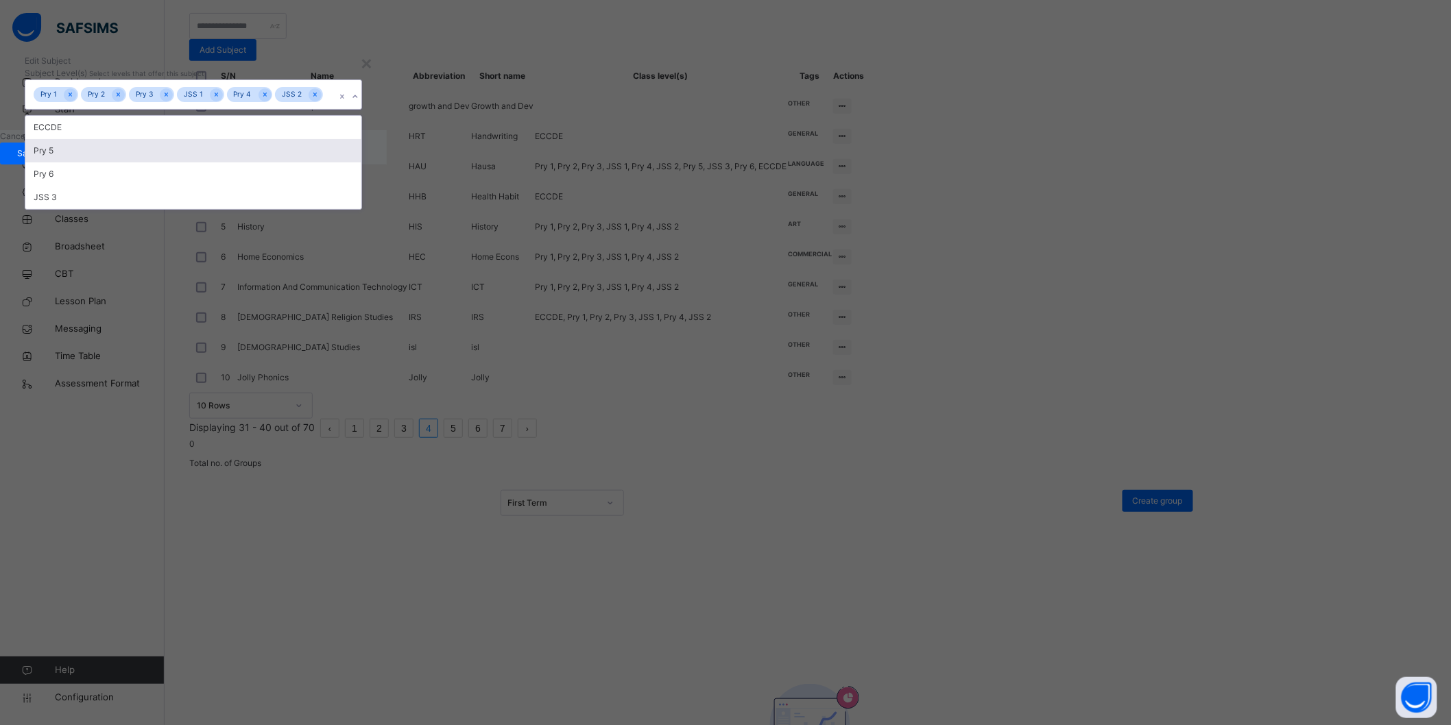
click at [361, 162] on div "Pry 5" at bounding box center [193, 150] width 336 height 23
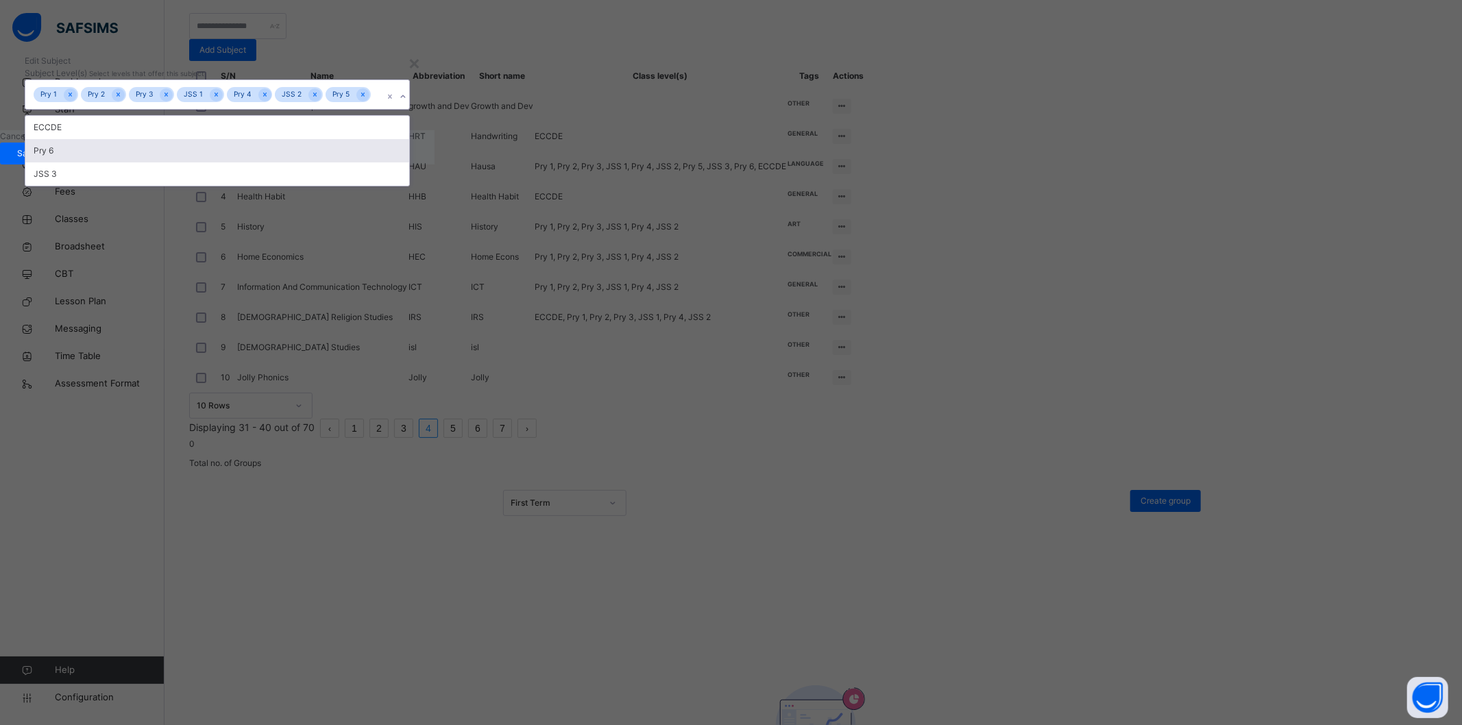
click at [409, 162] on div "Pry 6" at bounding box center [217, 150] width 384 height 23
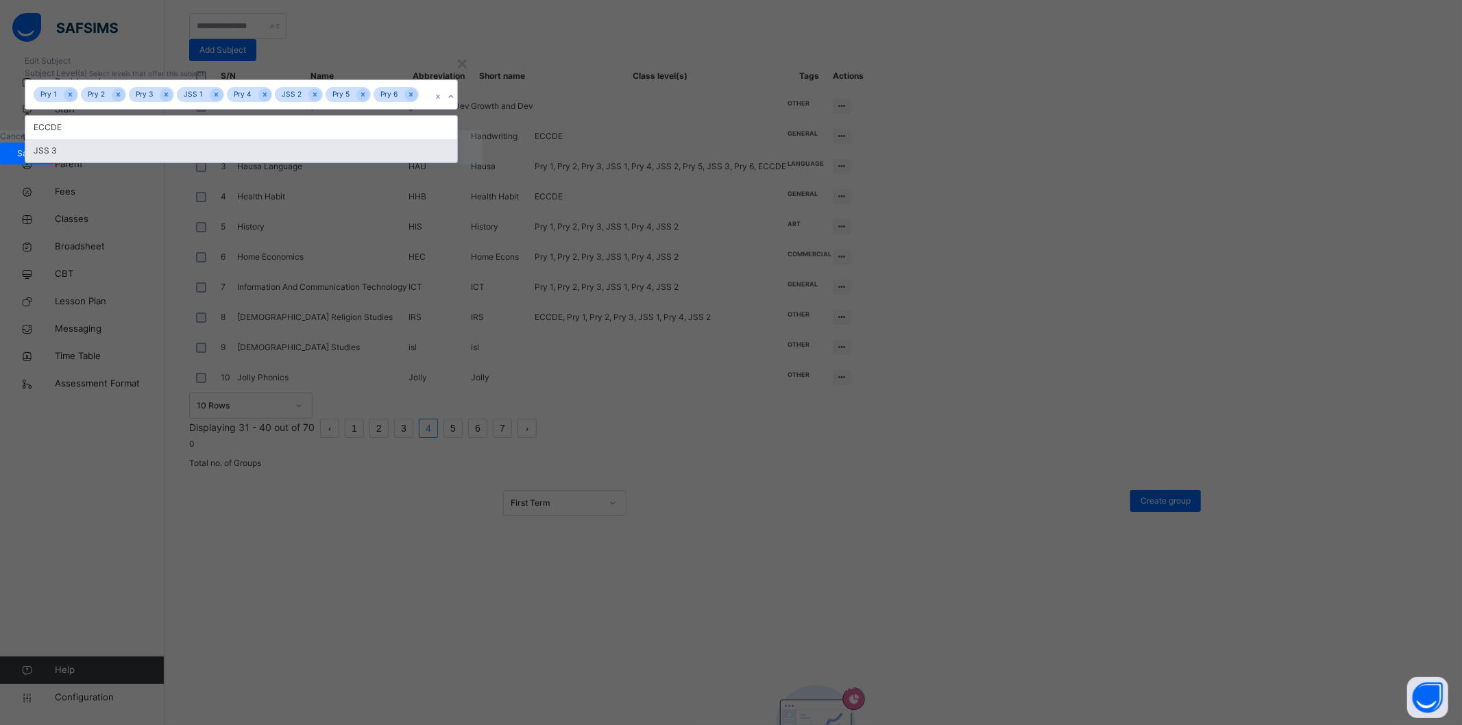
click at [457, 162] on div "JSS 3" at bounding box center [241, 150] width 432 height 23
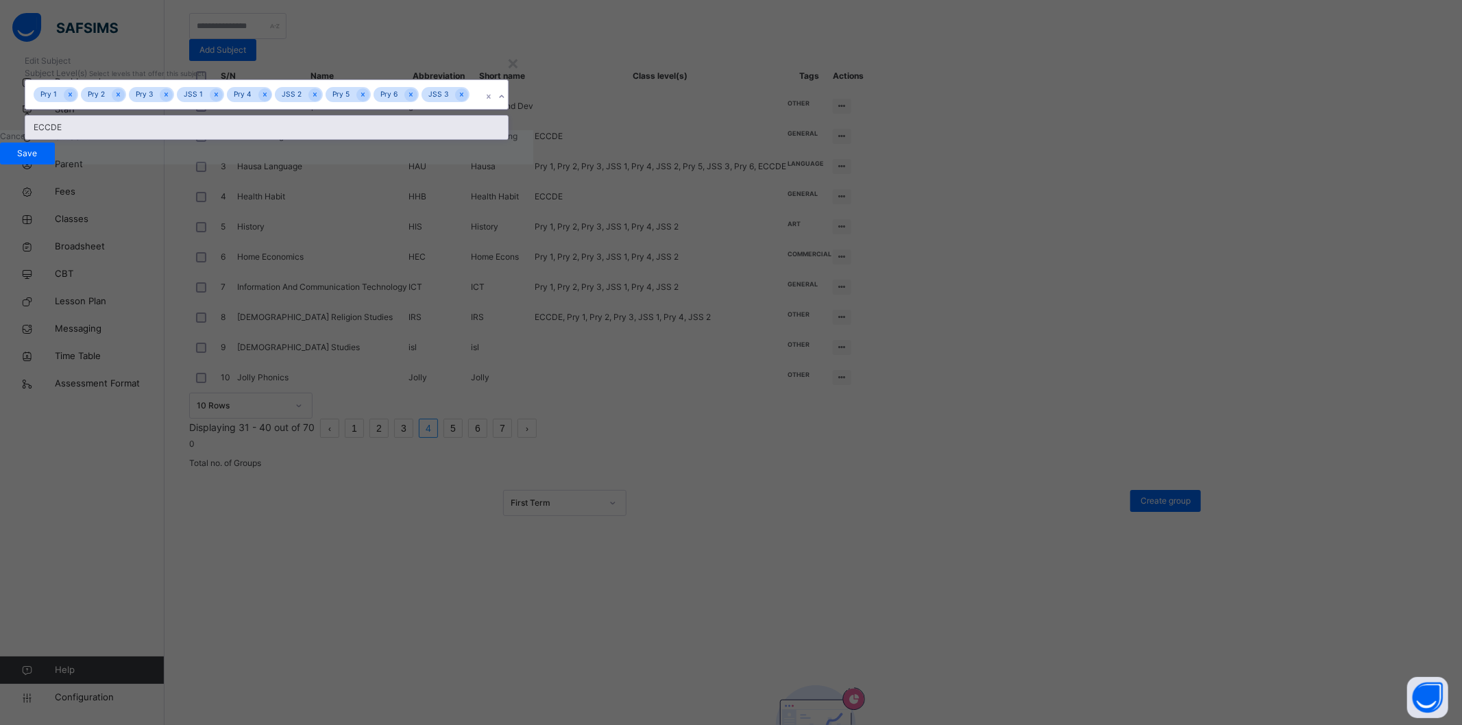
click at [508, 139] on div "ECCDE" at bounding box center [266, 127] width 483 height 23
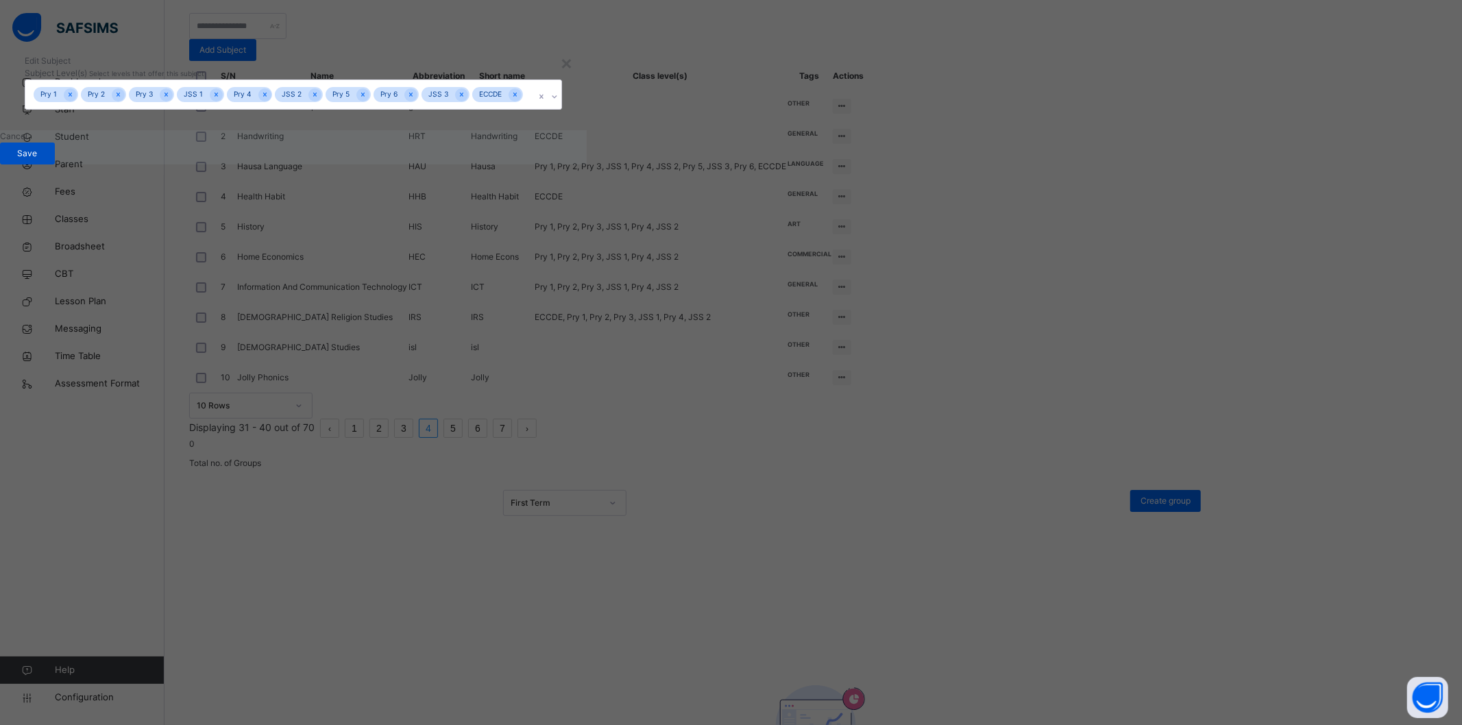
click at [45, 160] on span "Save" at bounding box center [27, 153] width 34 height 12
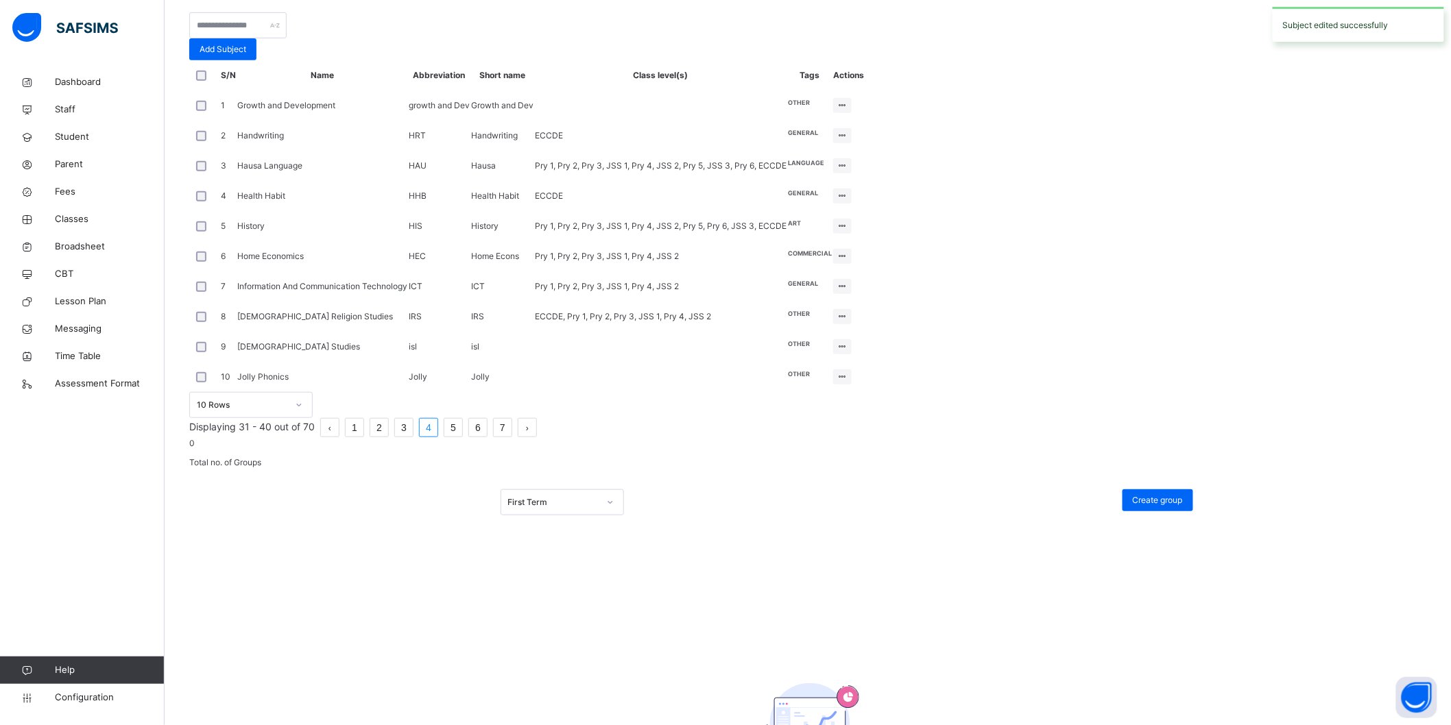
scroll to position [239, 0]
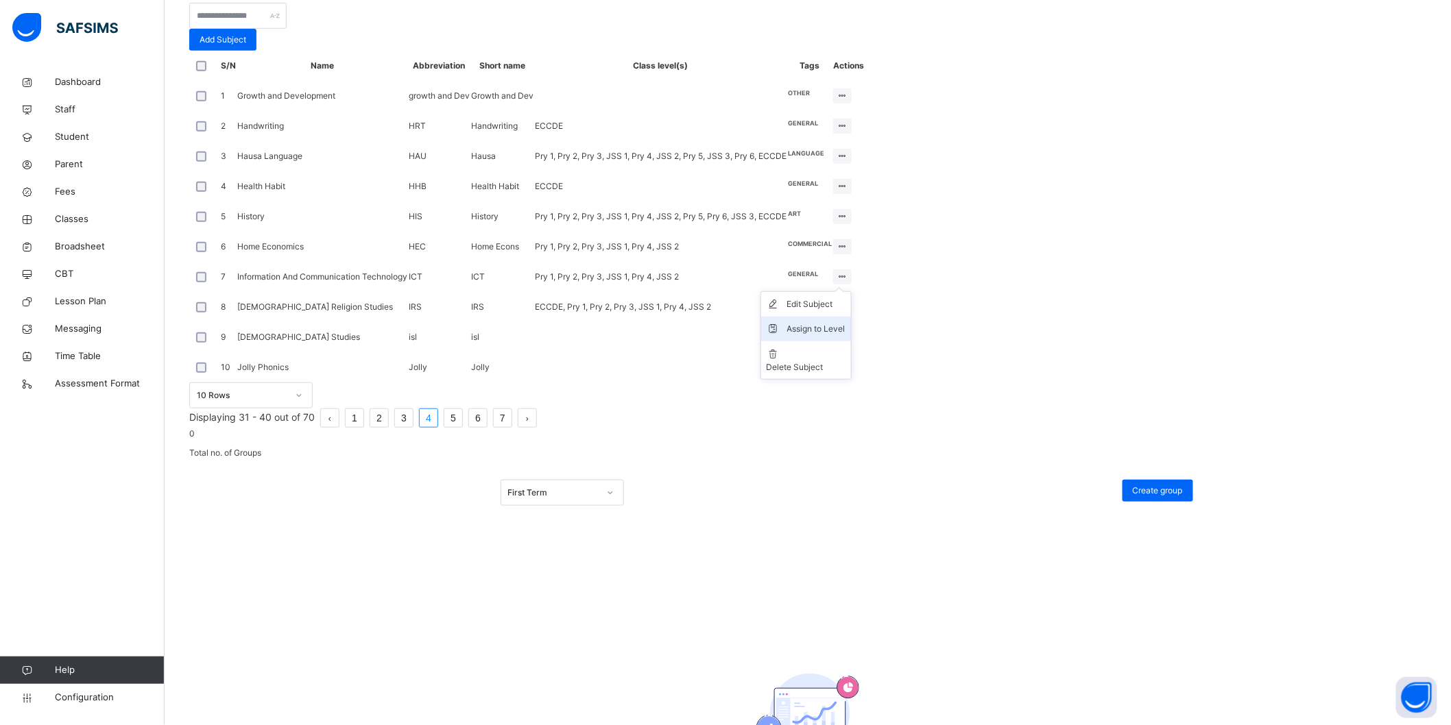
click at [845, 336] on div "Assign to Level" at bounding box center [816, 329] width 58 height 14
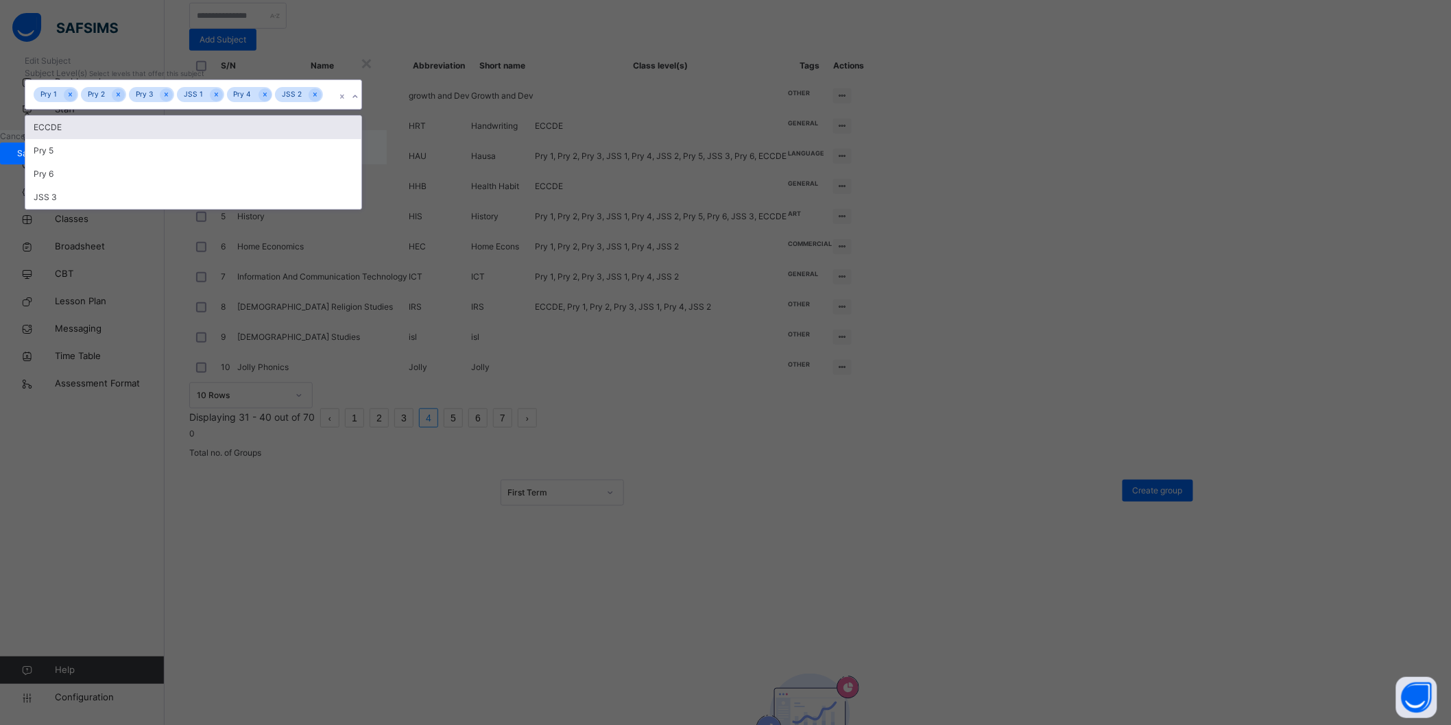
click at [335, 109] on div "Pry 1 Pry 2 Pry 3 JSS 1 Pry 4 JSS 2" at bounding box center [180, 94] width 310 height 29
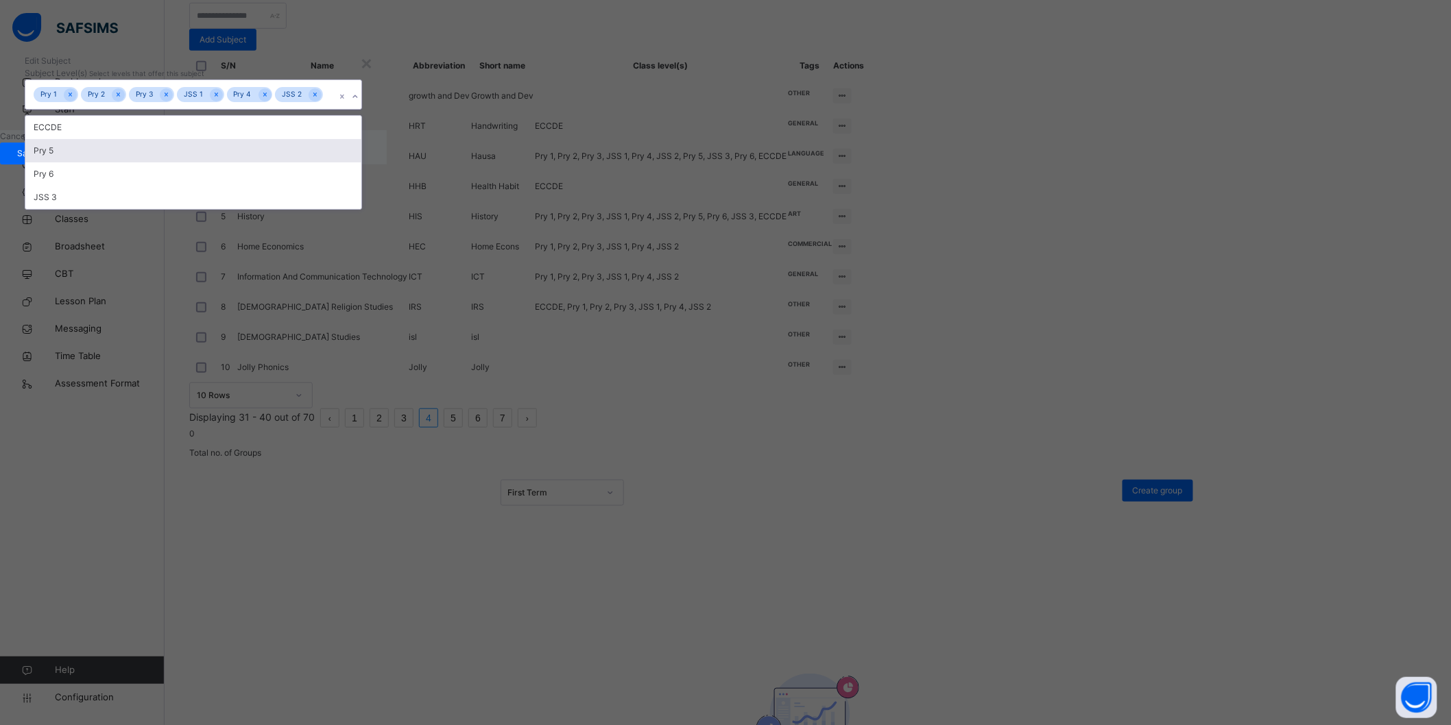
click at [361, 162] on div "Pry 5" at bounding box center [193, 150] width 336 height 23
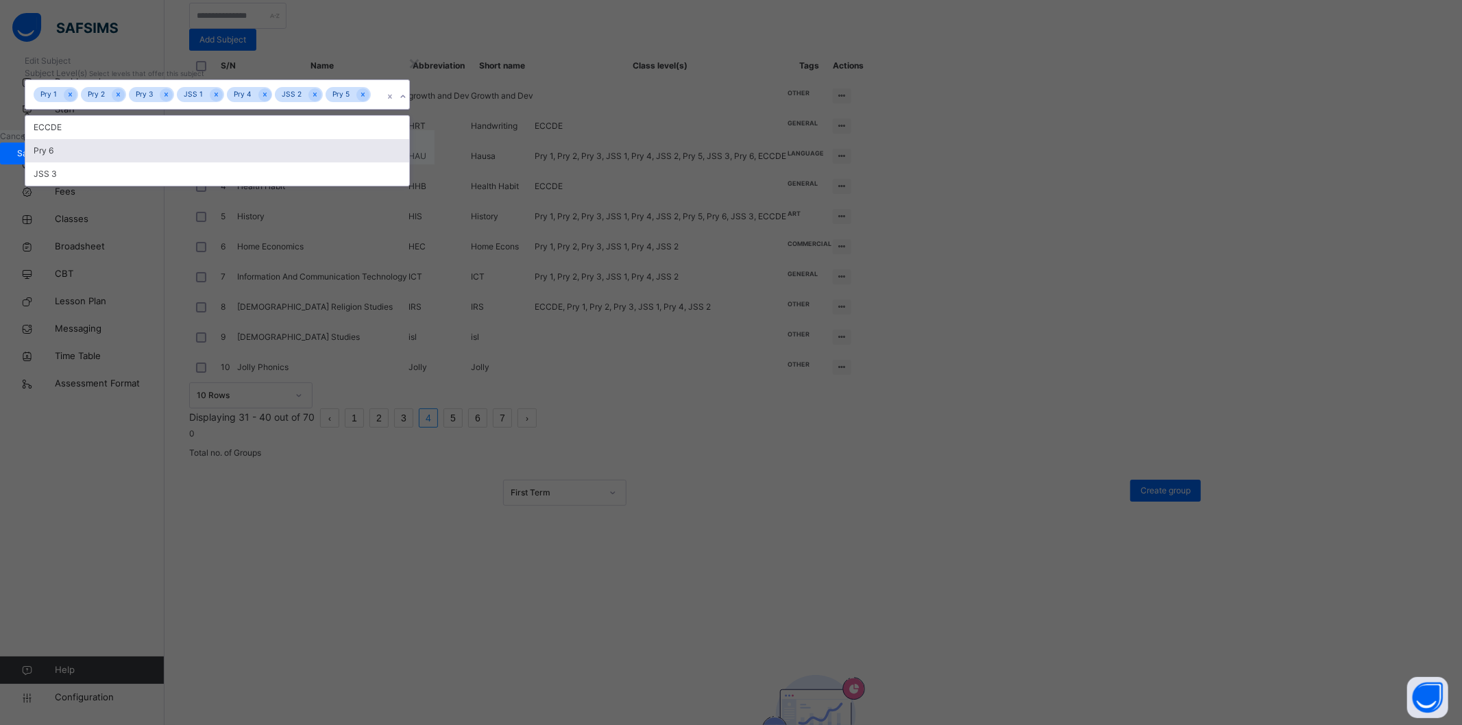
click at [409, 162] on div "Pry 6" at bounding box center [217, 150] width 384 height 23
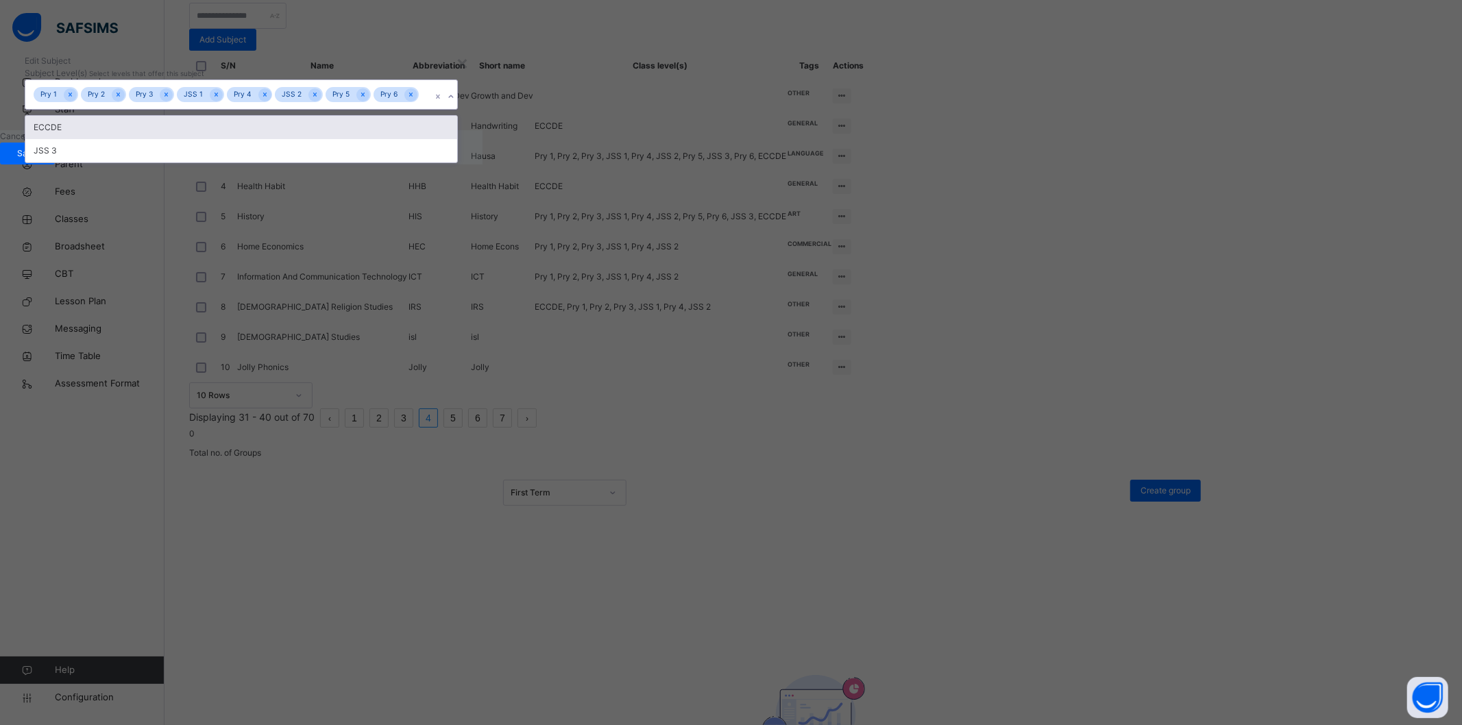
click at [457, 139] on div "ECCDE" at bounding box center [241, 127] width 432 height 23
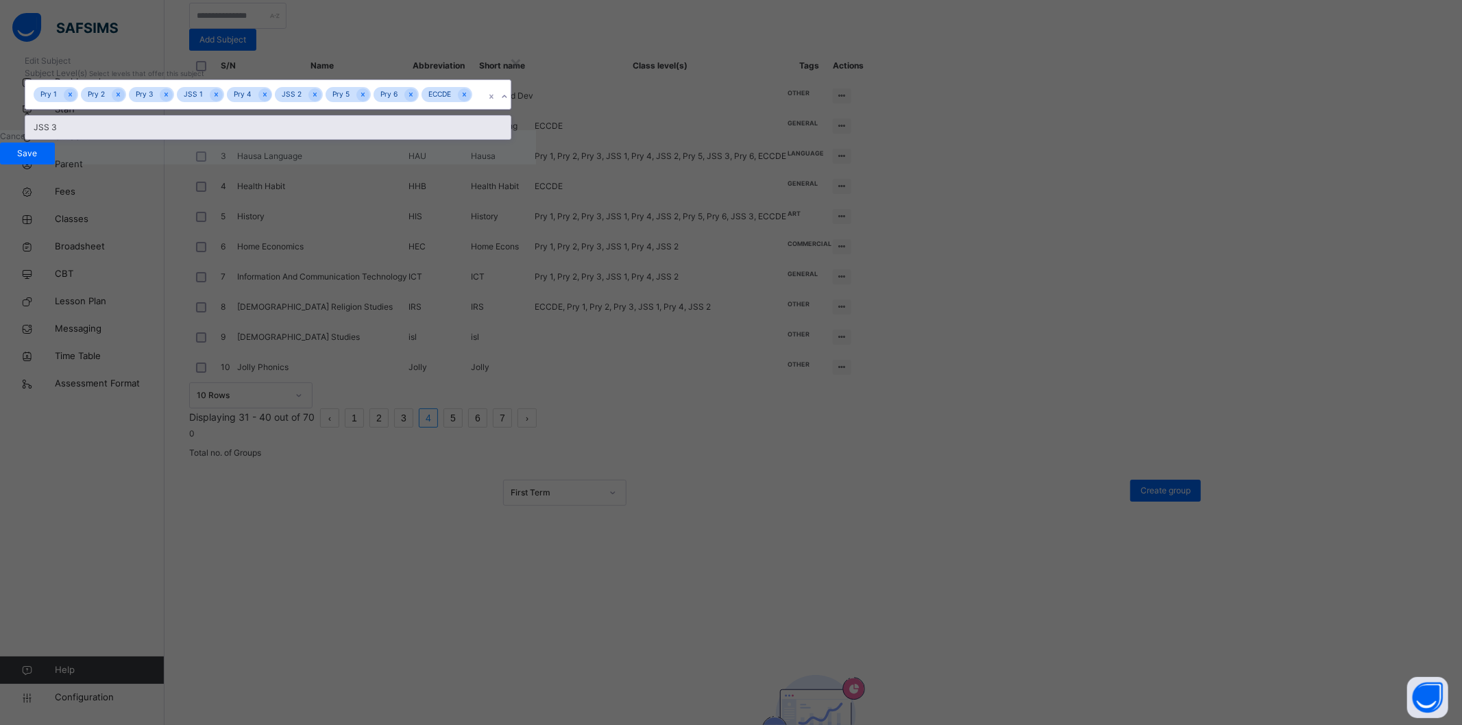
click at [511, 139] on div "JSS 3" at bounding box center [267, 127] width 485 height 23
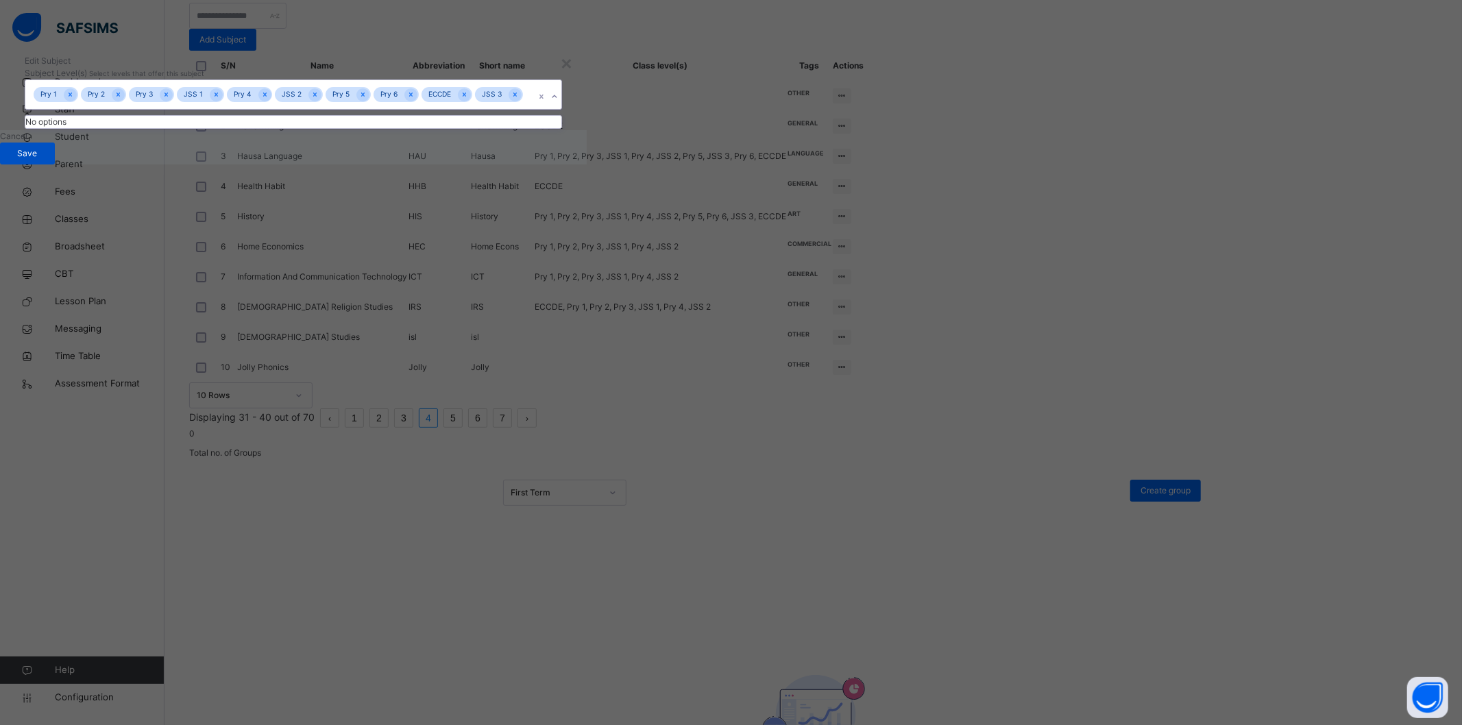
click at [45, 160] on span "Save" at bounding box center [27, 153] width 34 height 12
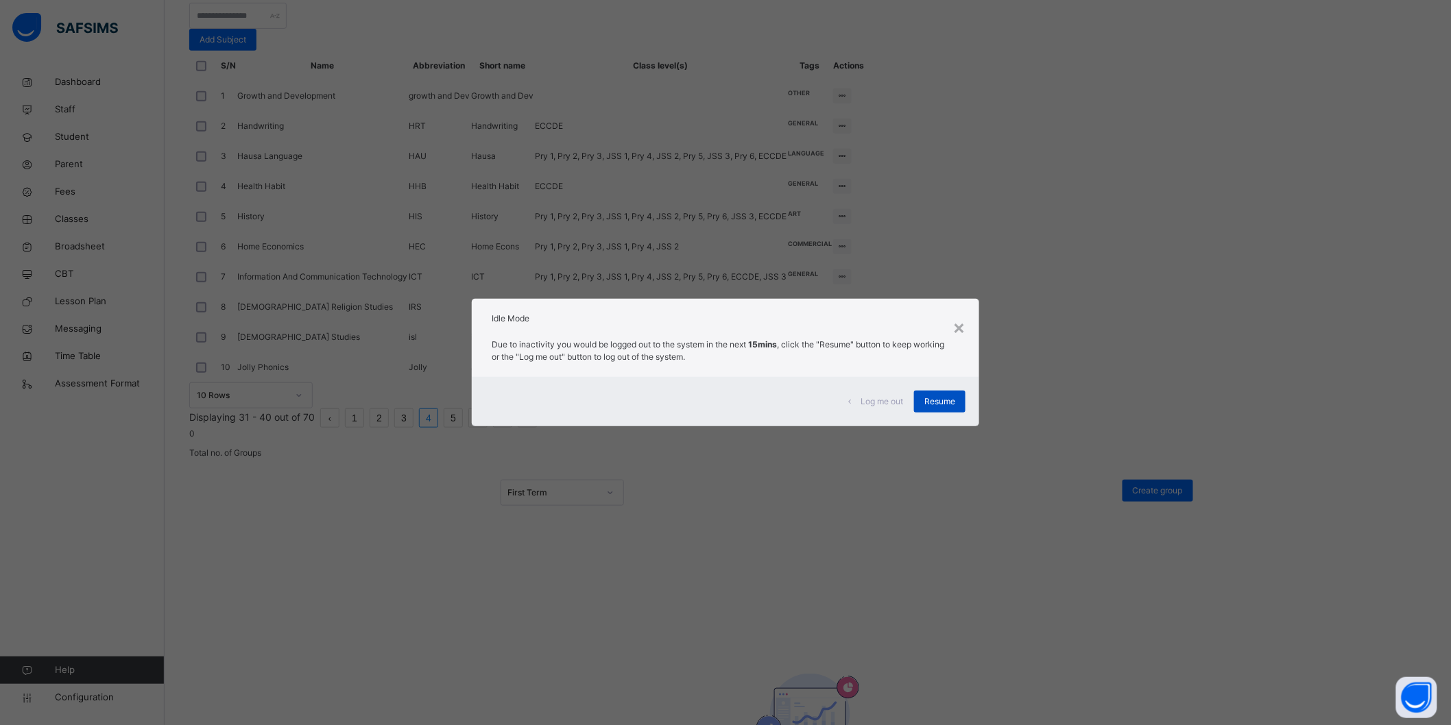
click at [933, 400] on span "Resume" at bounding box center [939, 402] width 31 height 12
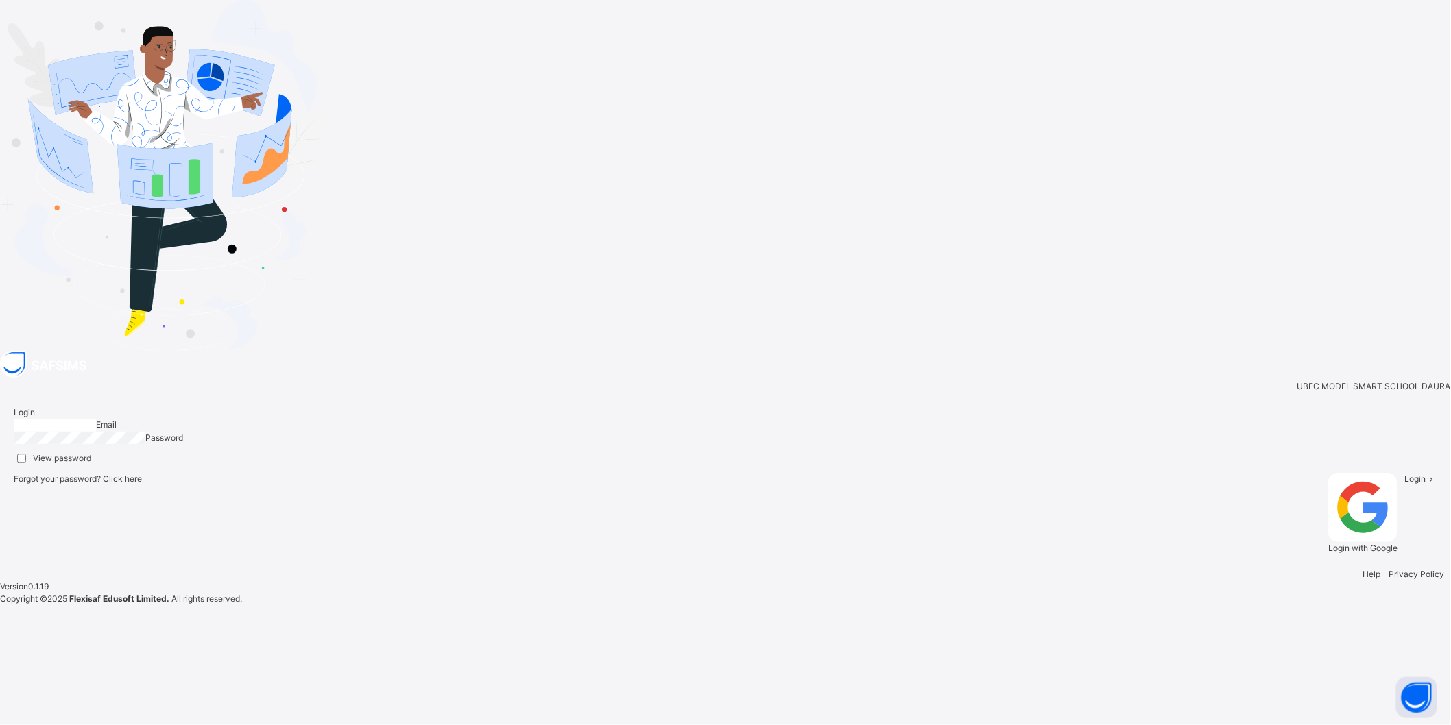
type input "**********"
